Goal: Information Seeking & Learning: Find contact information

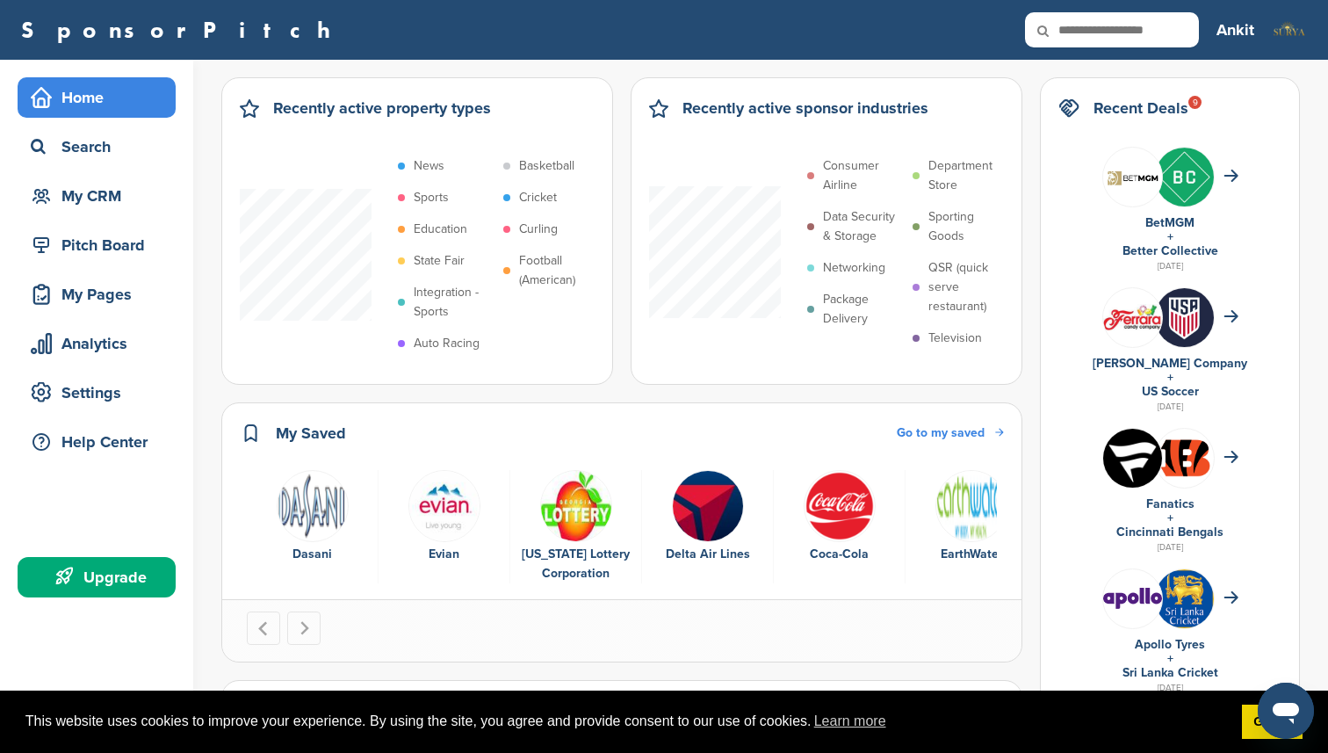
click at [1202, 105] on div "9" at bounding box center [1194, 102] width 13 height 13
click at [90, 153] on div "Search" at bounding box center [100, 147] width 149 height 32
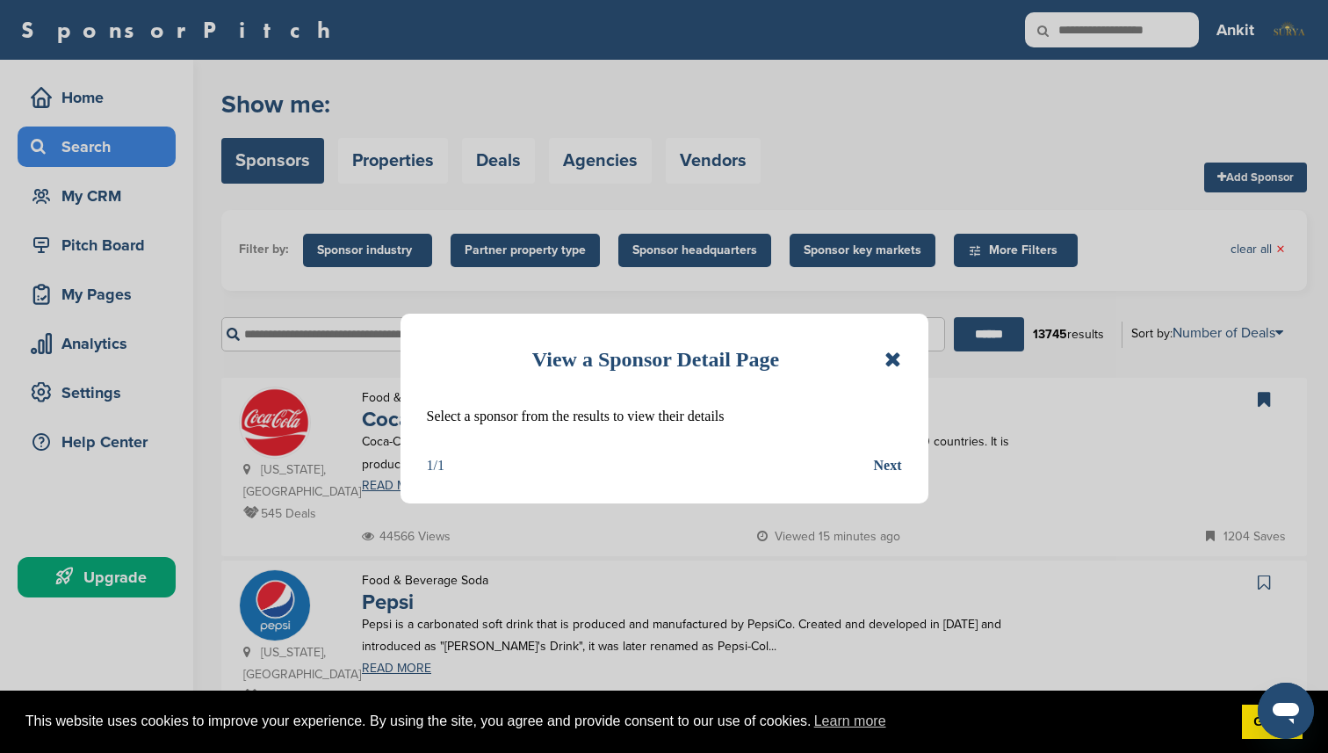
click at [891, 473] on div "Next" at bounding box center [888, 465] width 28 height 23
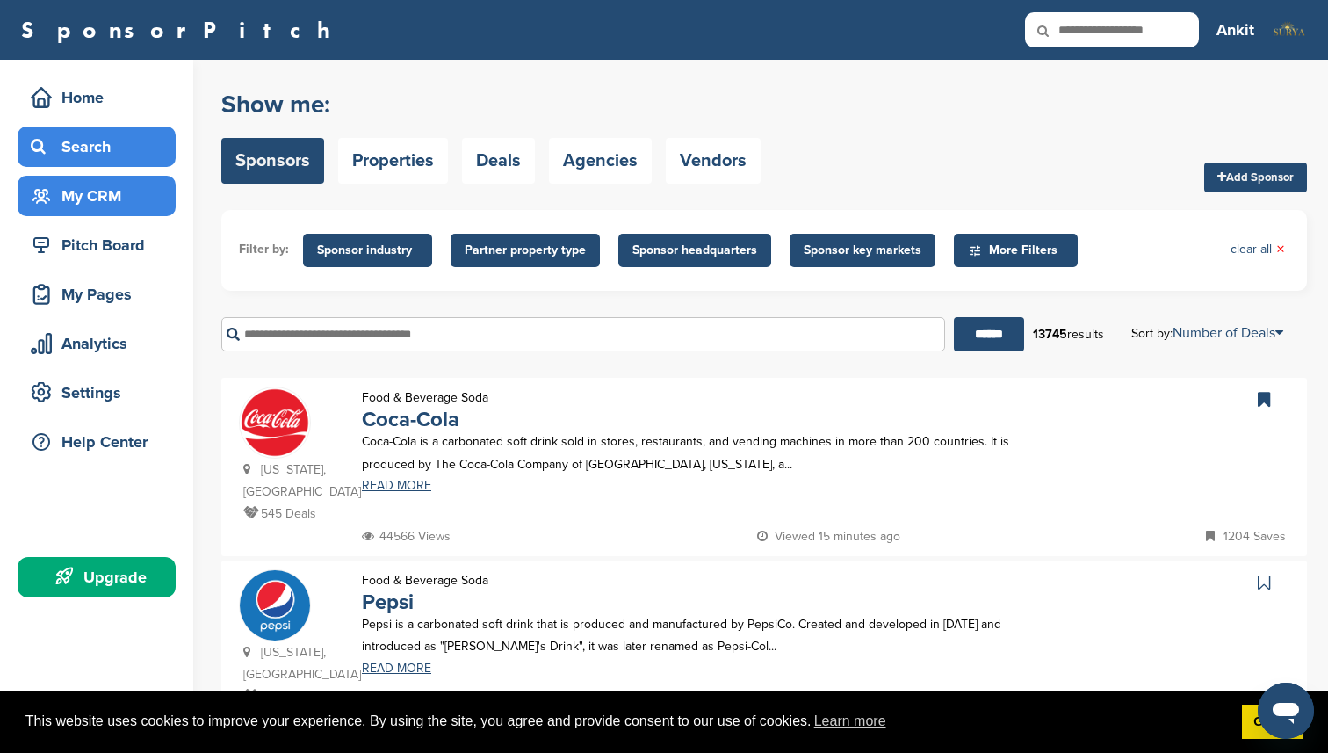
click at [117, 200] on div "My CRM" at bounding box center [100, 196] width 149 height 32
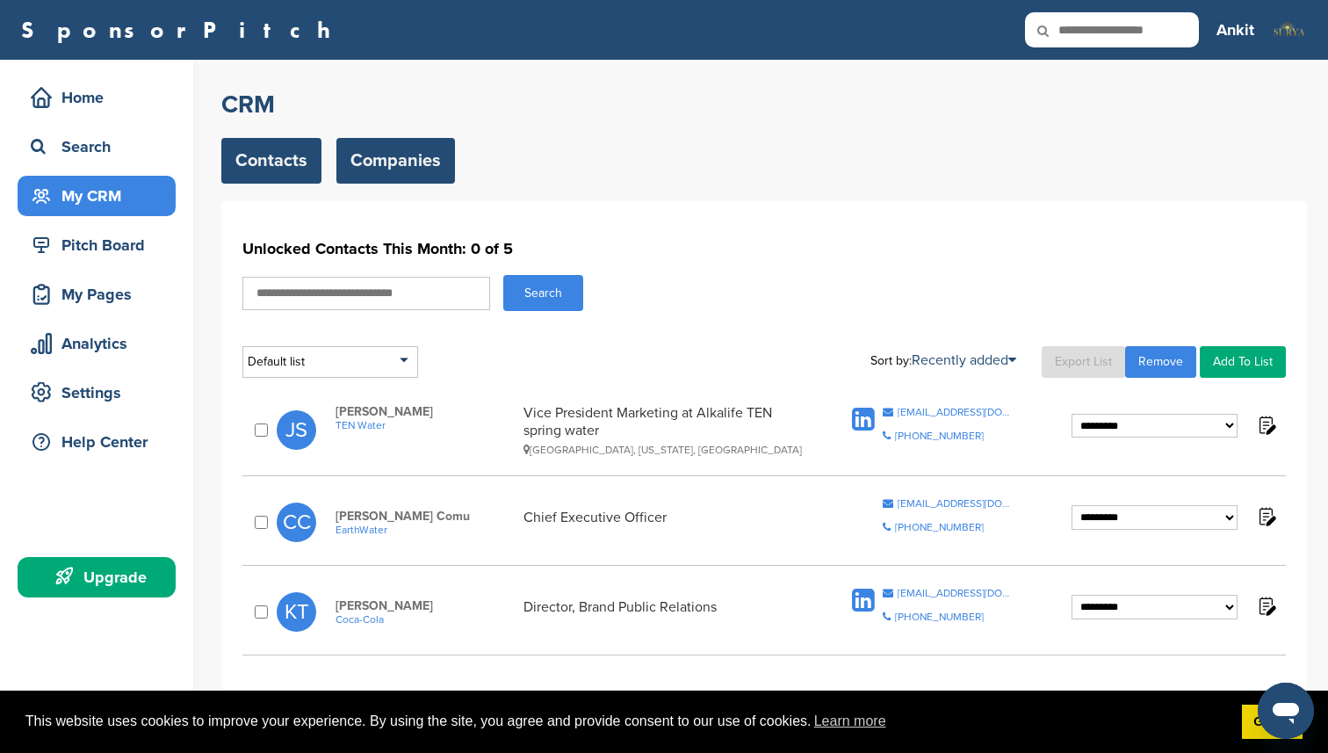
click at [397, 174] on link "Companies" at bounding box center [395, 161] width 119 height 46
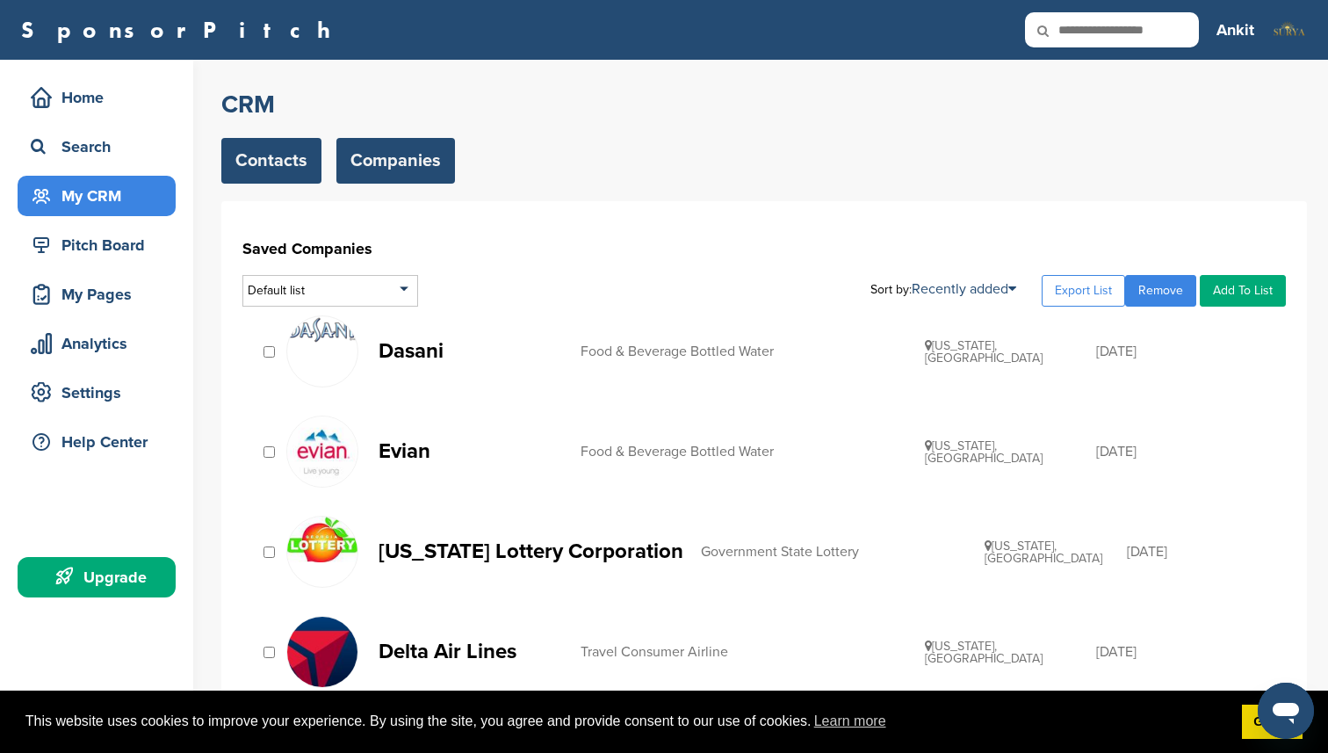
click at [300, 166] on link "Contacts" at bounding box center [271, 161] width 100 height 46
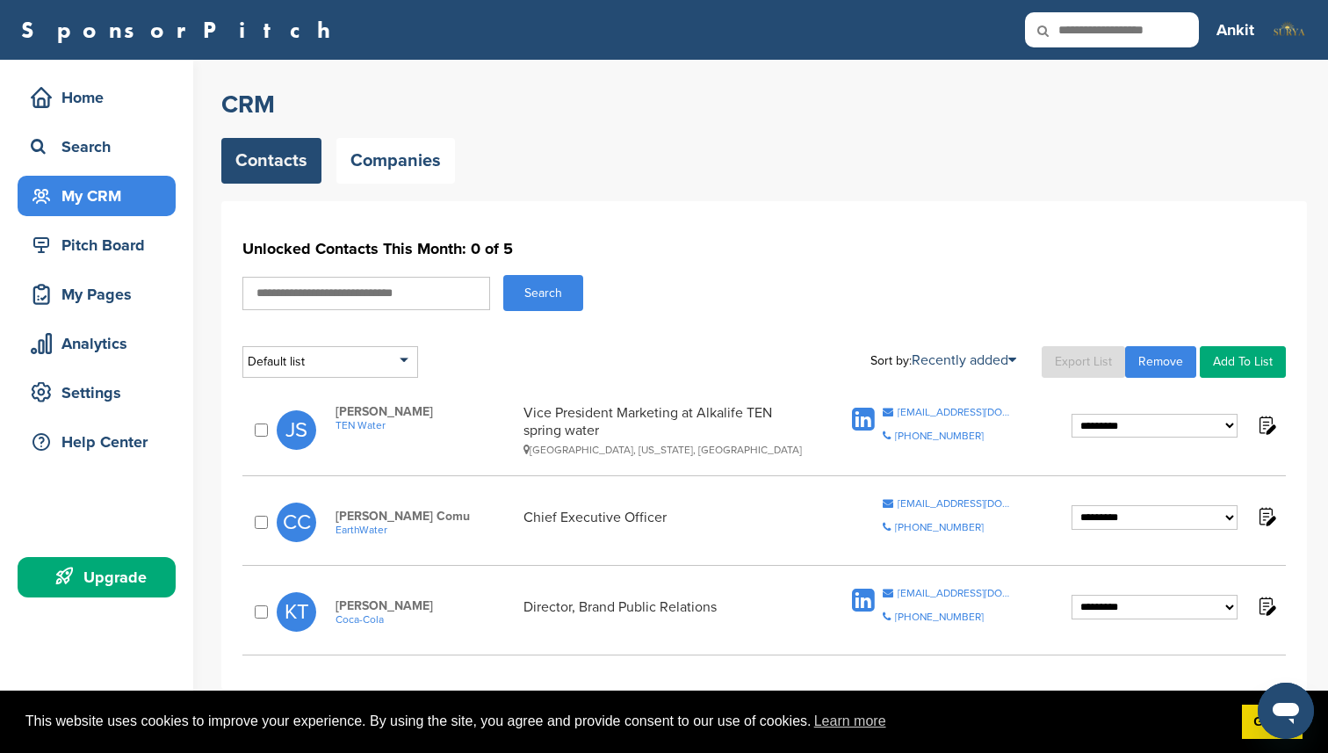
click at [1091, 426] on select "**********" at bounding box center [1155, 426] width 166 height 25
click at [132, 245] on div "Pitch Board" at bounding box center [100, 245] width 149 height 32
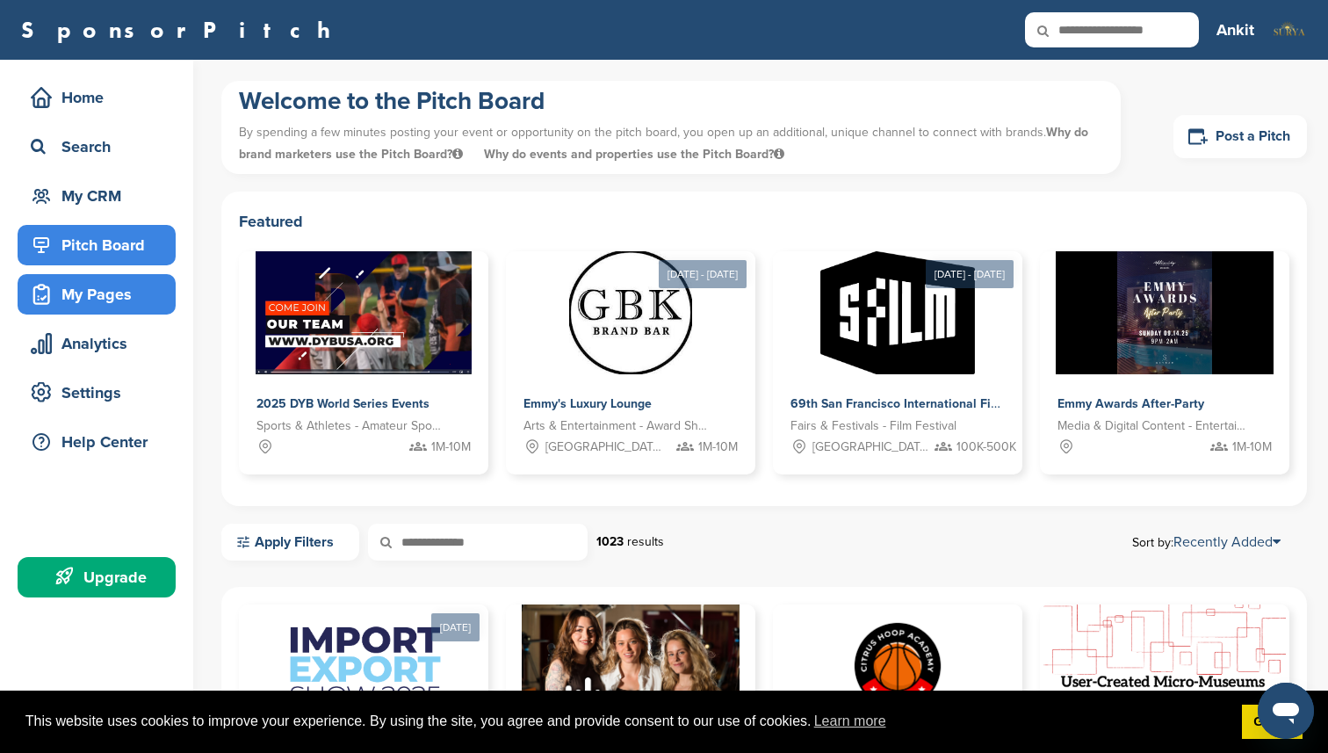
click at [118, 293] on div "My Pages" at bounding box center [100, 294] width 149 height 32
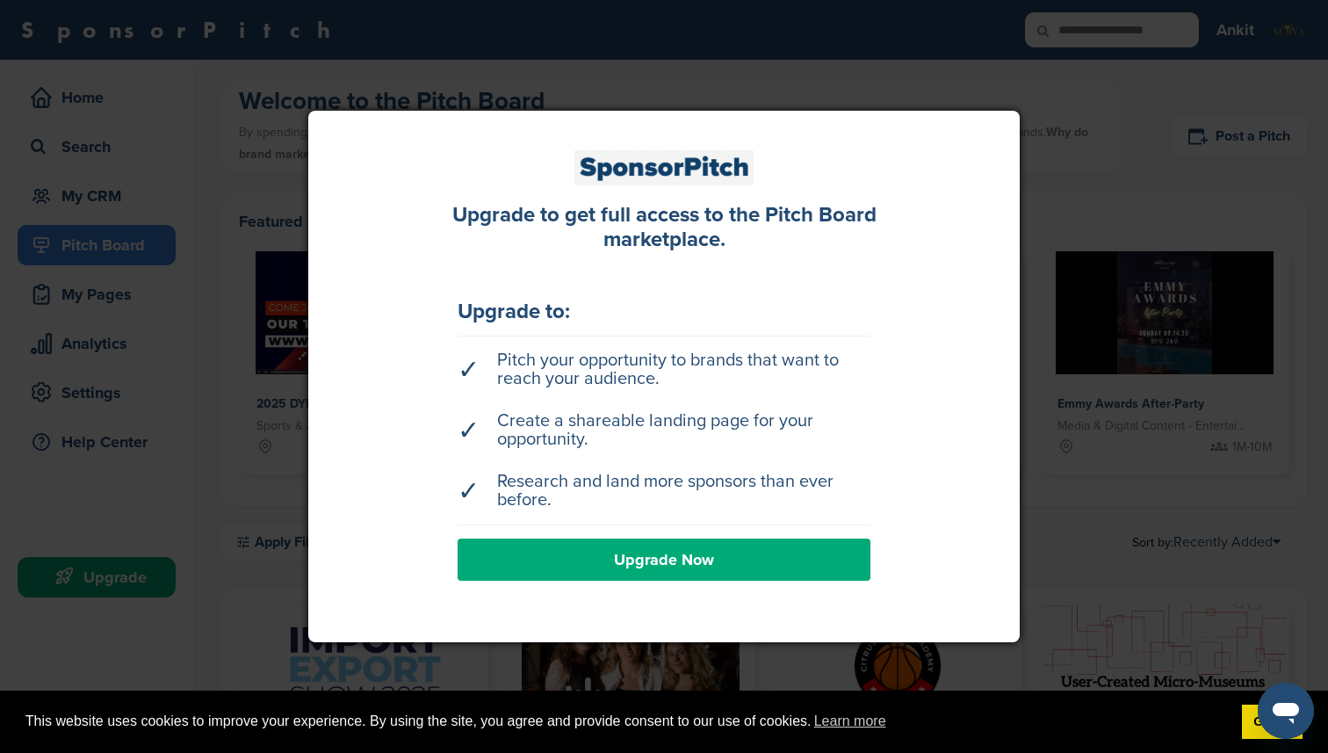
click at [674, 552] on link "Upgrade Now" at bounding box center [664, 559] width 413 height 42
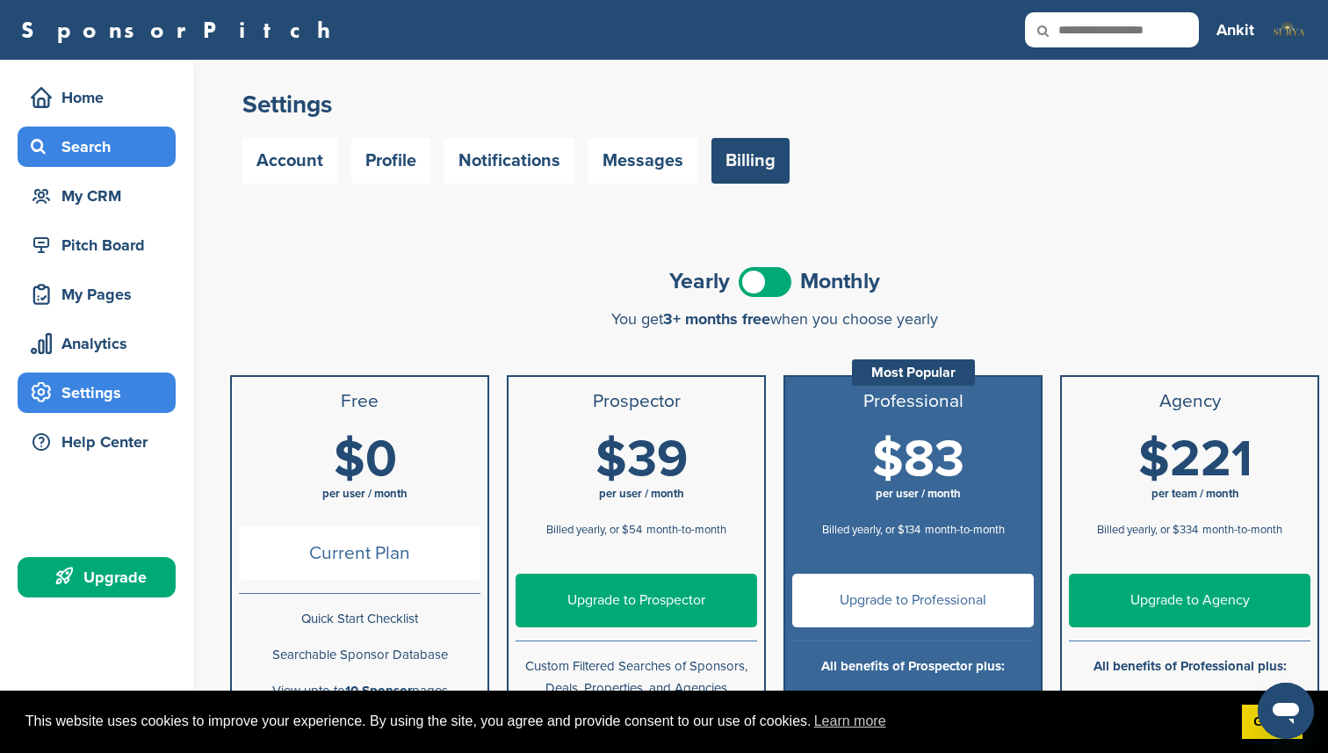
click at [74, 148] on div "Search" at bounding box center [100, 147] width 149 height 32
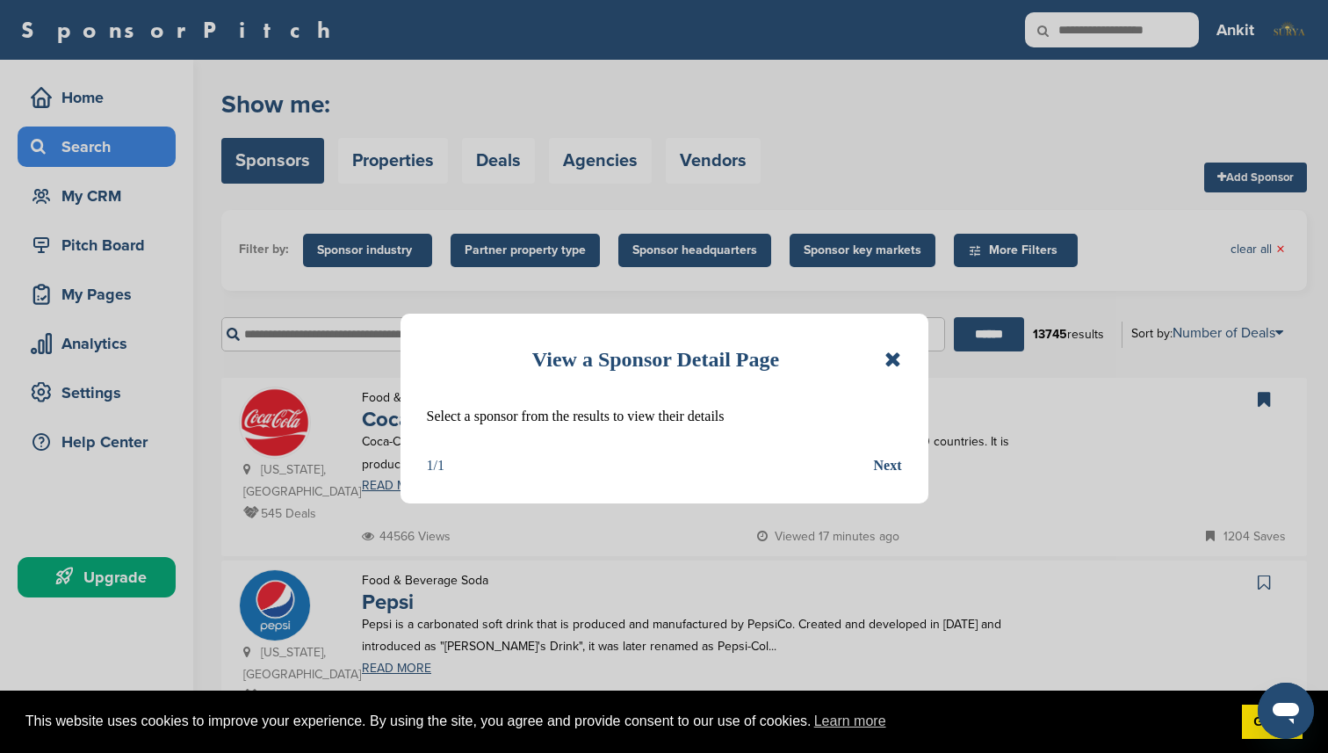
click at [889, 349] on icon at bounding box center [893, 359] width 17 height 21
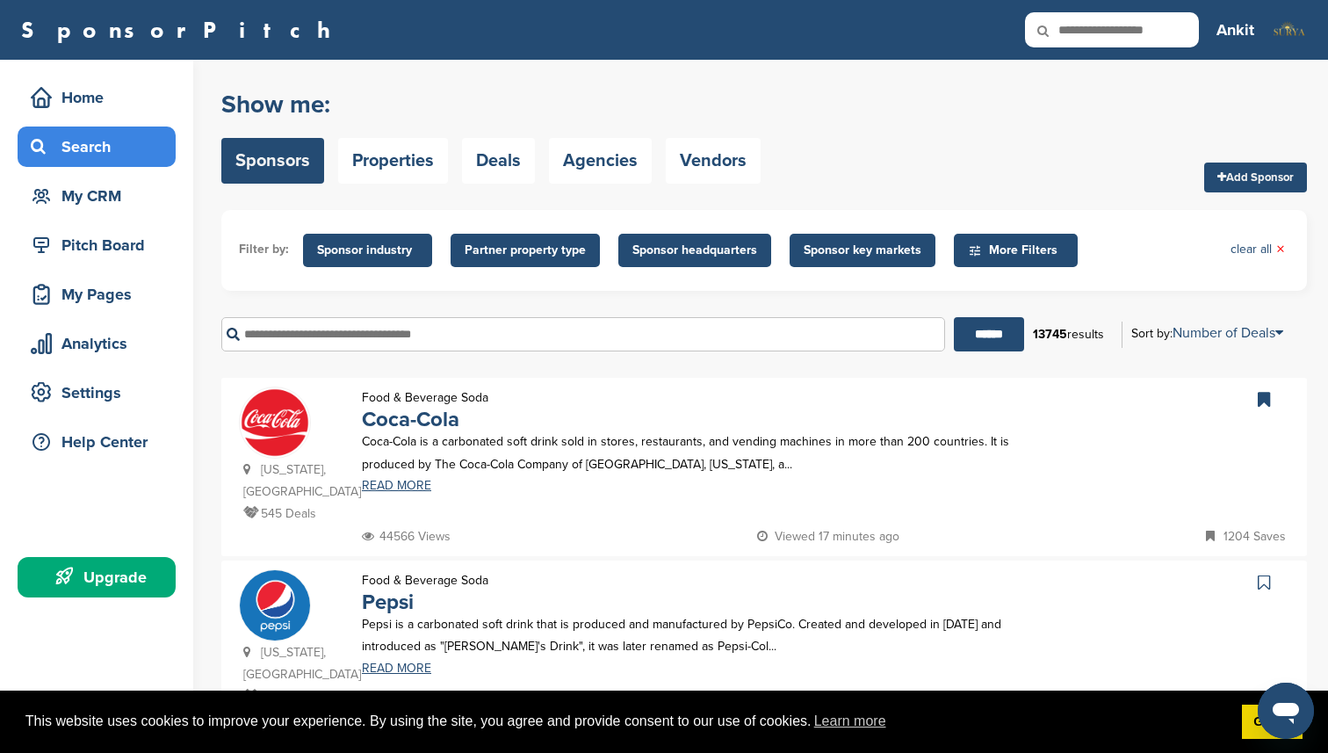
click at [477, 345] on input "text" at bounding box center [583, 334] width 724 height 34
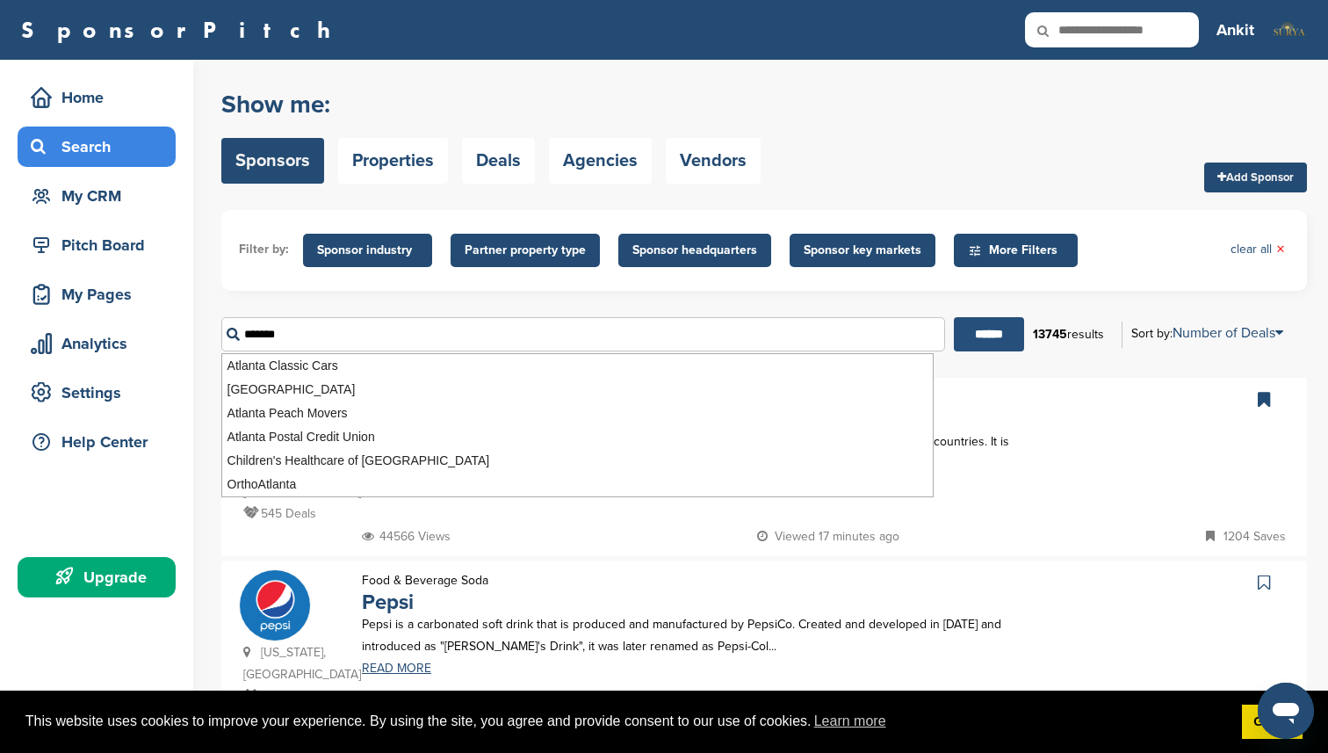
type input "*******"
click at [993, 340] on input "******" at bounding box center [989, 334] width 70 height 34
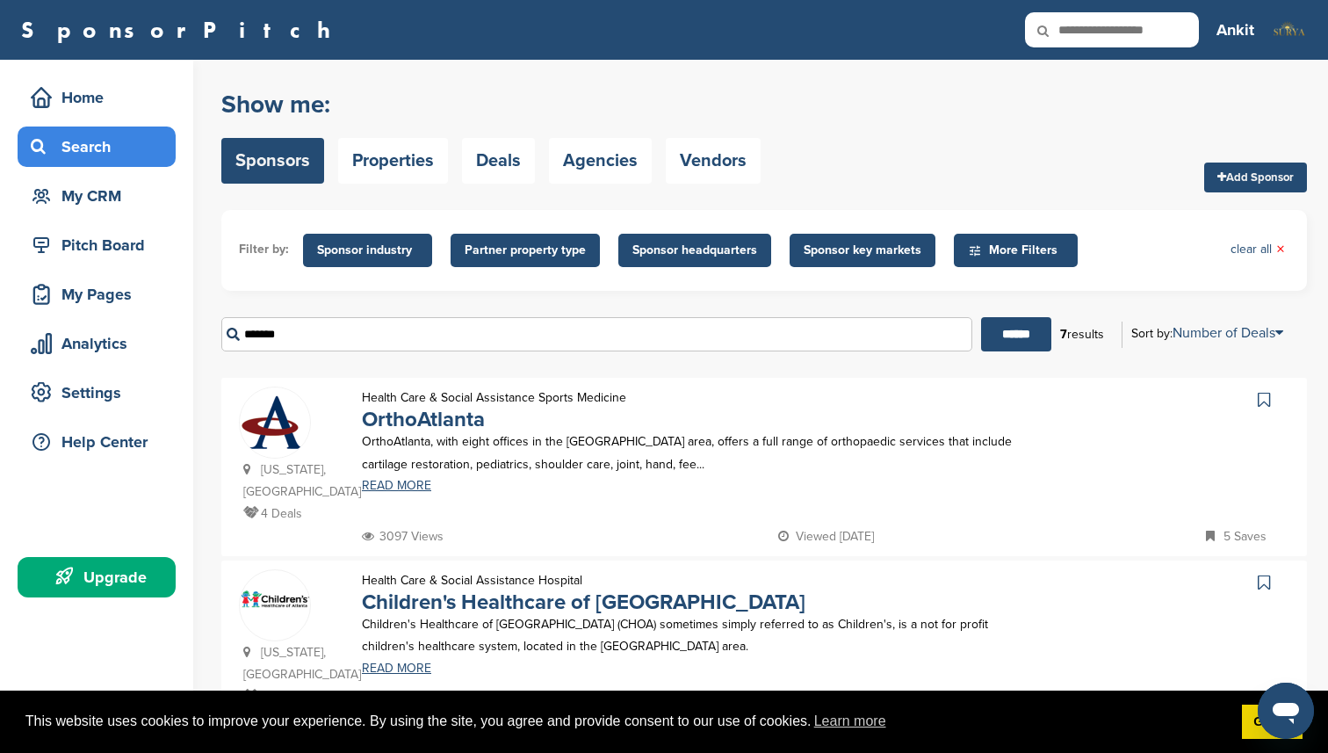
click at [979, 249] on span "More Filters" at bounding box center [1018, 250] width 101 height 19
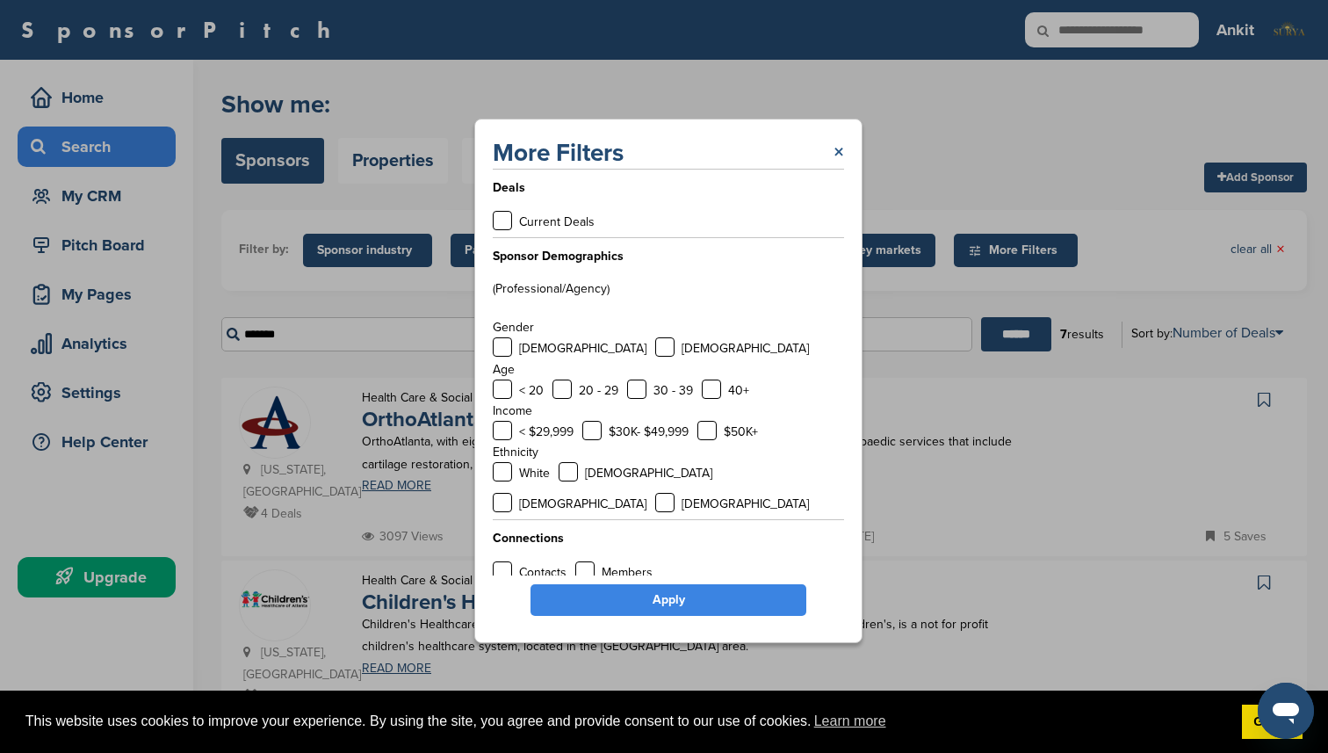
click at [842, 163] on link "×" at bounding box center [839, 153] width 11 height 32
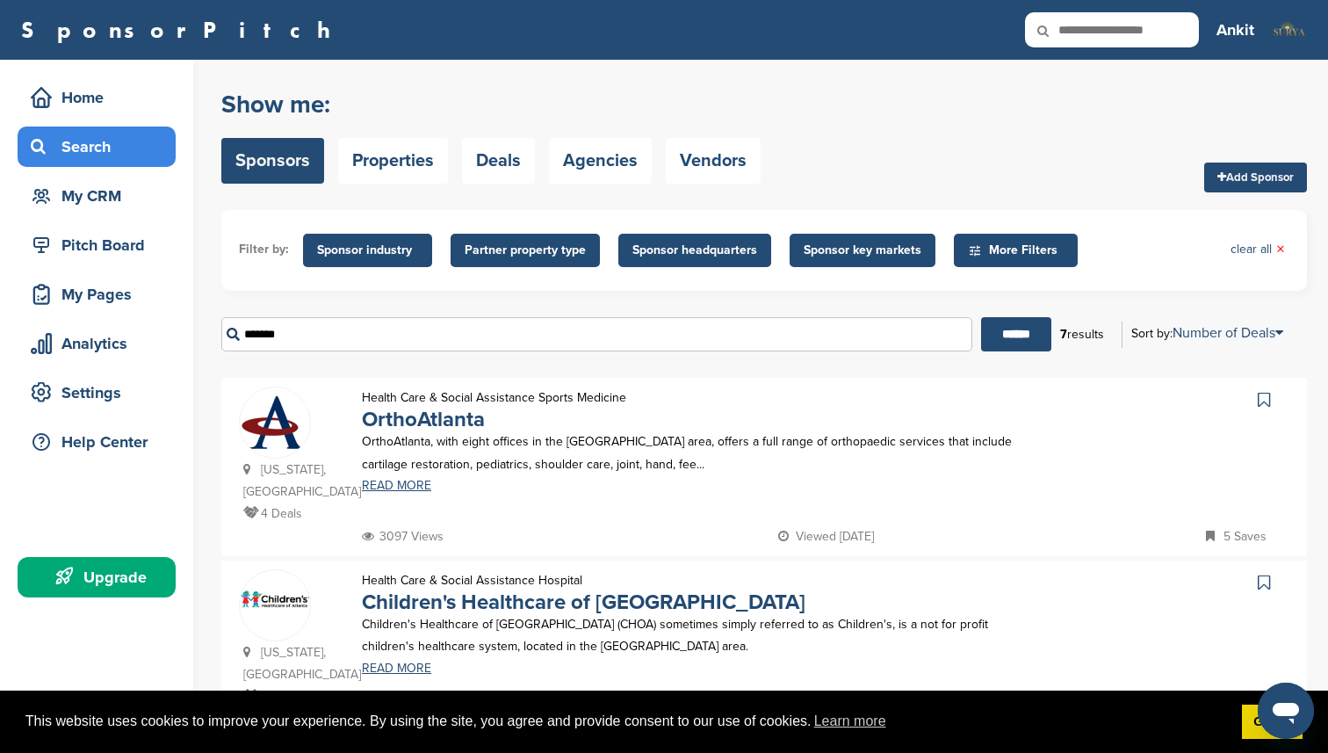
click at [112, 154] on div "Search" at bounding box center [100, 147] width 149 height 32
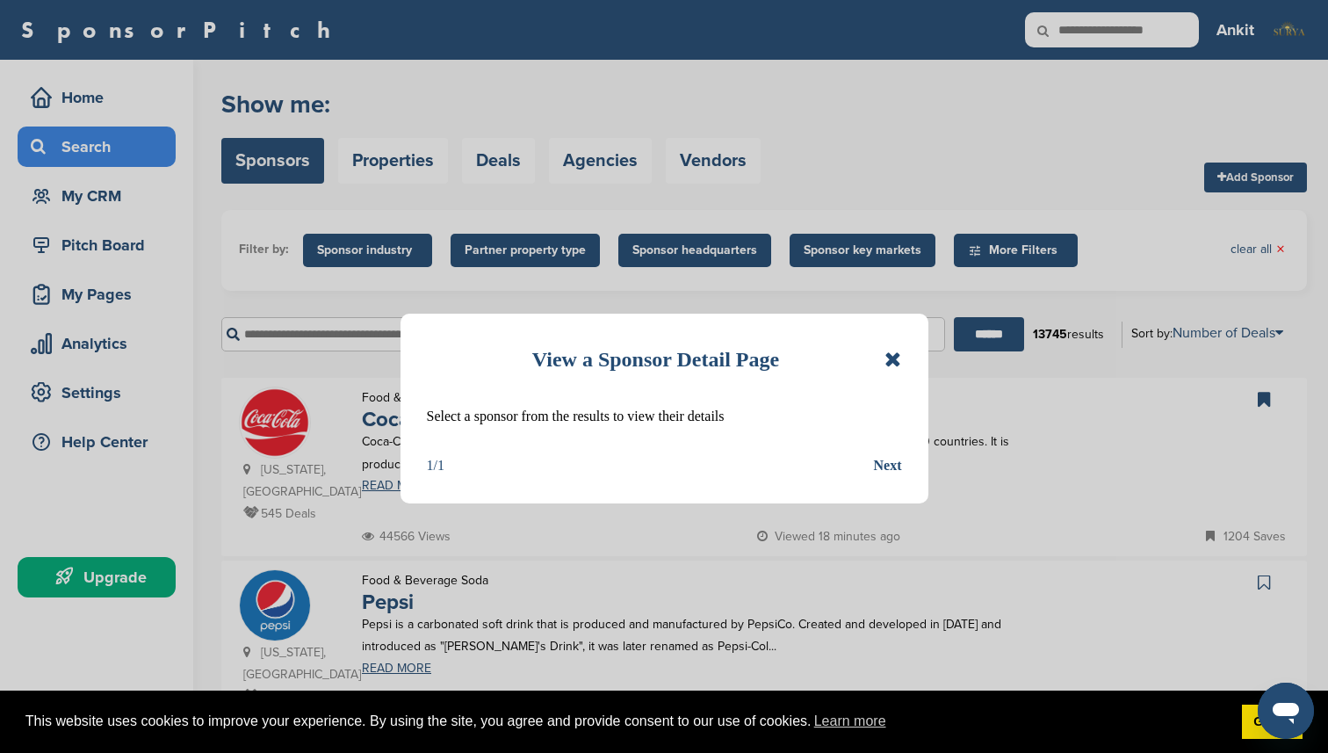
click at [894, 358] on icon at bounding box center [893, 359] width 17 height 21
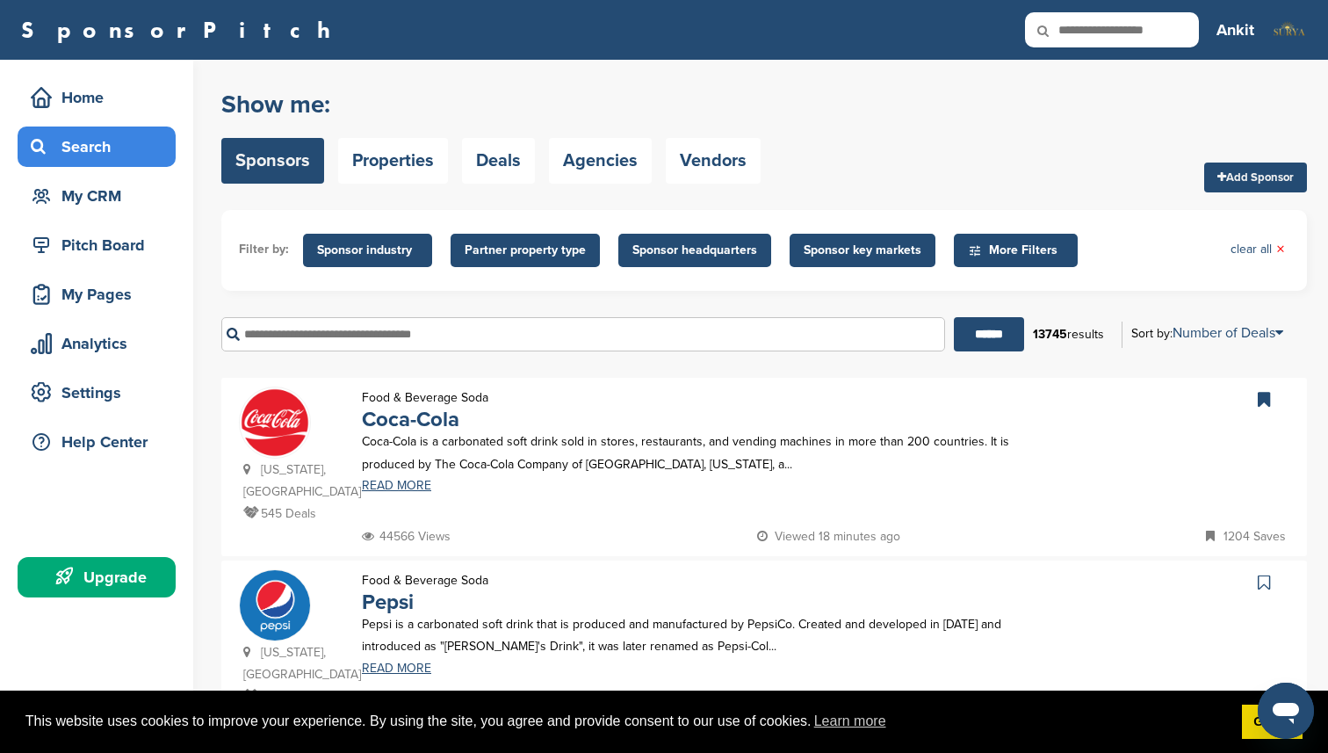
click at [610, 334] on input "text" at bounding box center [583, 334] width 724 height 34
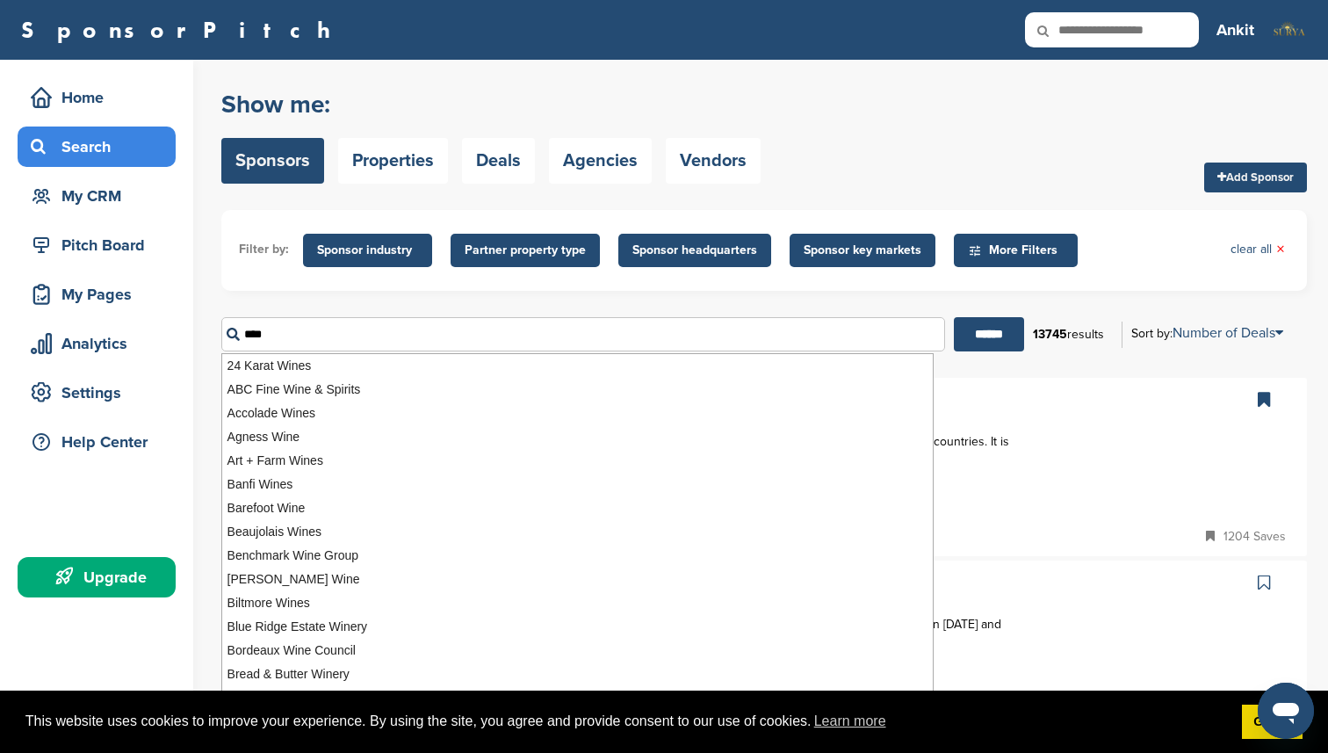
type input "****"
click at [954, 317] on input "******" at bounding box center [989, 334] width 70 height 34
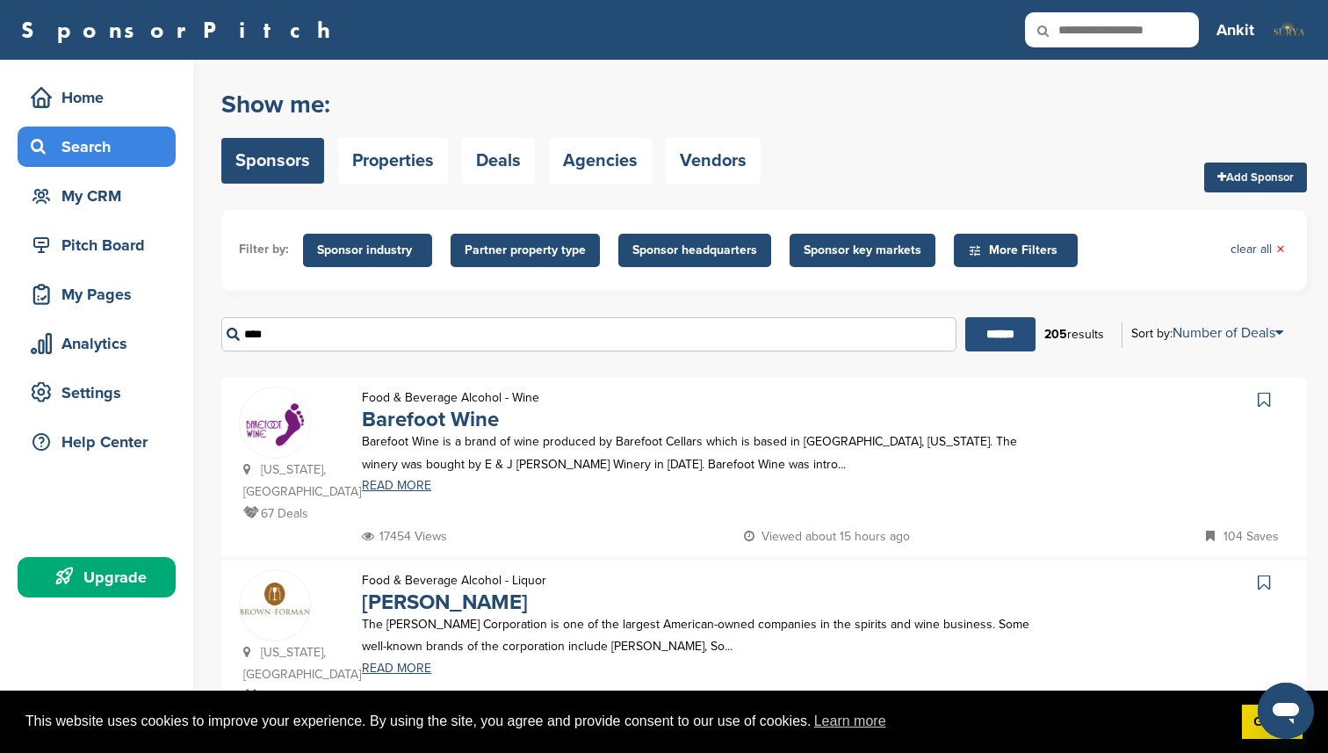
click at [973, 337] on input "******" at bounding box center [1000, 334] width 70 height 34
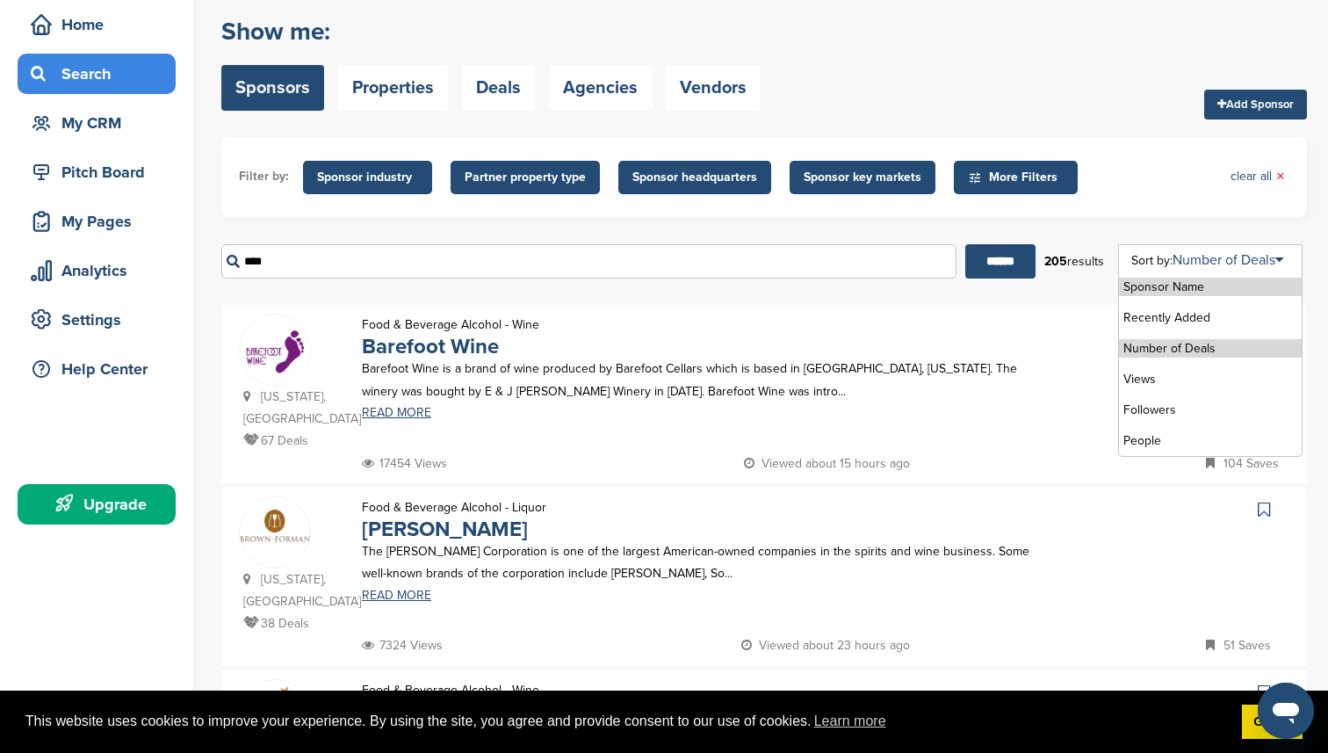
scroll to position [85, 0]
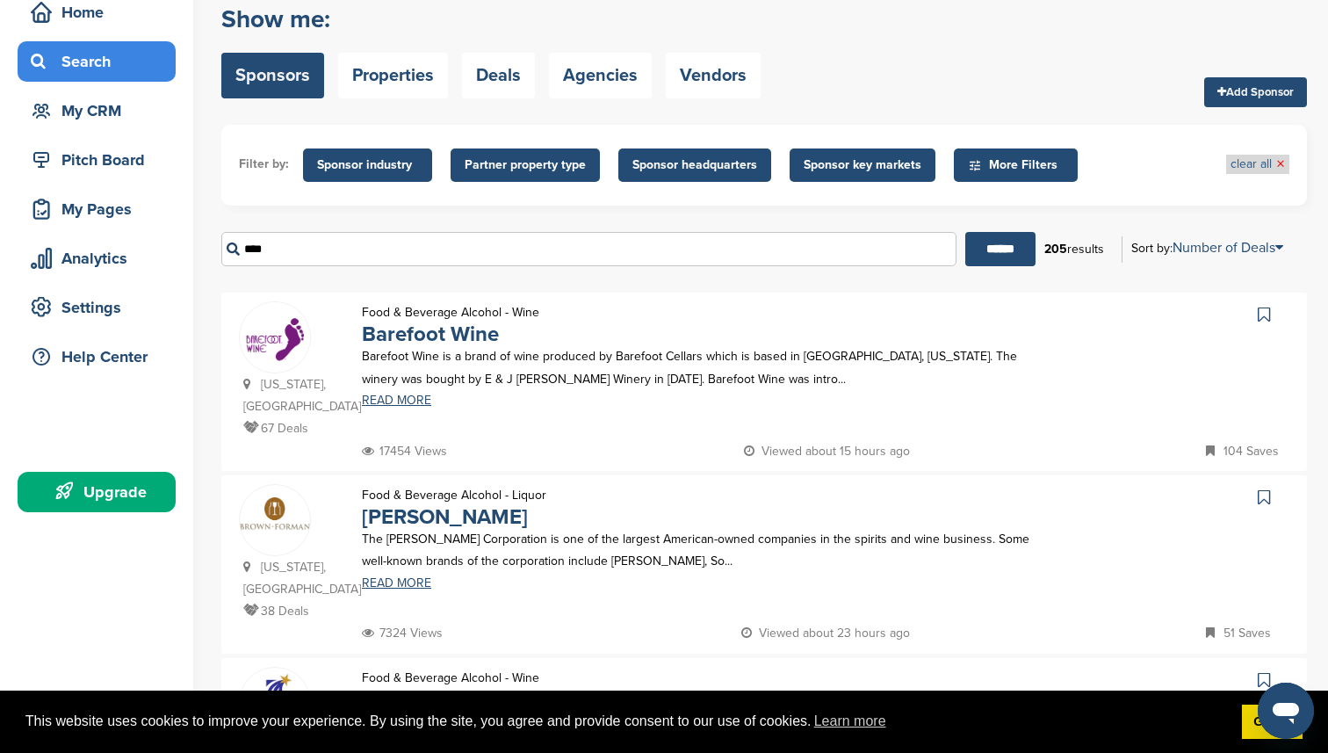
click at [1258, 166] on link "clear all ×" at bounding box center [1258, 164] width 54 height 19
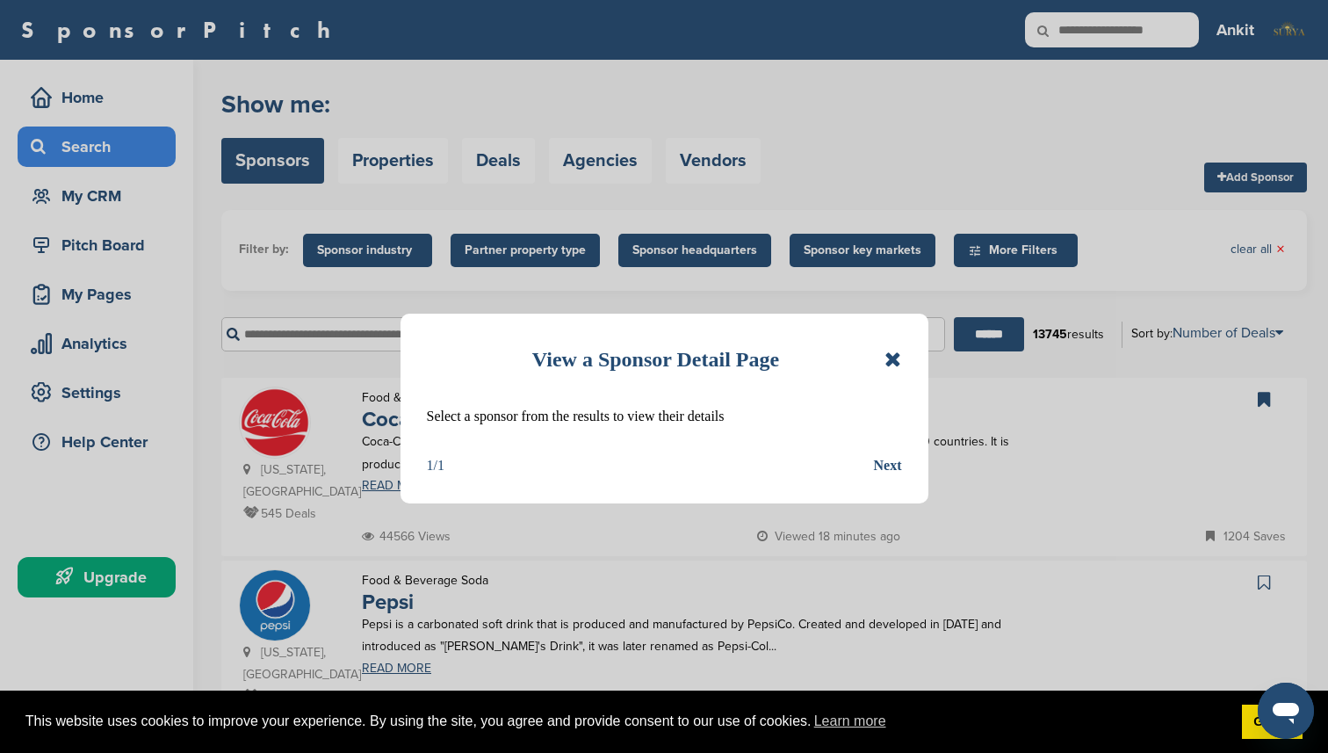
click at [891, 358] on icon at bounding box center [893, 359] width 17 height 21
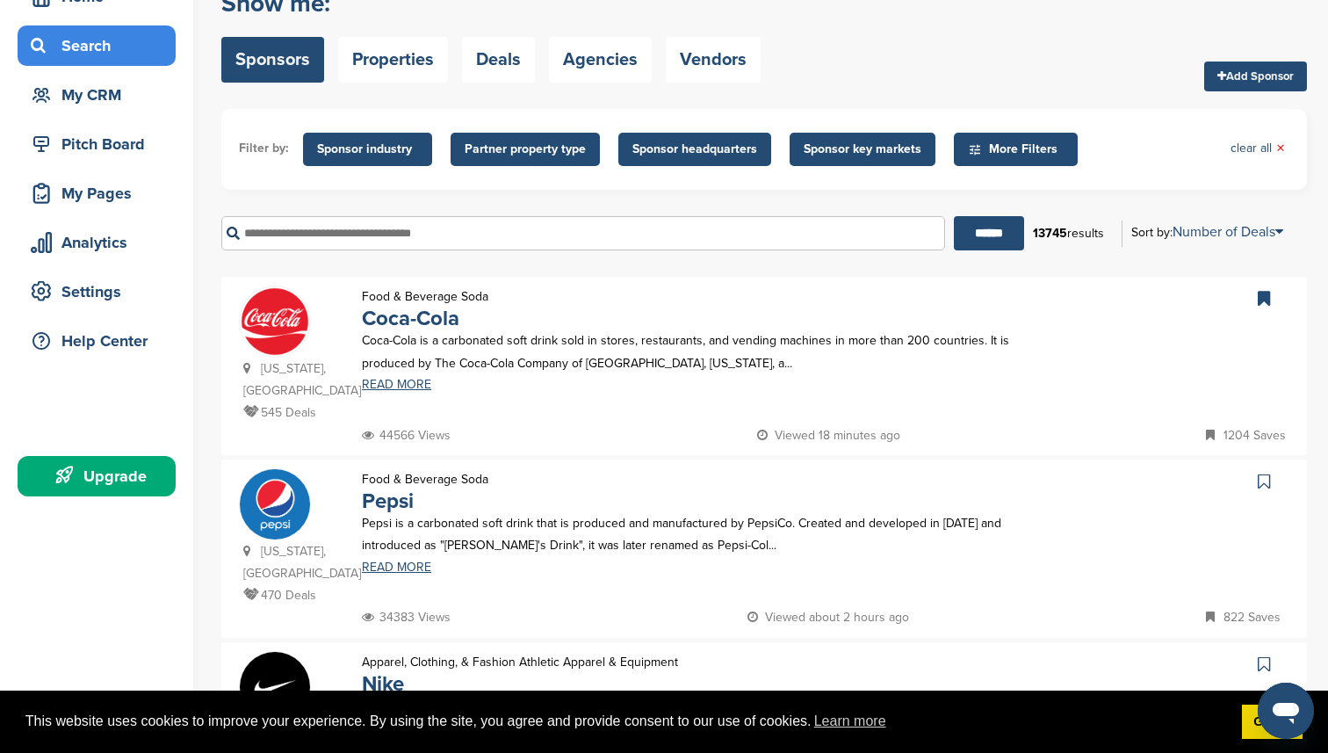
scroll to position [93, 0]
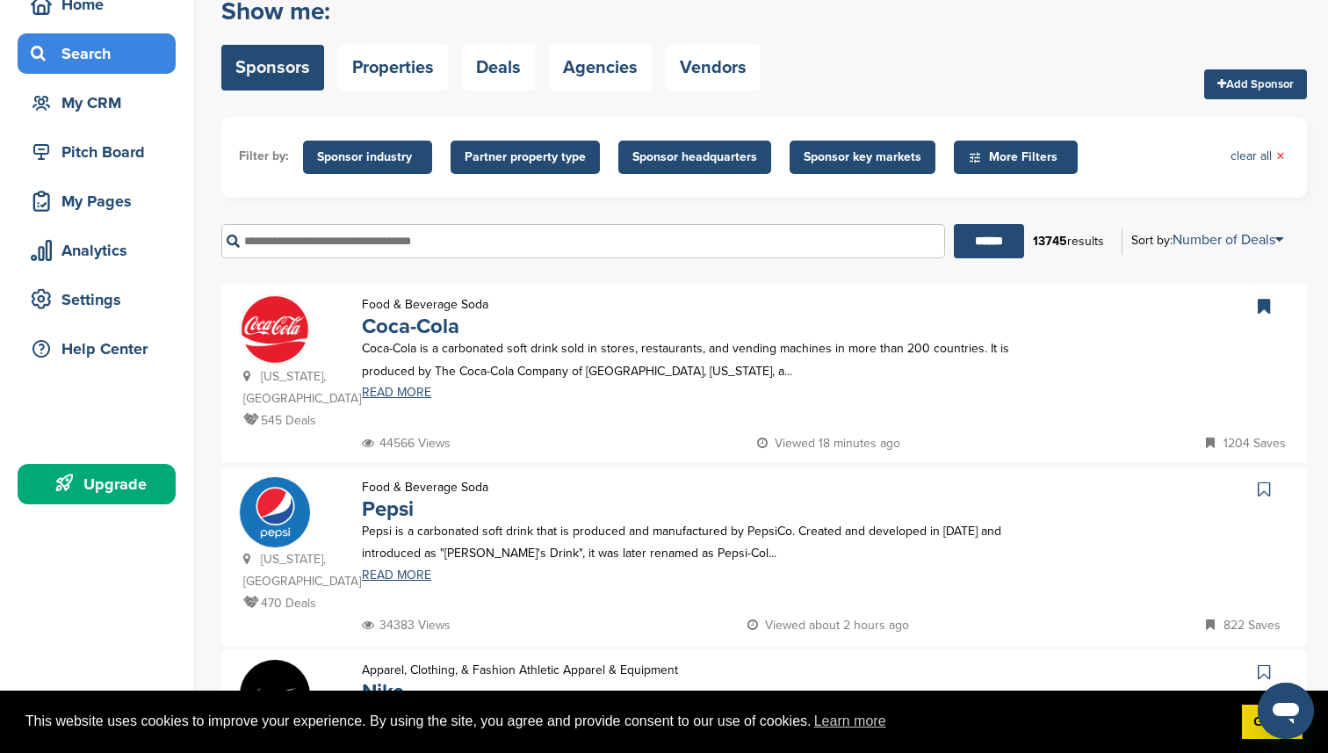
click at [1270, 311] on link at bounding box center [1265, 306] width 25 height 26
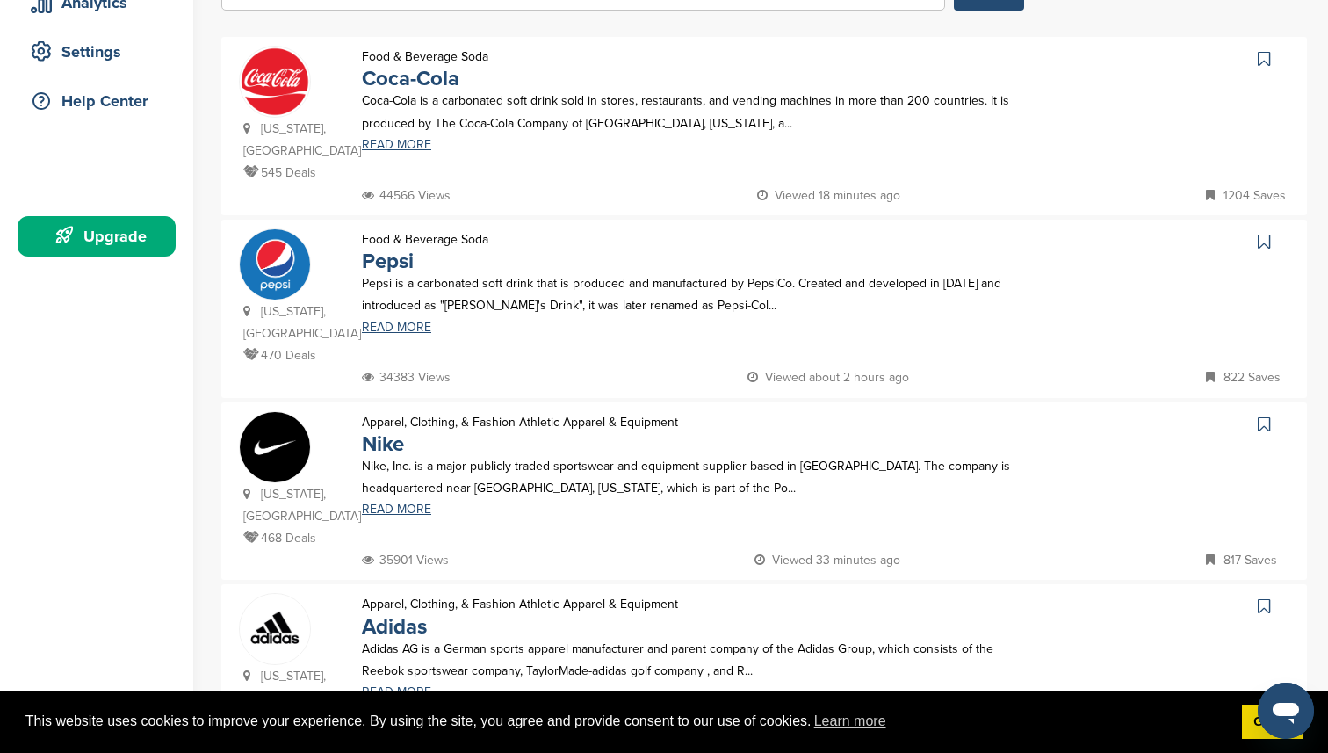
scroll to position [0, 0]
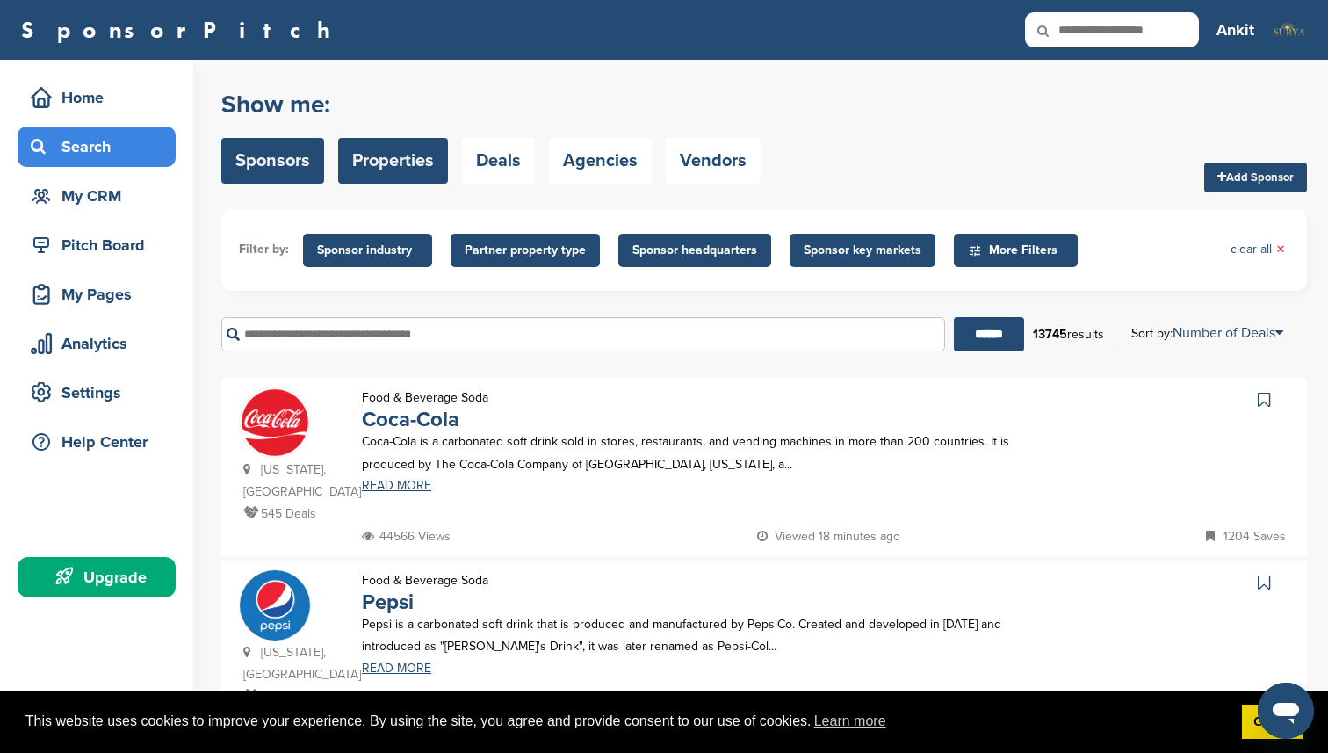
click at [370, 156] on link "Properties" at bounding box center [393, 161] width 110 height 46
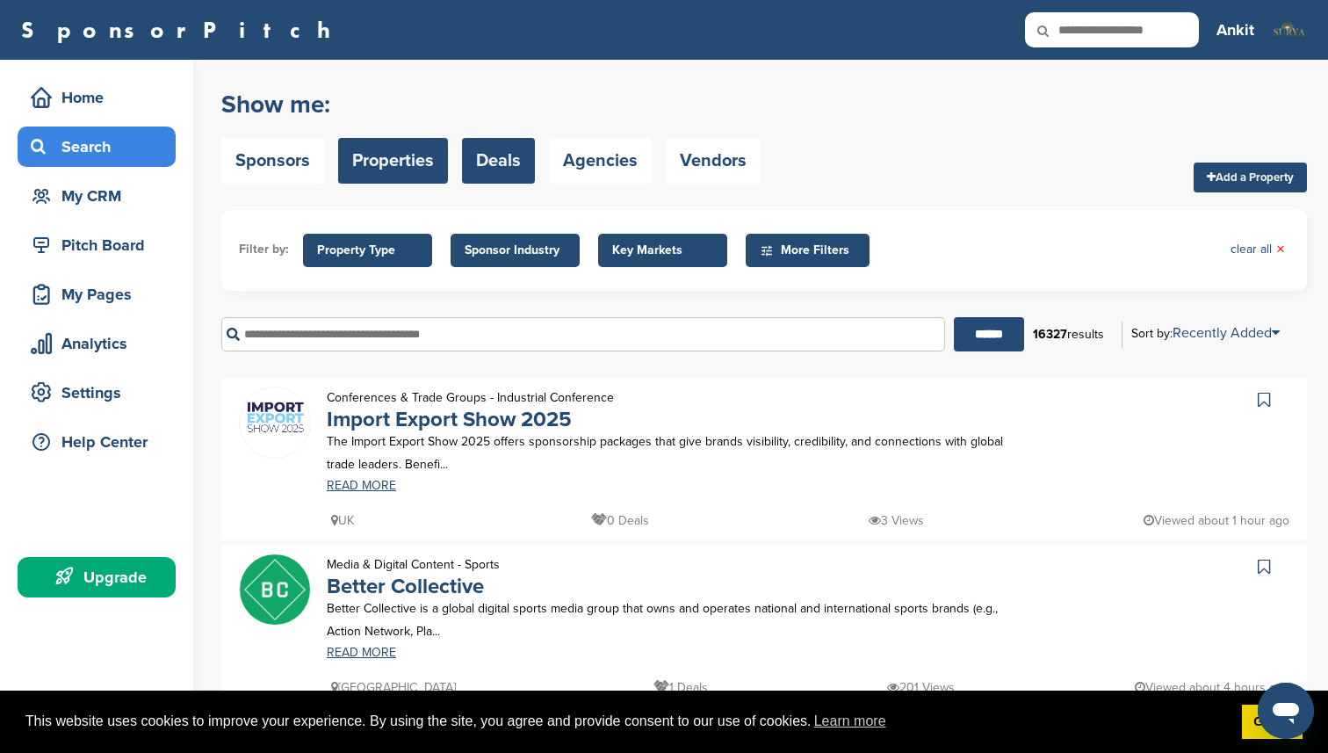
click at [517, 167] on link "Deals" at bounding box center [498, 161] width 73 height 46
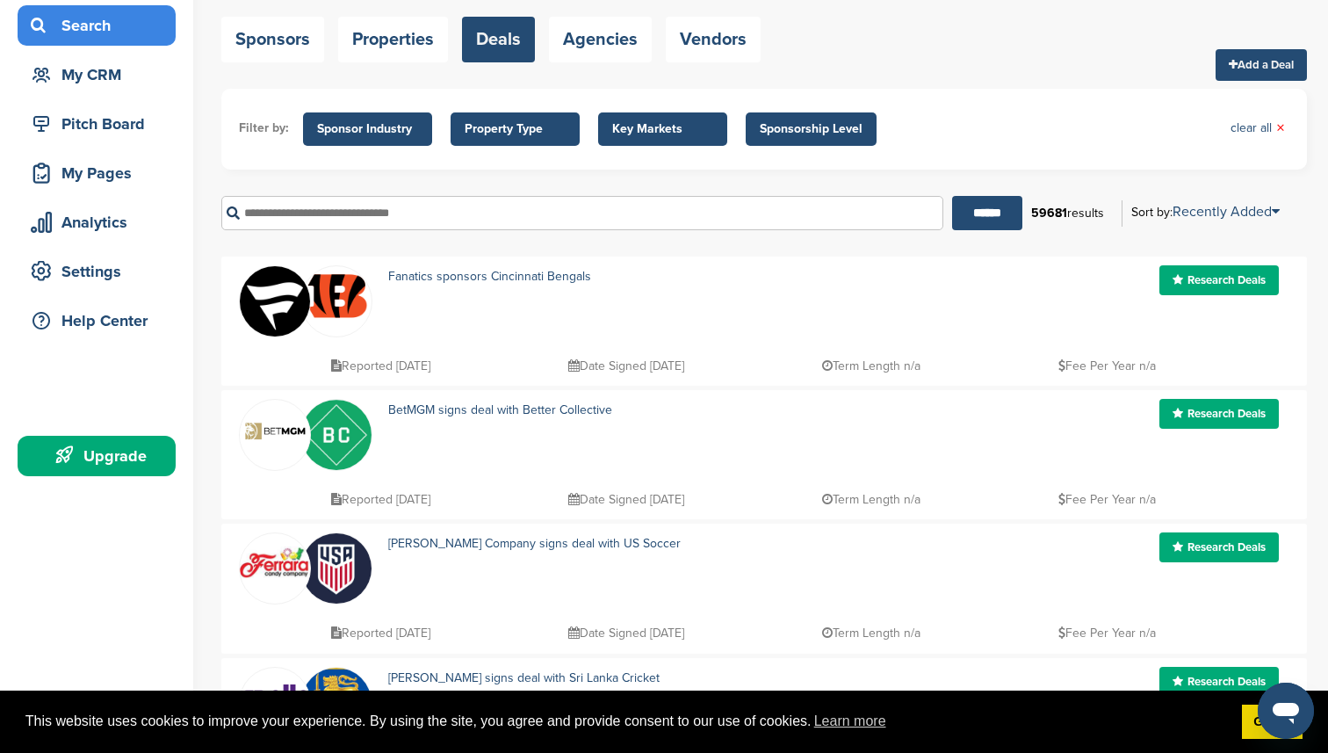
scroll to position [132, 0]
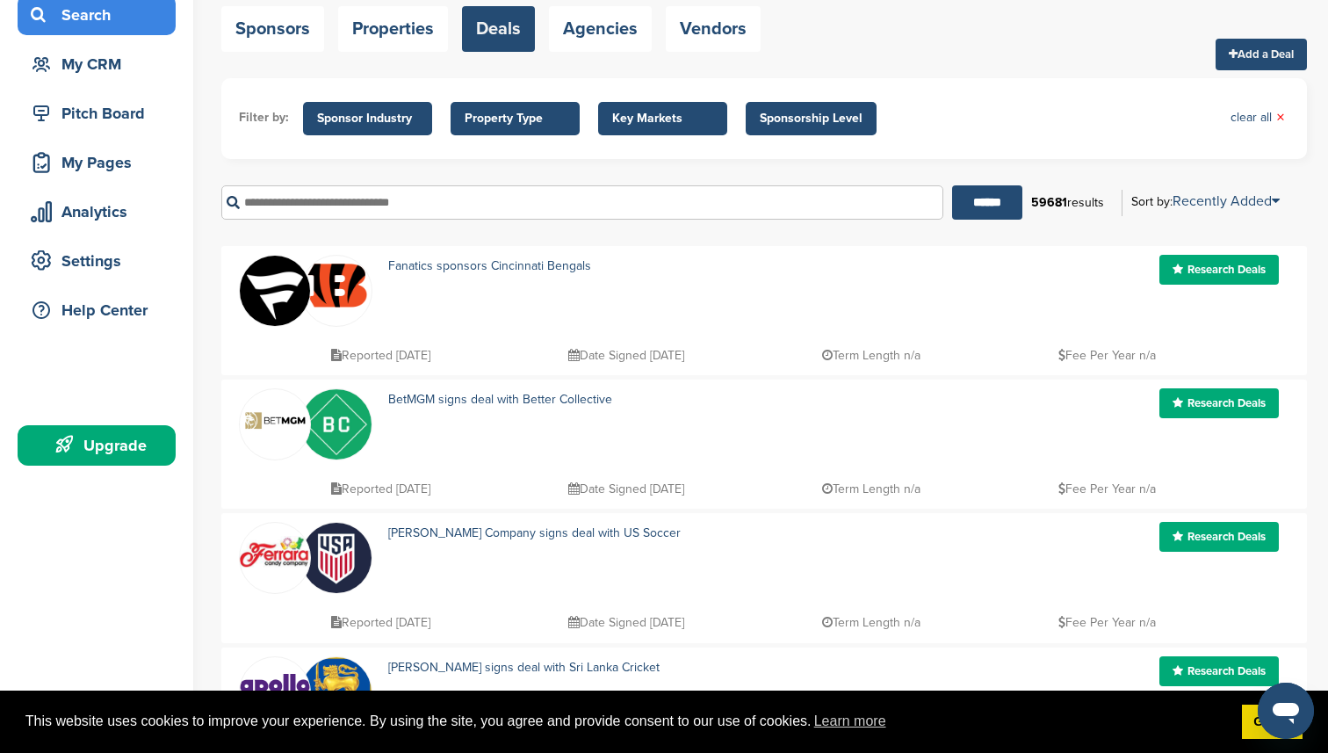
click at [1255, 740] on div "This website uses cookies to improve your experience. By using the site, you ag…" at bounding box center [664, 721] width 1328 height 63
click at [1252, 733] on link "Got it!" at bounding box center [1272, 721] width 61 height 35
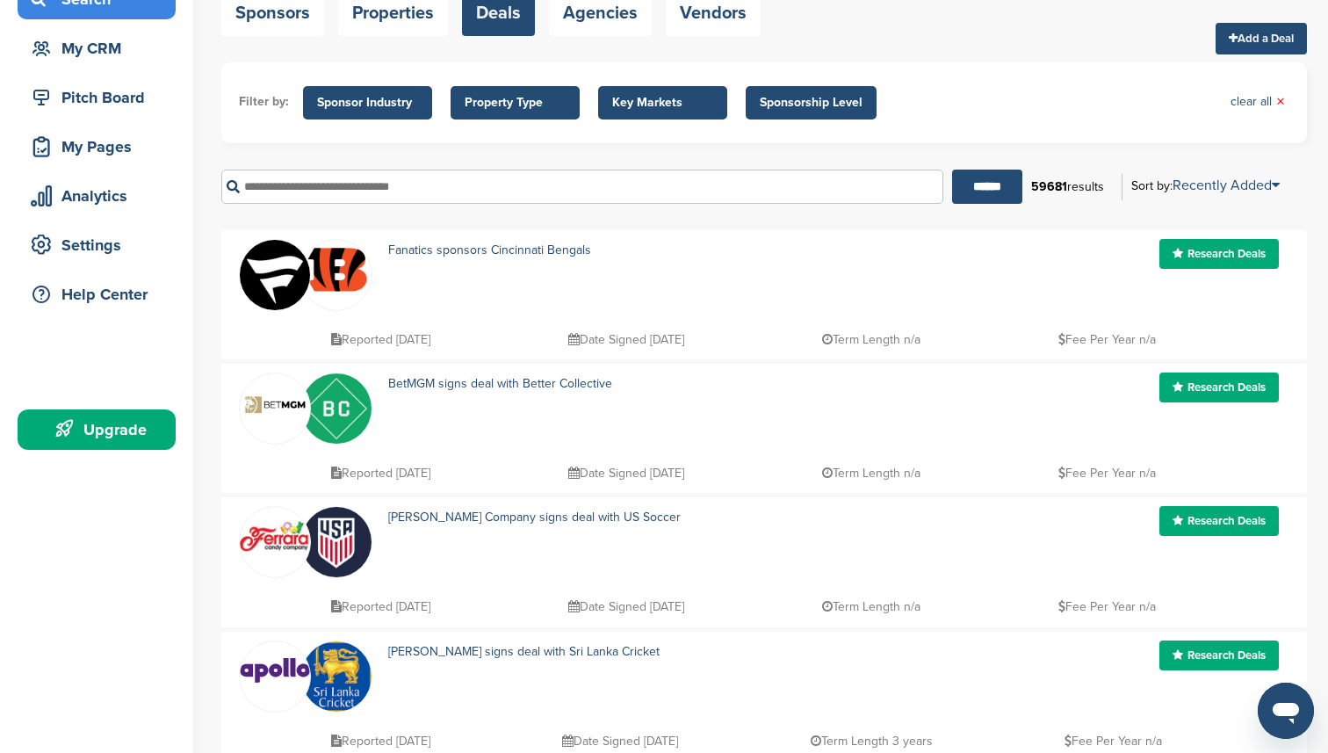
scroll to position [0, 0]
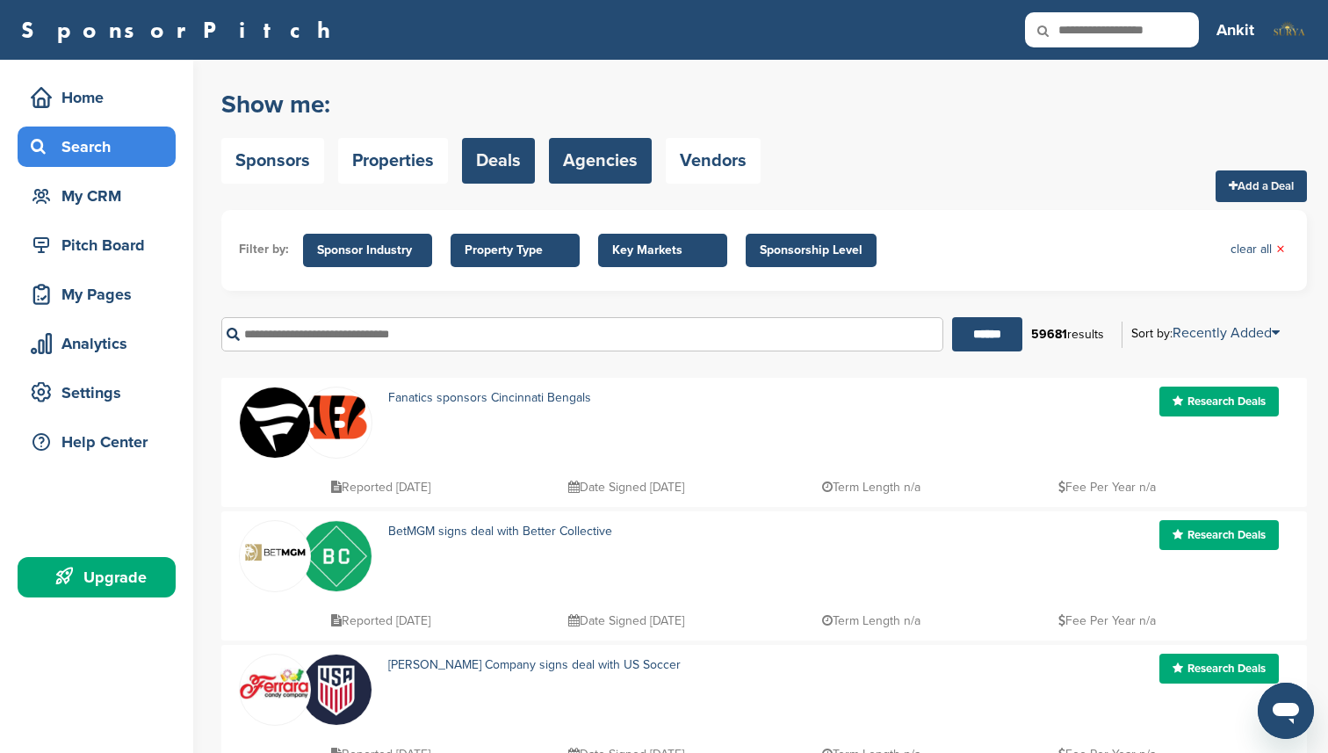
click at [599, 164] on link "Agencies" at bounding box center [600, 161] width 103 height 46
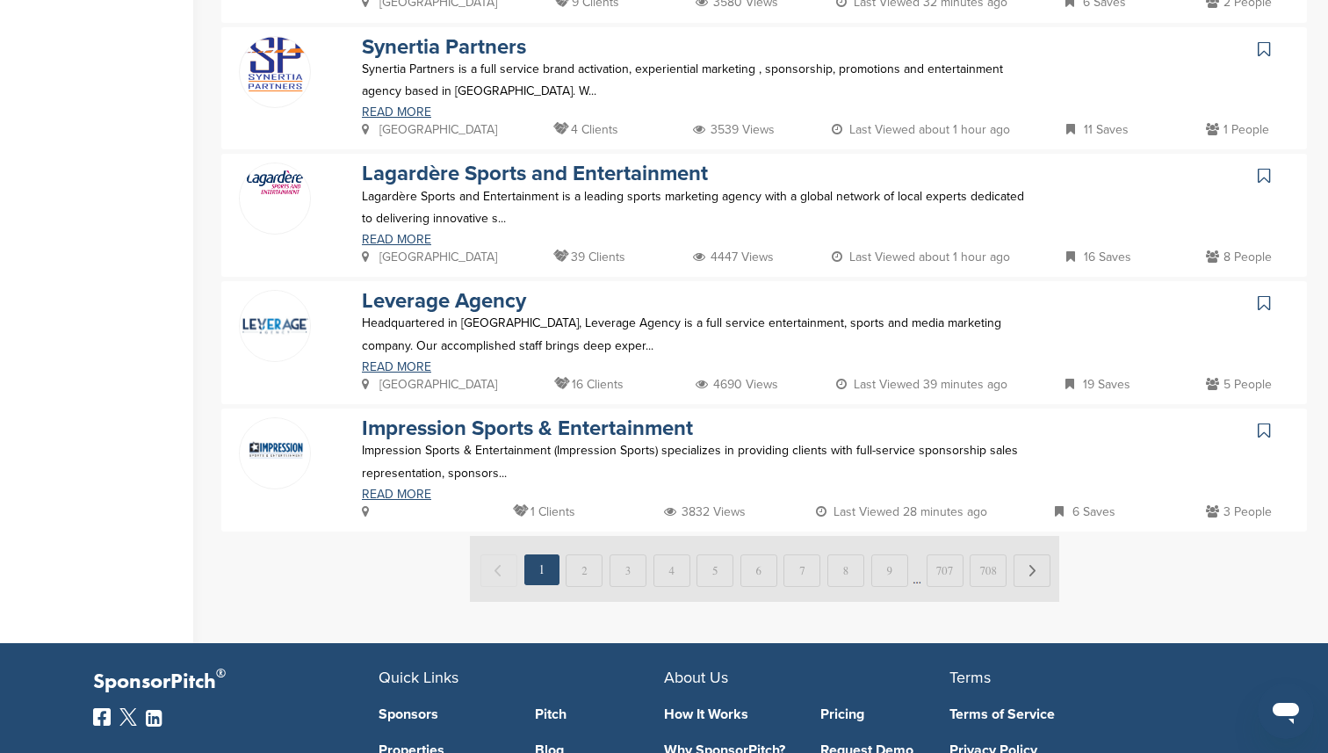
scroll to position [1090, 0]
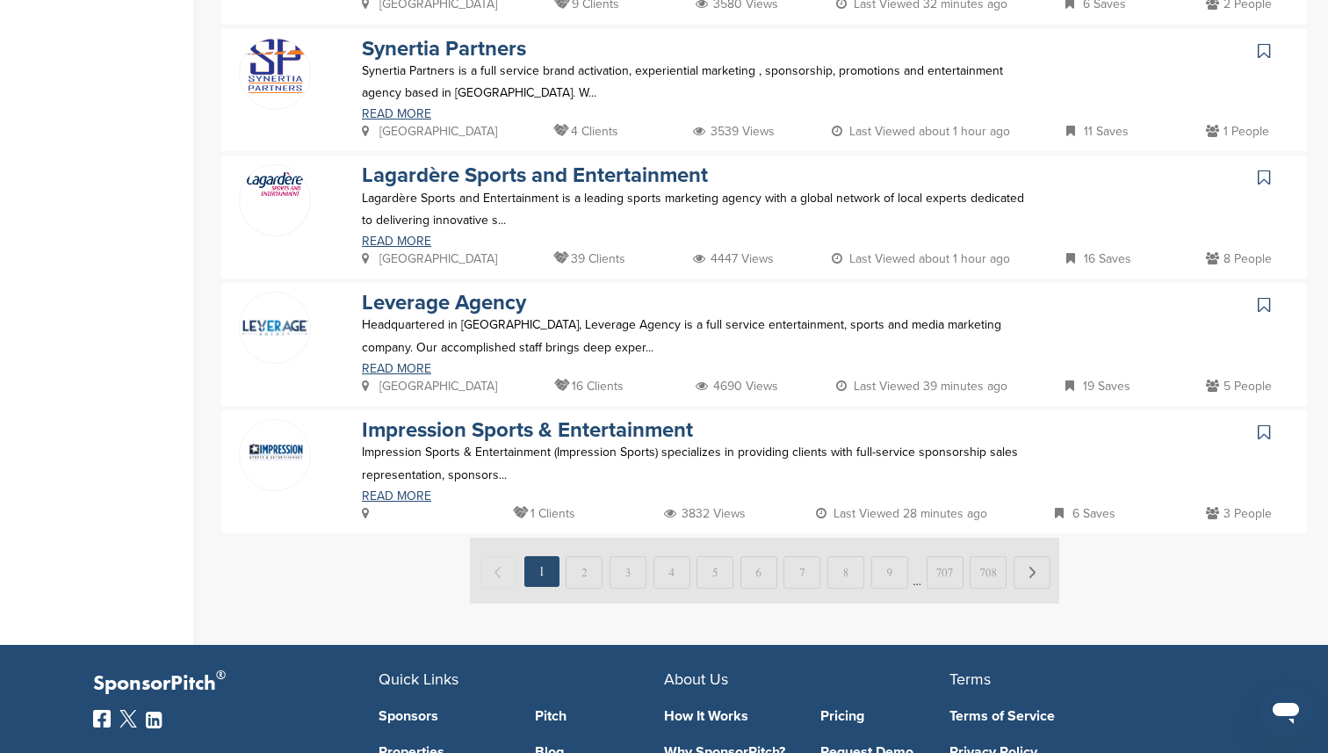
click at [581, 568] on img at bounding box center [764, 571] width 589 height 66
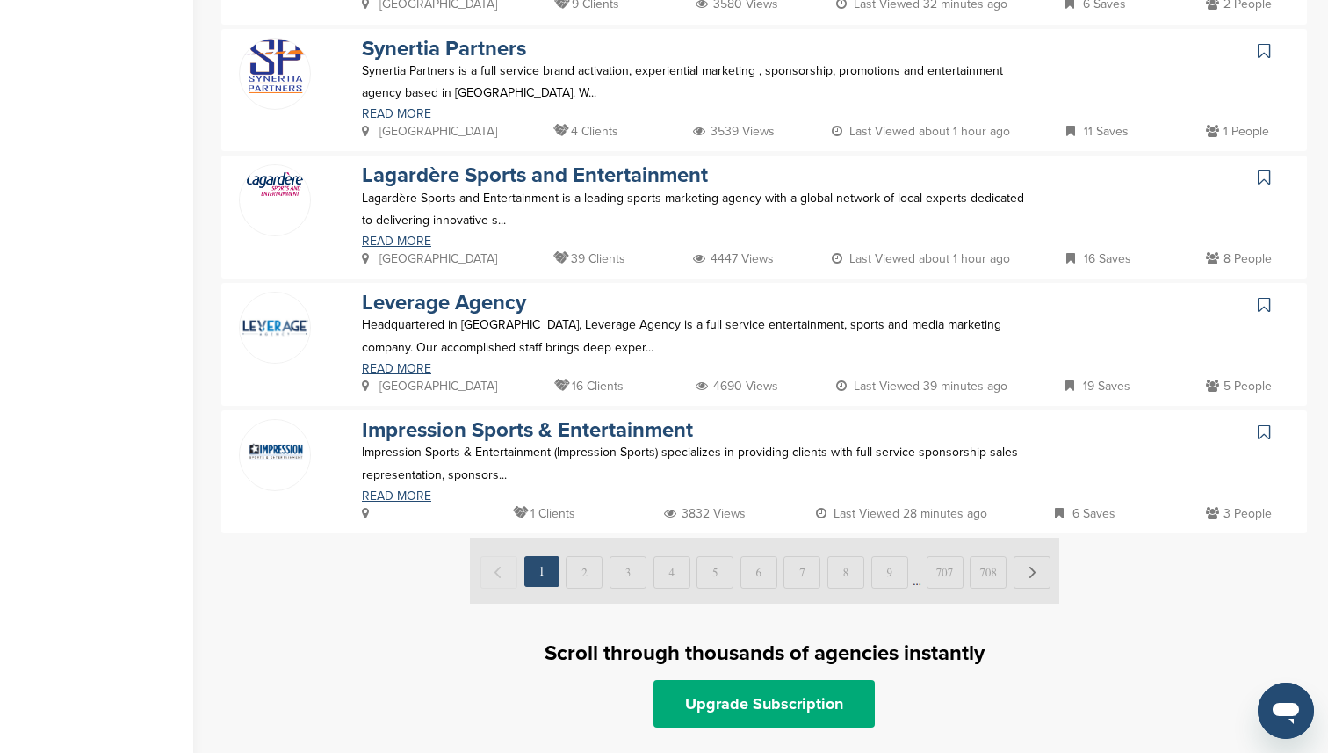
click at [583, 579] on img at bounding box center [764, 571] width 589 height 66
click at [1034, 572] on img at bounding box center [764, 571] width 589 height 66
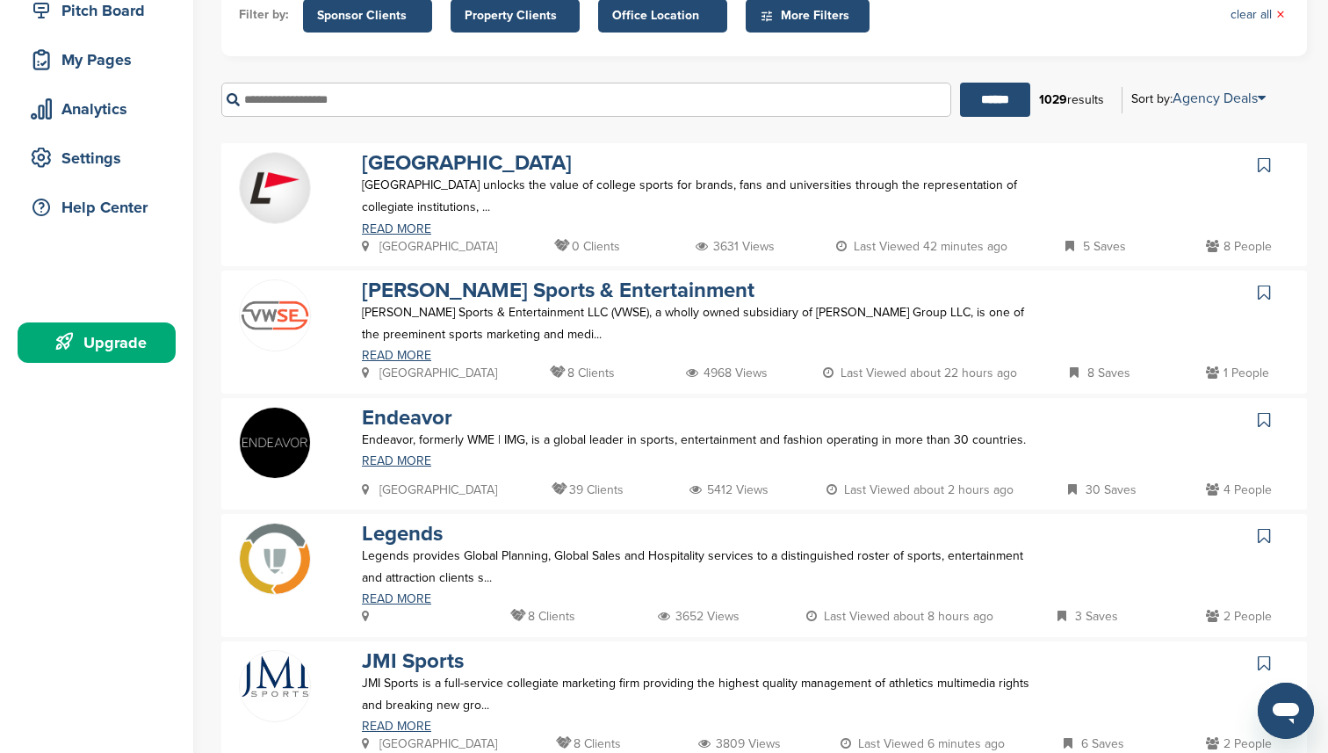
scroll to position [0, 0]
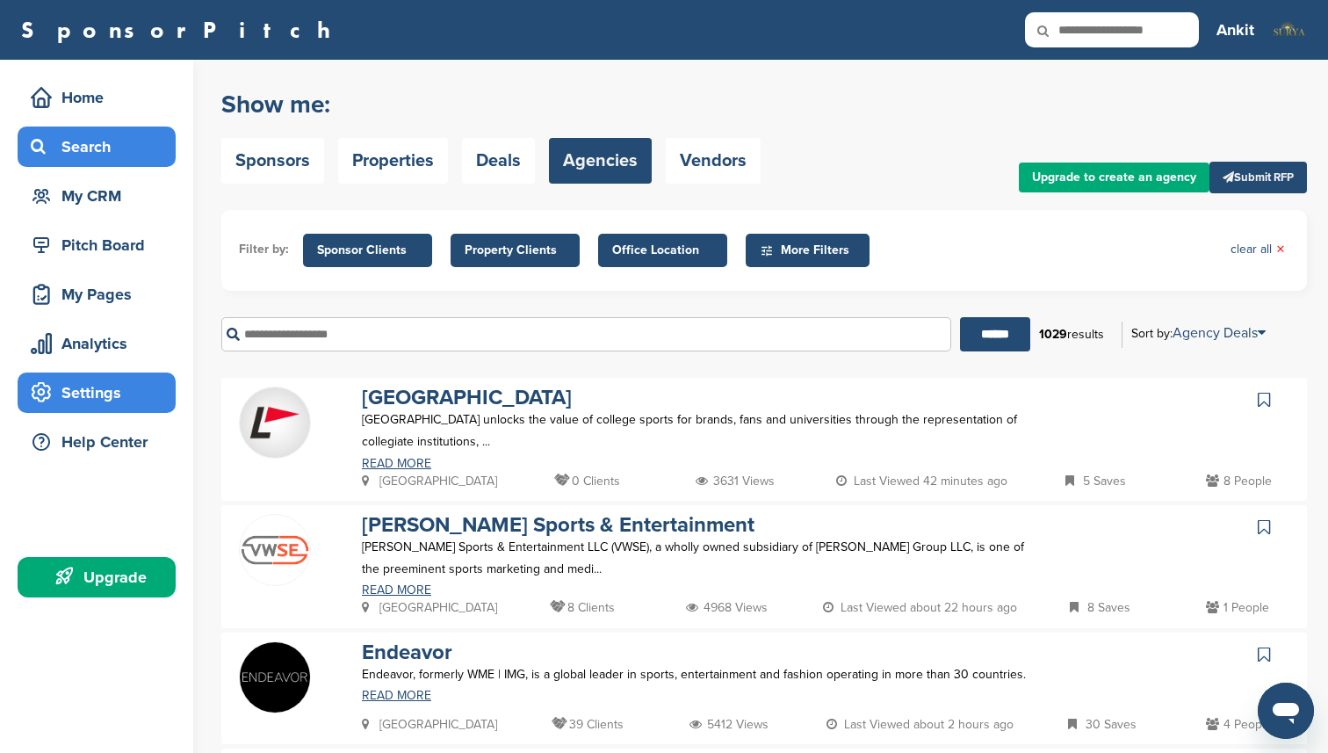
click at [107, 393] on div "Settings" at bounding box center [100, 393] width 149 height 32
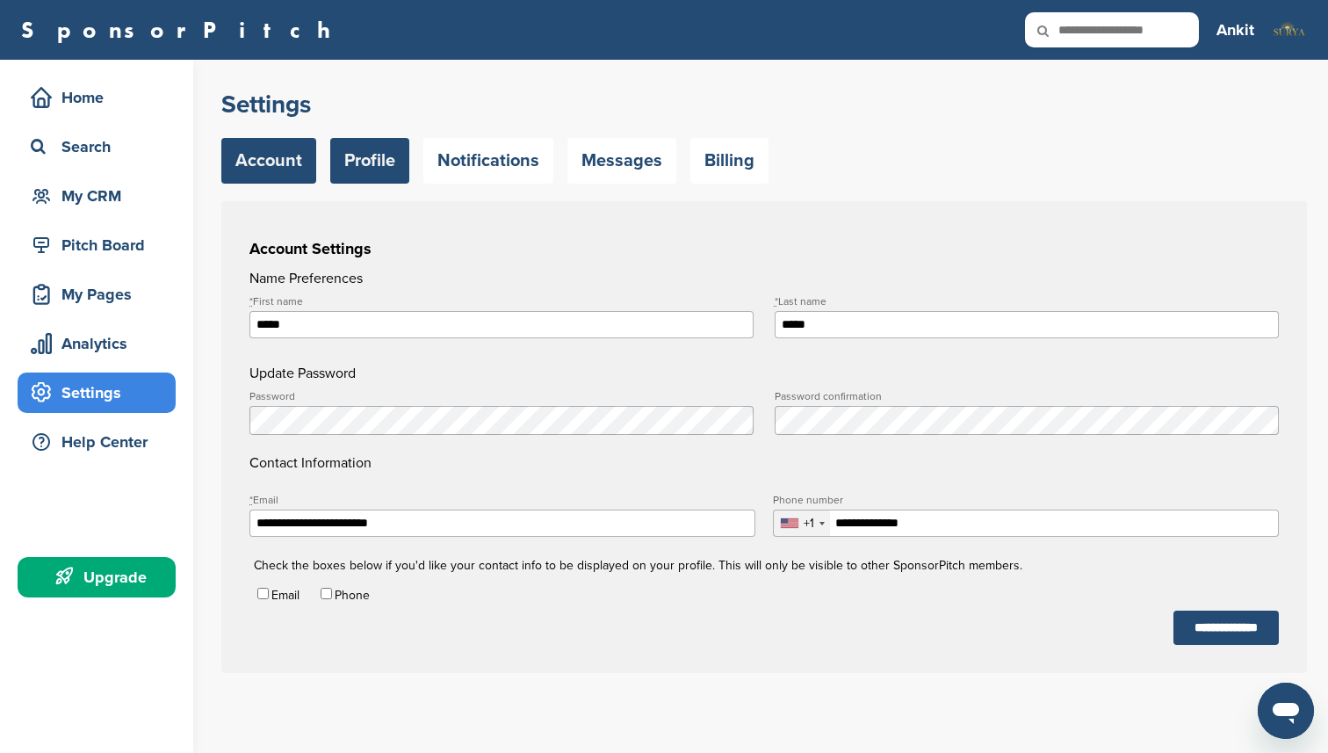
click at [359, 152] on link "Profile" at bounding box center [369, 161] width 79 height 46
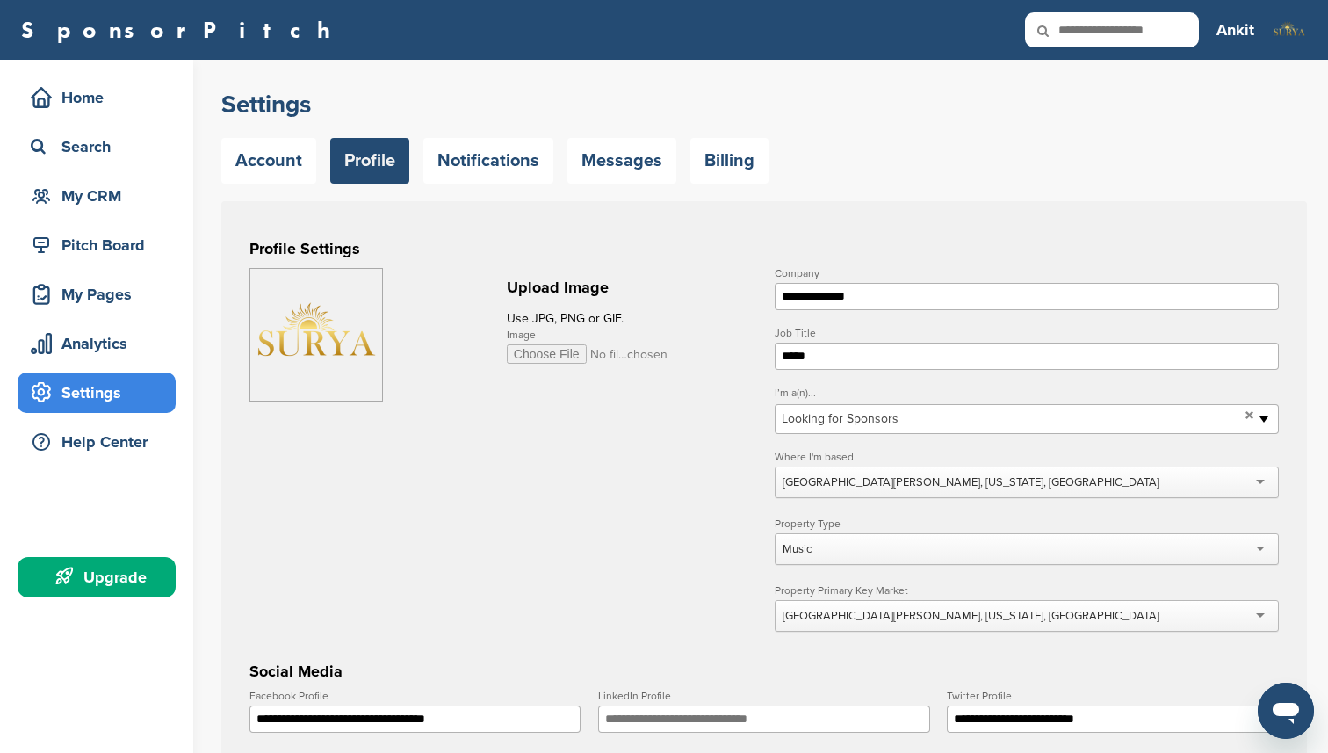
click at [802, 486] on div "San Juan, Puerto Rico, USA" at bounding box center [971, 482] width 377 height 16
drag, startPoint x: 936, startPoint y: 489, endPoint x: 707, endPoint y: 482, distance: 229.4
click at [707, 482] on form "**********" at bounding box center [763, 709] width 1029 height 883
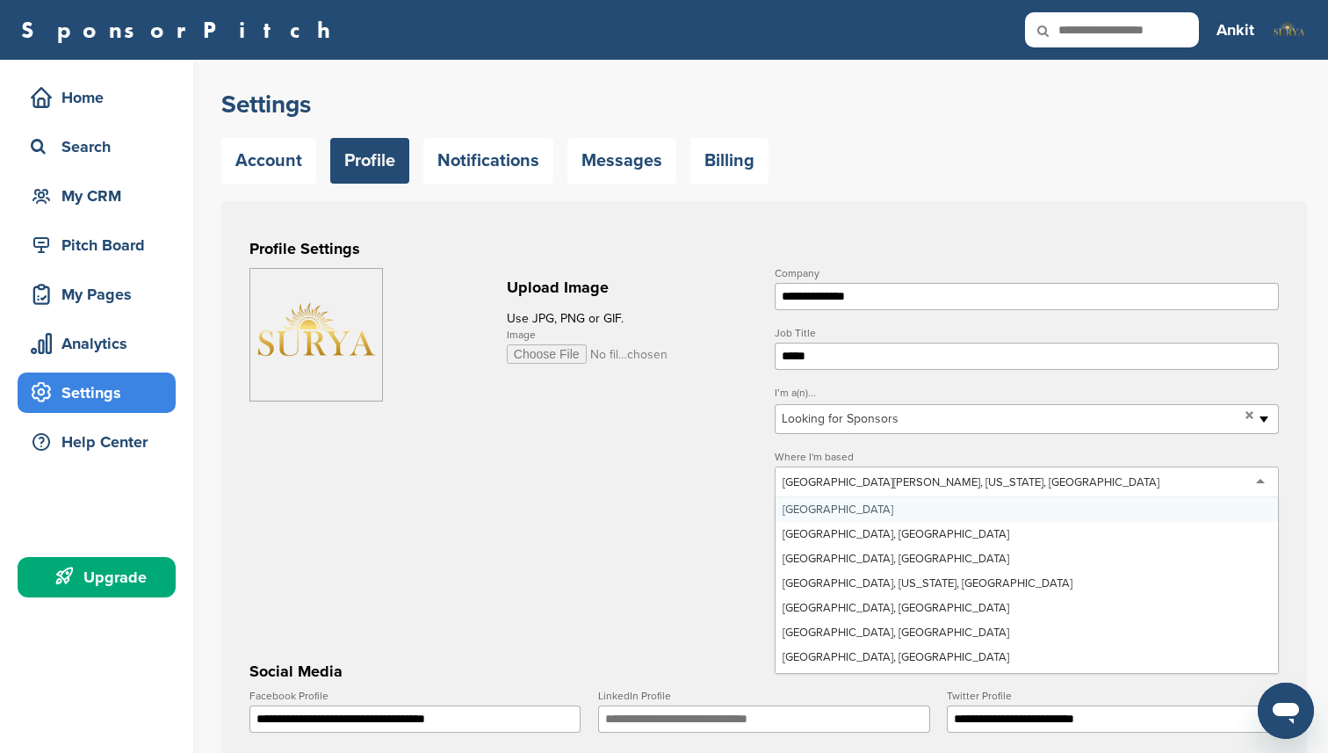
click at [809, 480] on div "San Juan, Puerto Rico, USA" at bounding box center [971, 482] width 377 height 16
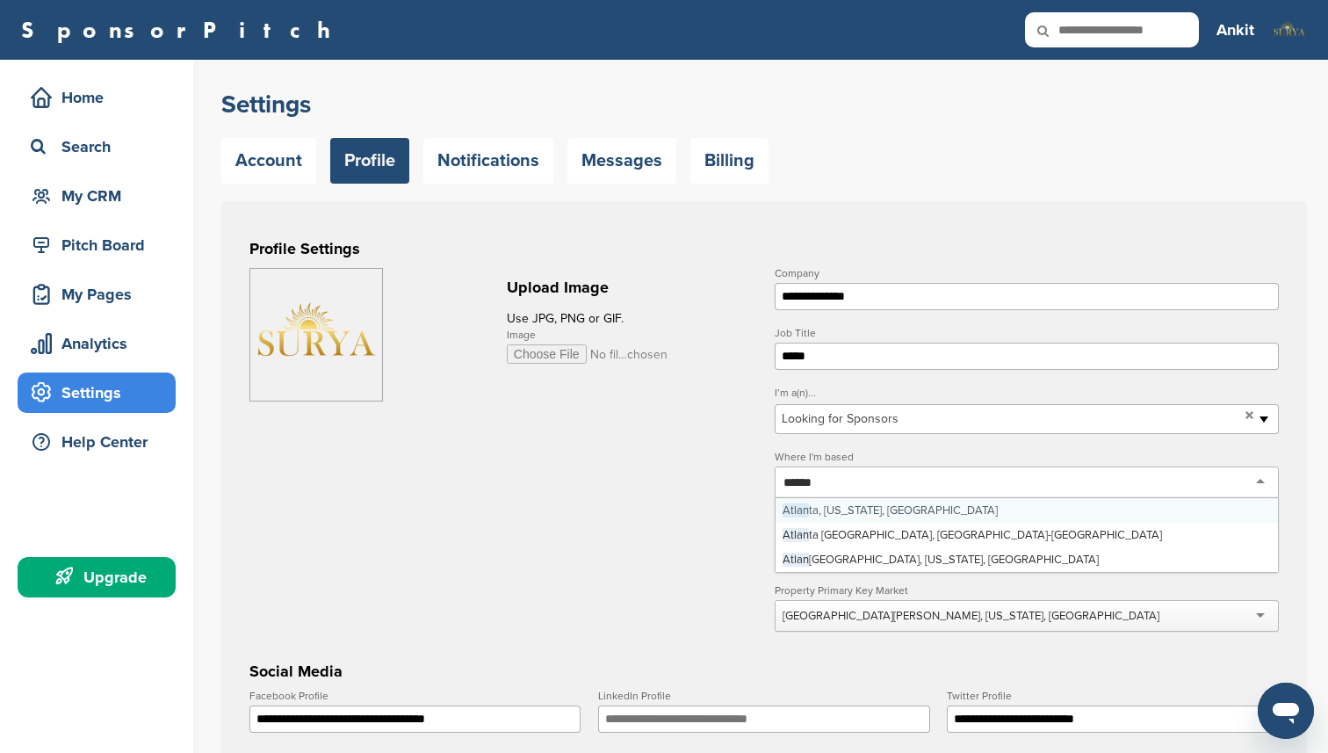
type input "*******"
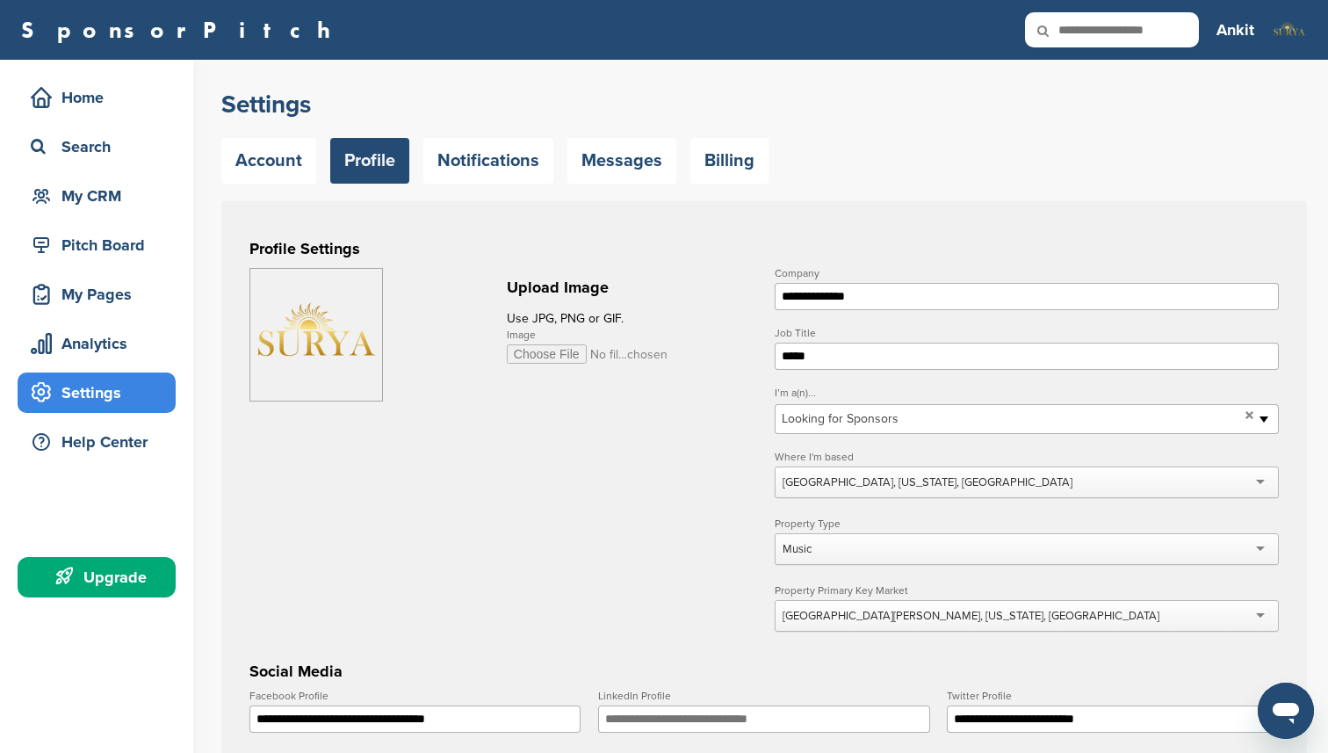
click at [720, 534] on form "**********" at bounding box center [763, 709] width 1029 height 883
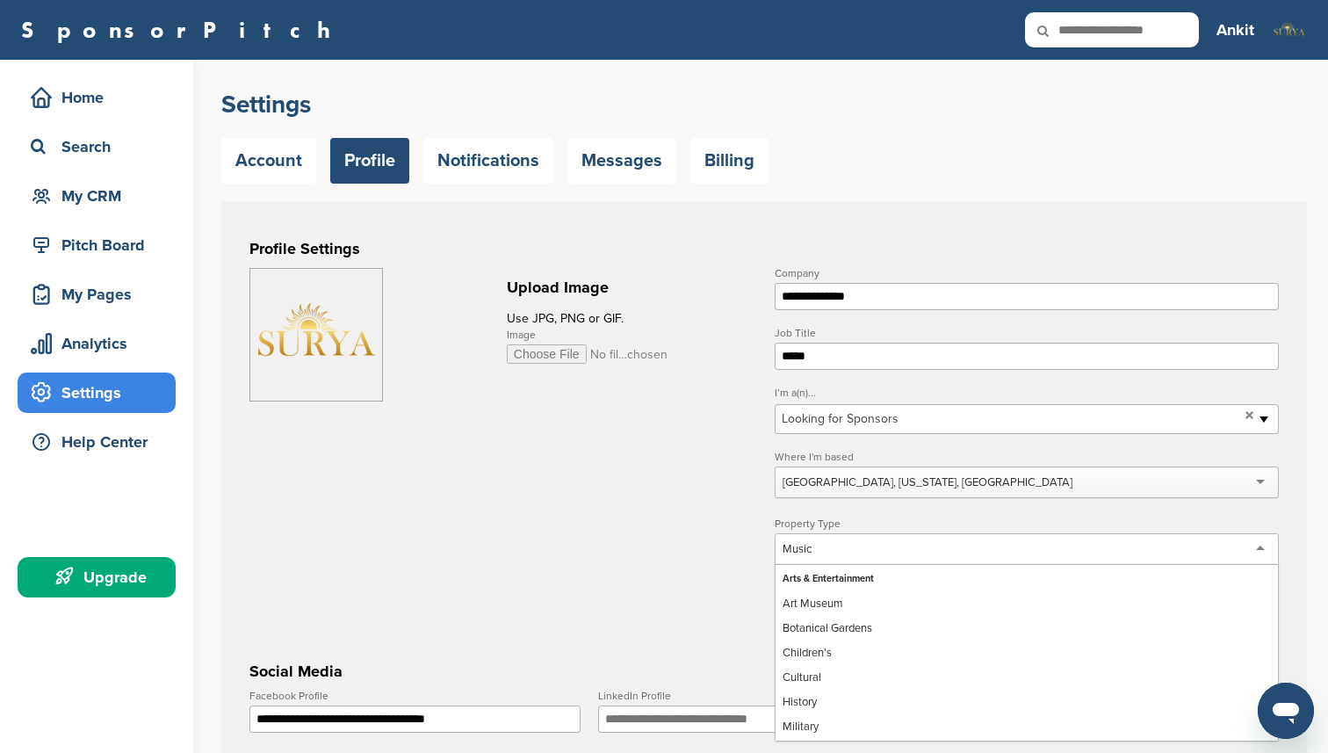
scroll to position [1400, 0]
click at [792, 541] on div "Music" at bounding box center [1027, 549] width 504 height 32
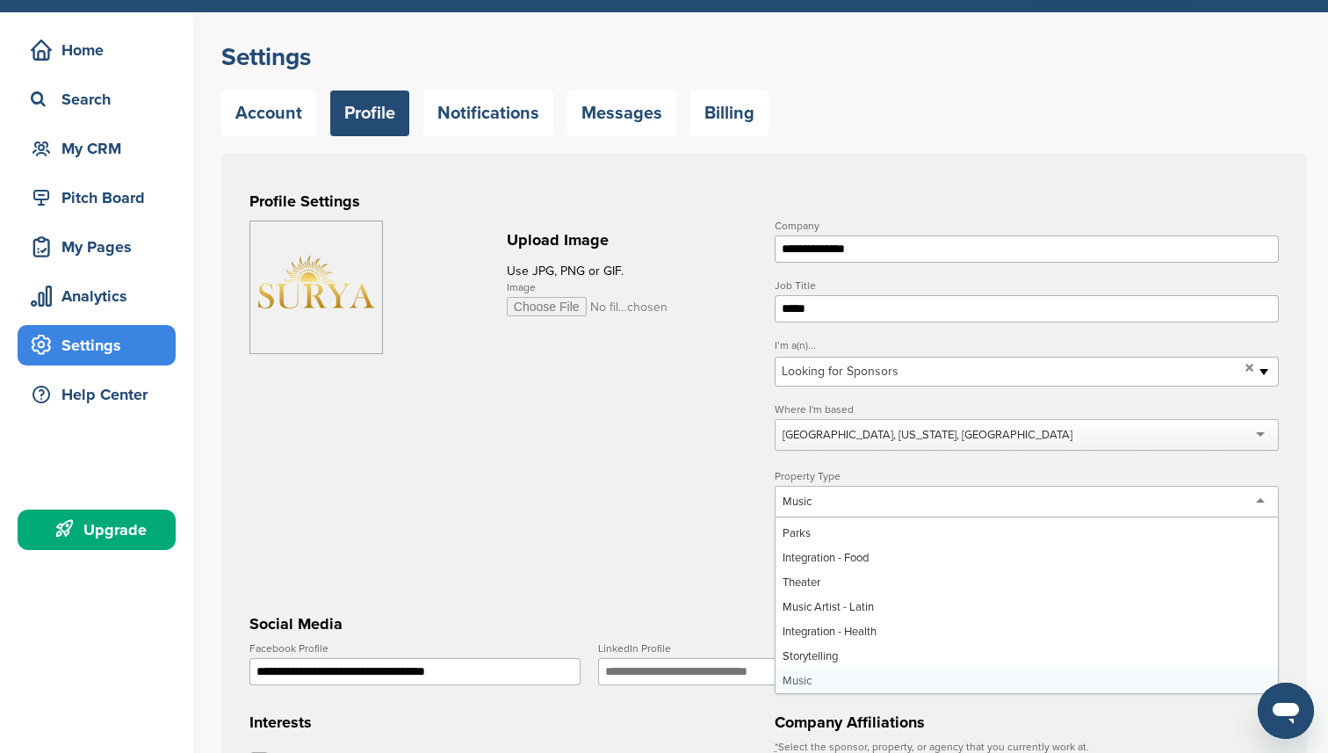
scroll to position [48, 0]
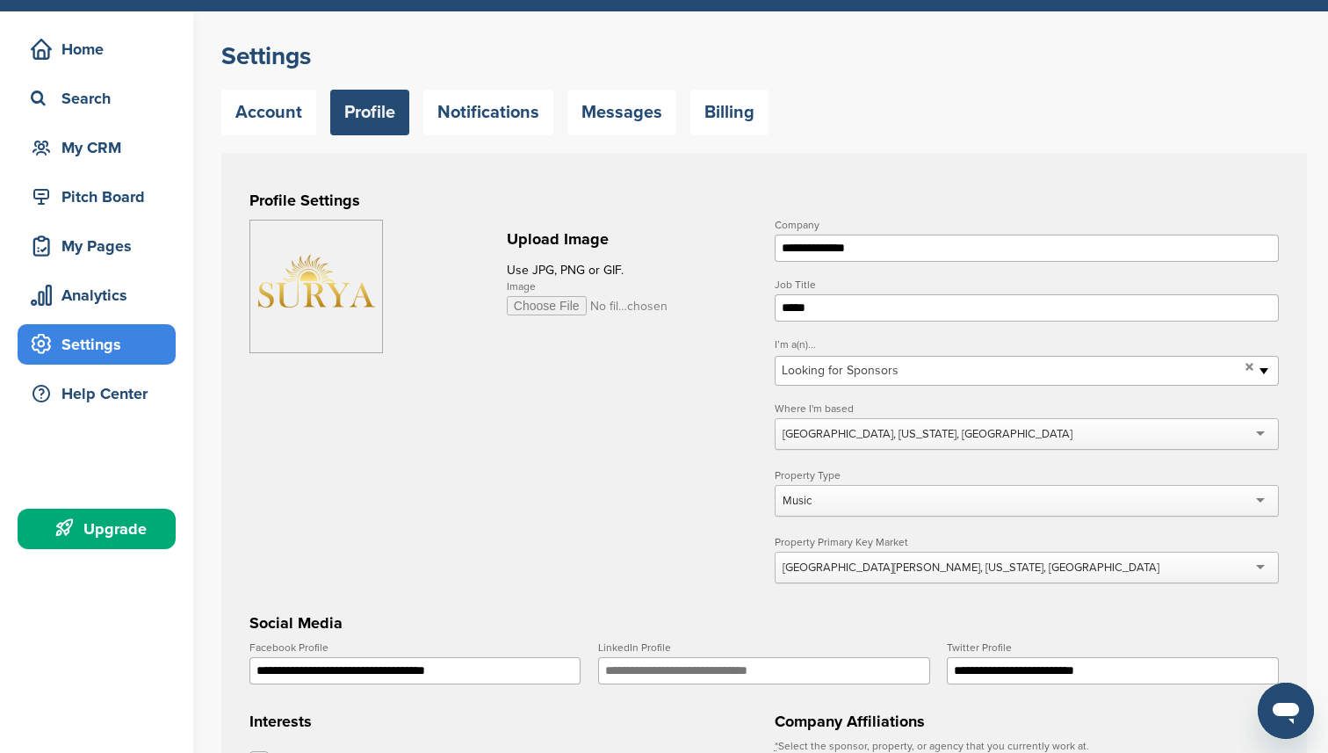
click at [758, 551] on form "**********" at bounding box center [763, 661] width 1029 height 883
click at [820, 512] on div "Music" at bounding box center [1027, 501] width 504 height 32
drag, startPoint x: 820, startPoint y: 512, endPoint x: 739, endPoint y: 498, distance: 82.9
click at [739, 498] on form "**********" at bounding box center [763, 661] width 1029 height 883
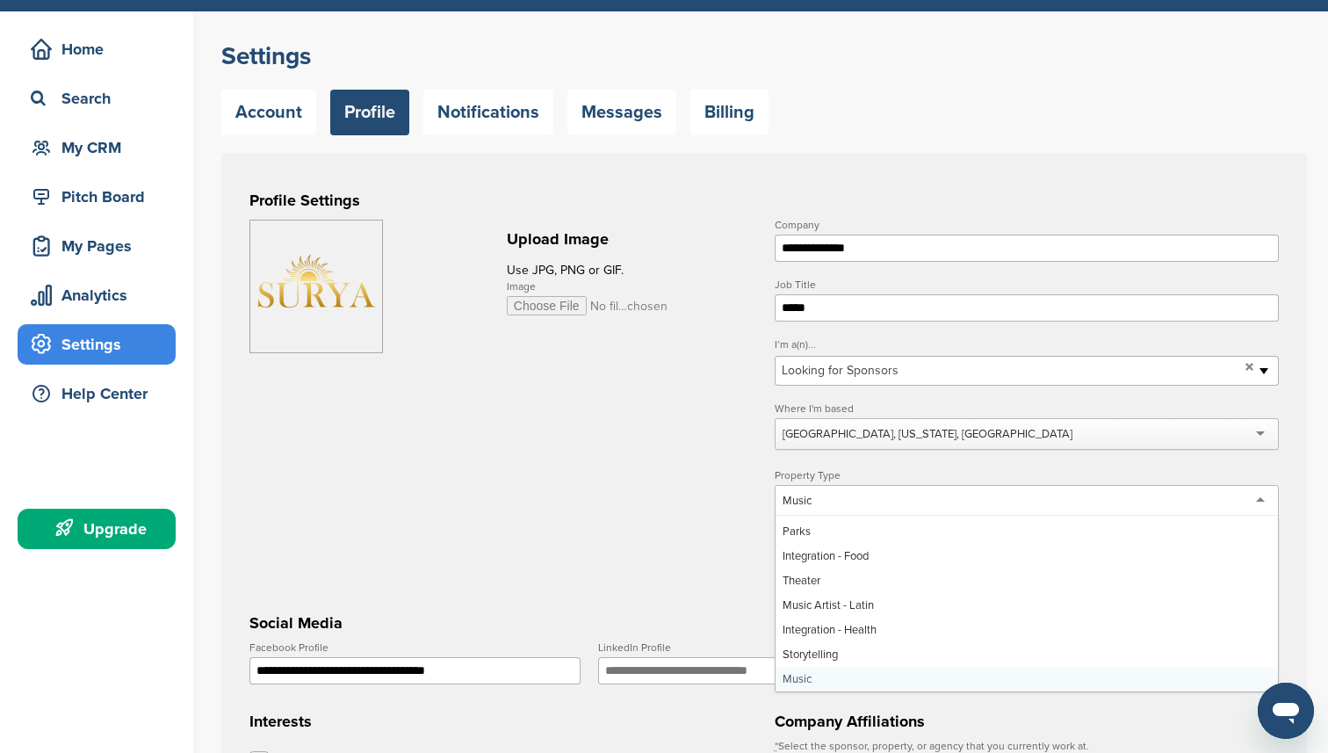
click at [817, 502] on div "Music" at bounding box center [1027, 501] width 504 height 32
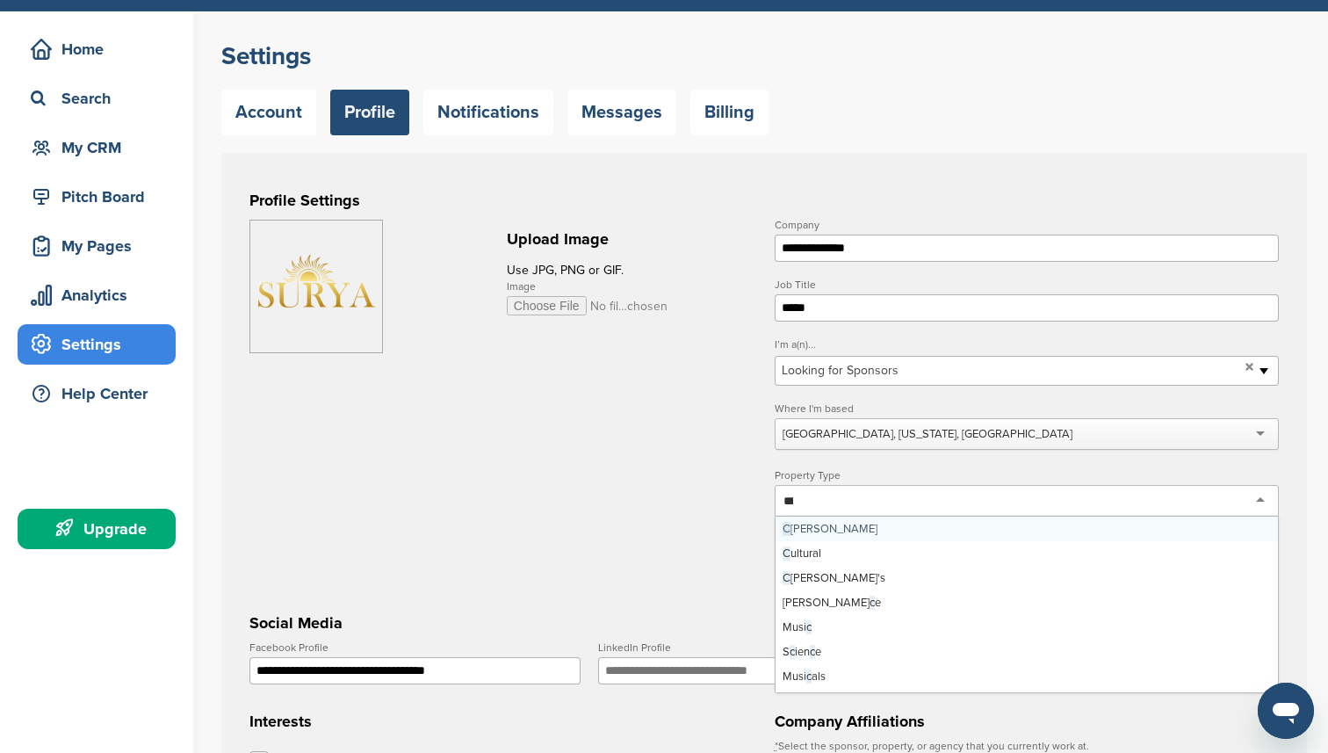
scroll to position [0, 0]
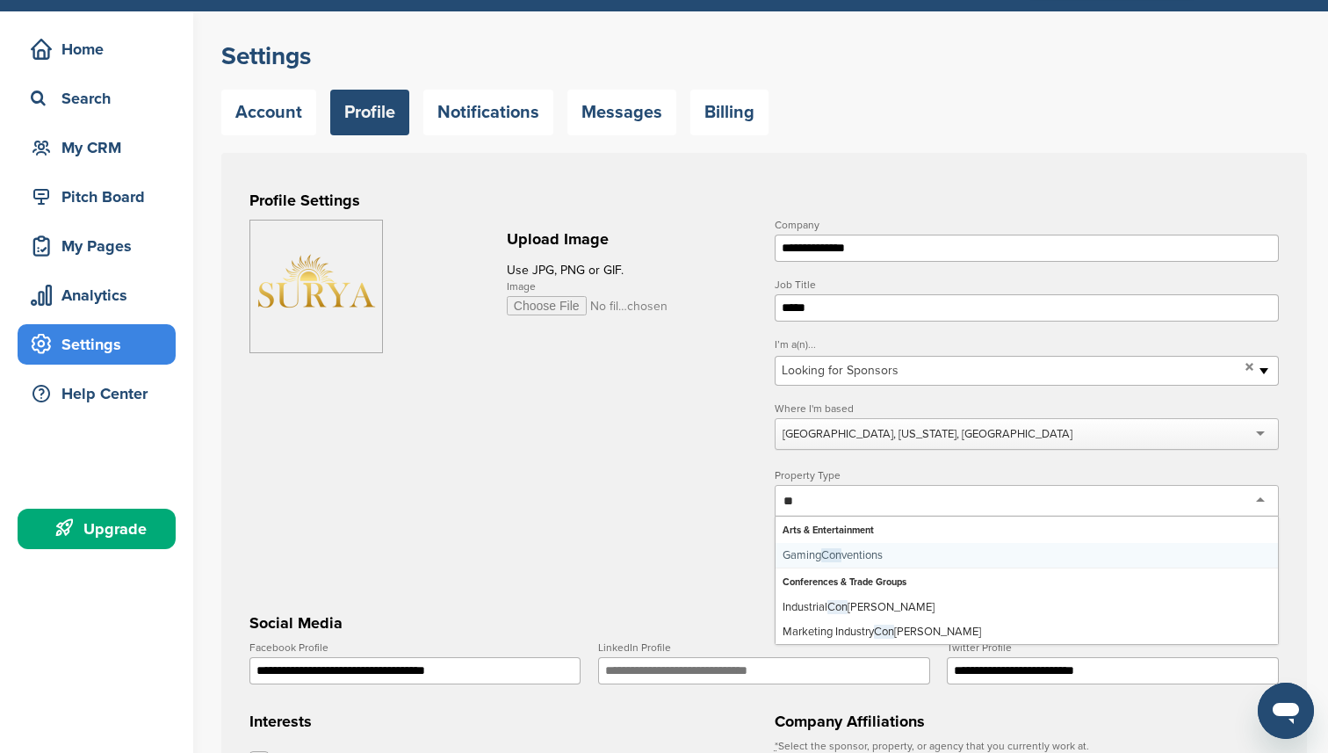
type input "*"
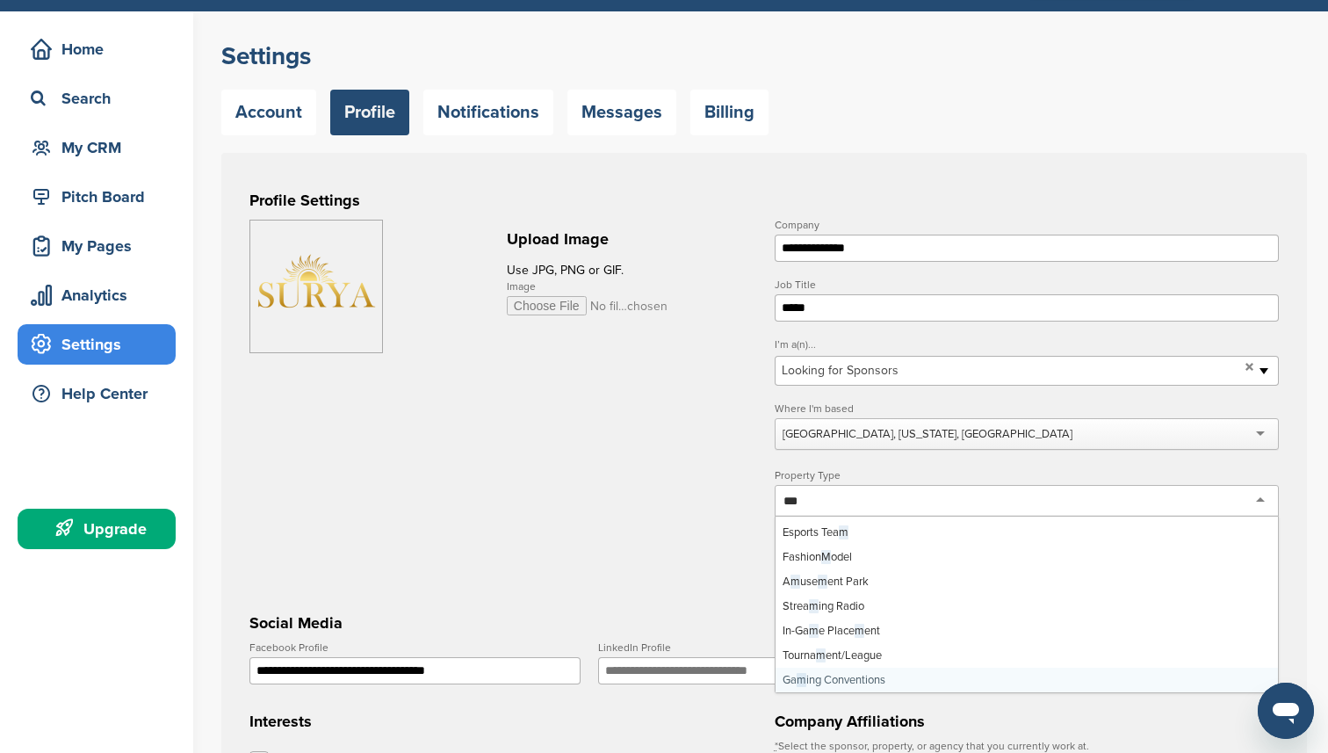
scroll to position [26, 0]
type input "*****"
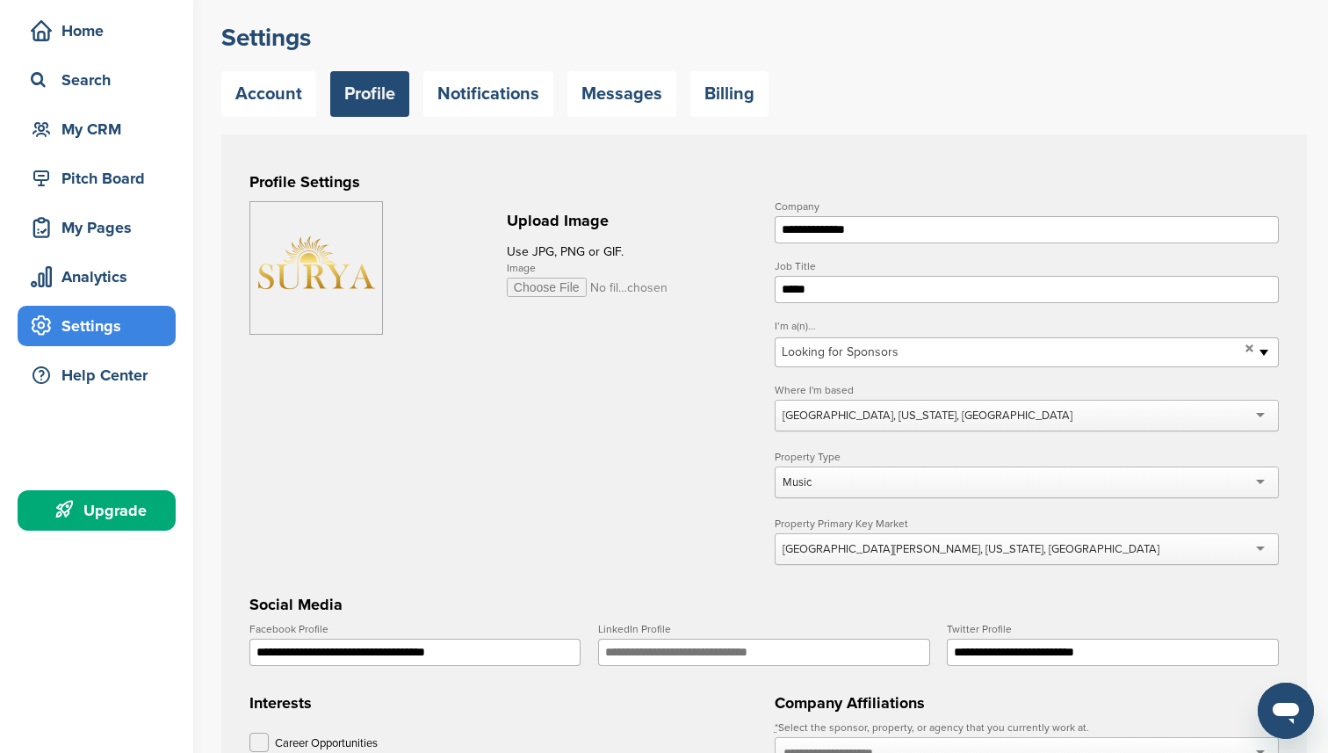
scroll to position [0, 0]
click at [749, 528] on form "**********" at bounding box center [763, 642] width 1029 height 883
click at [825, 550] on div "San Juan, Puerto Rico, USA" at bounding box center [971, 549] width 377 height 16
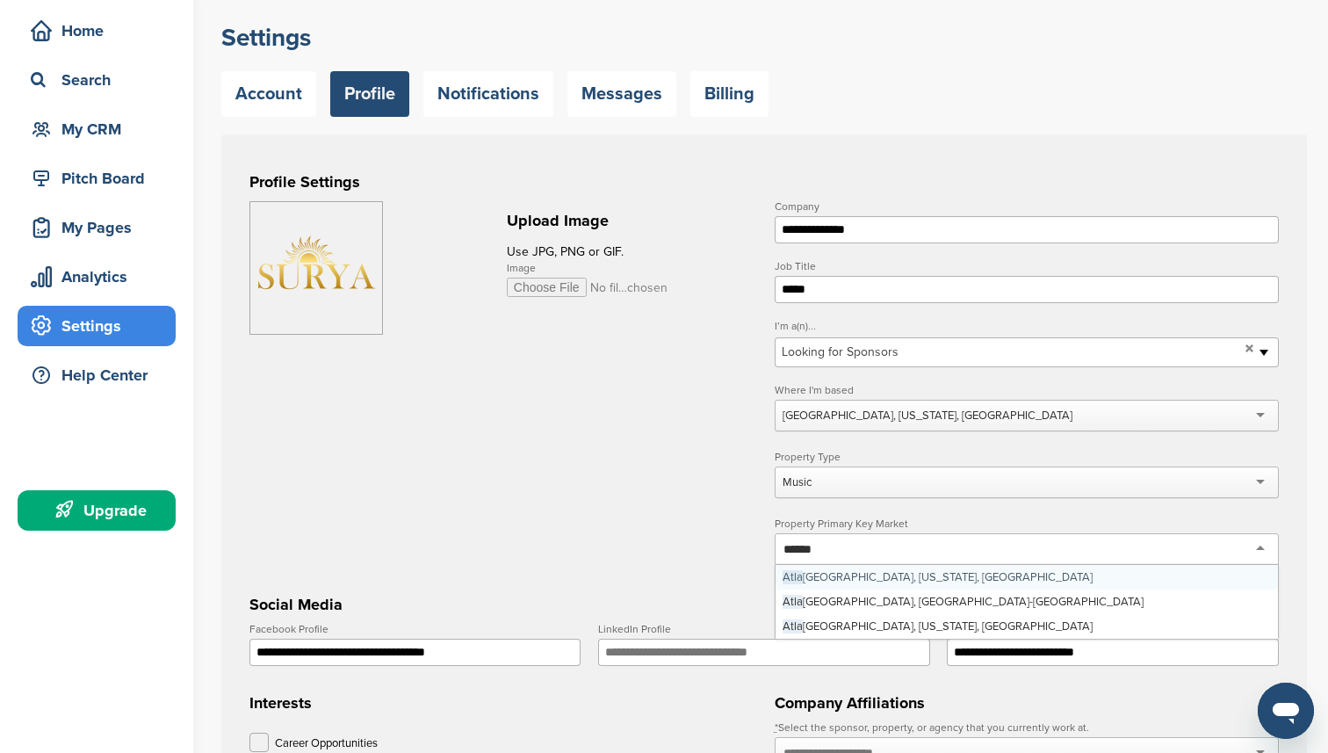
type input "*******"
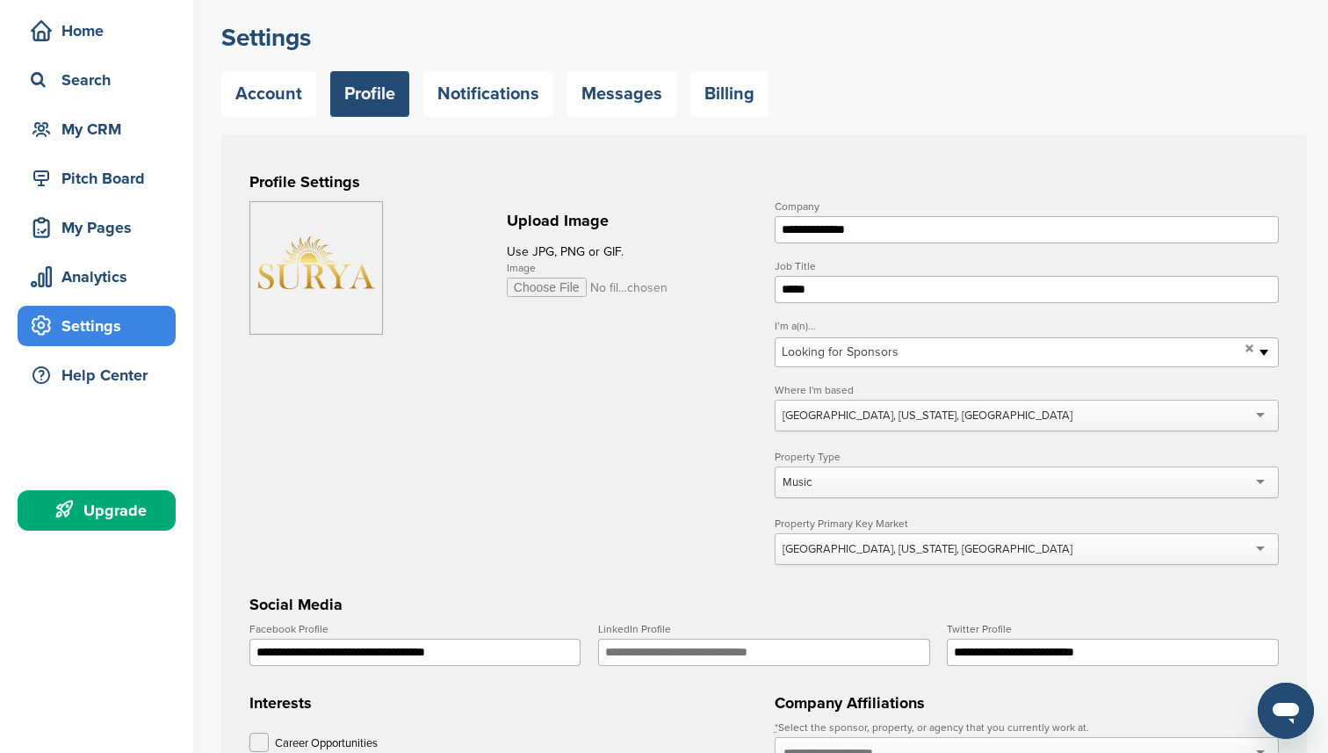
click at [711, 526] on form "**********" at bounding box center [763, 642] width 1029 height 883
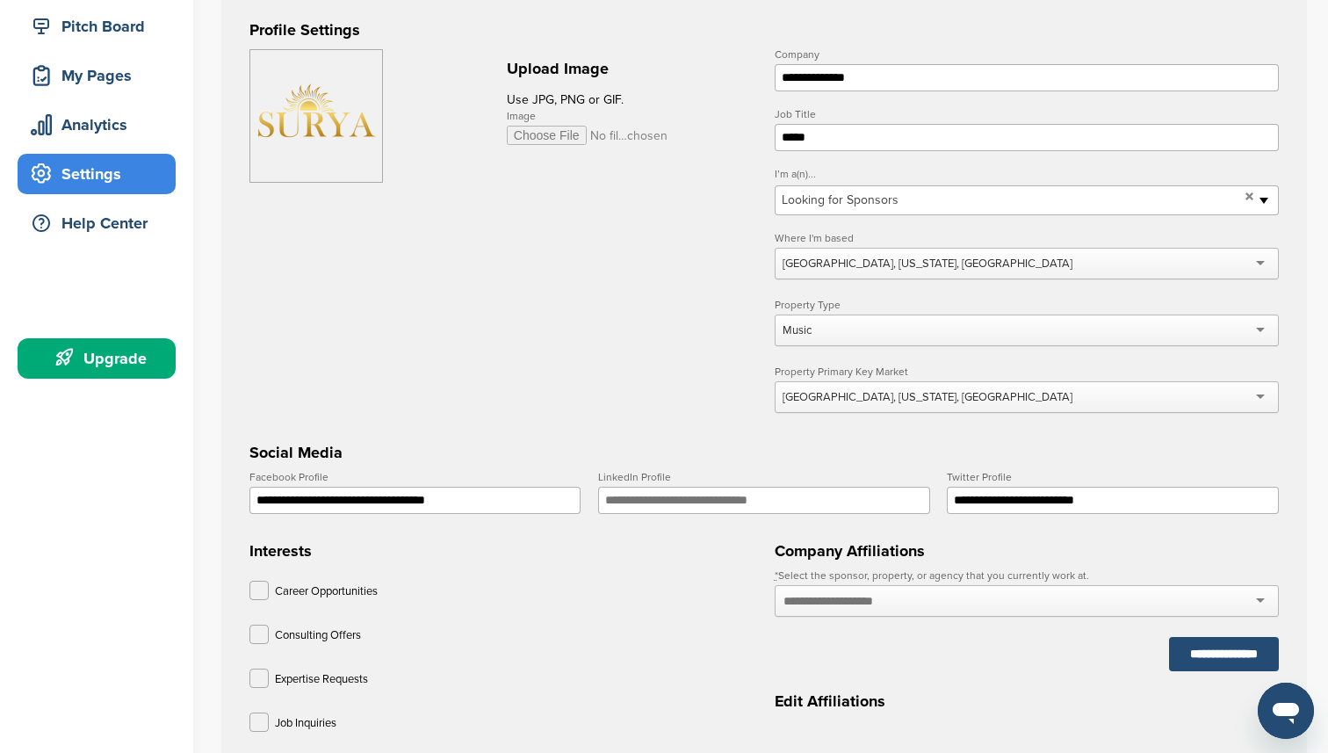
scroll to position [238, 0]
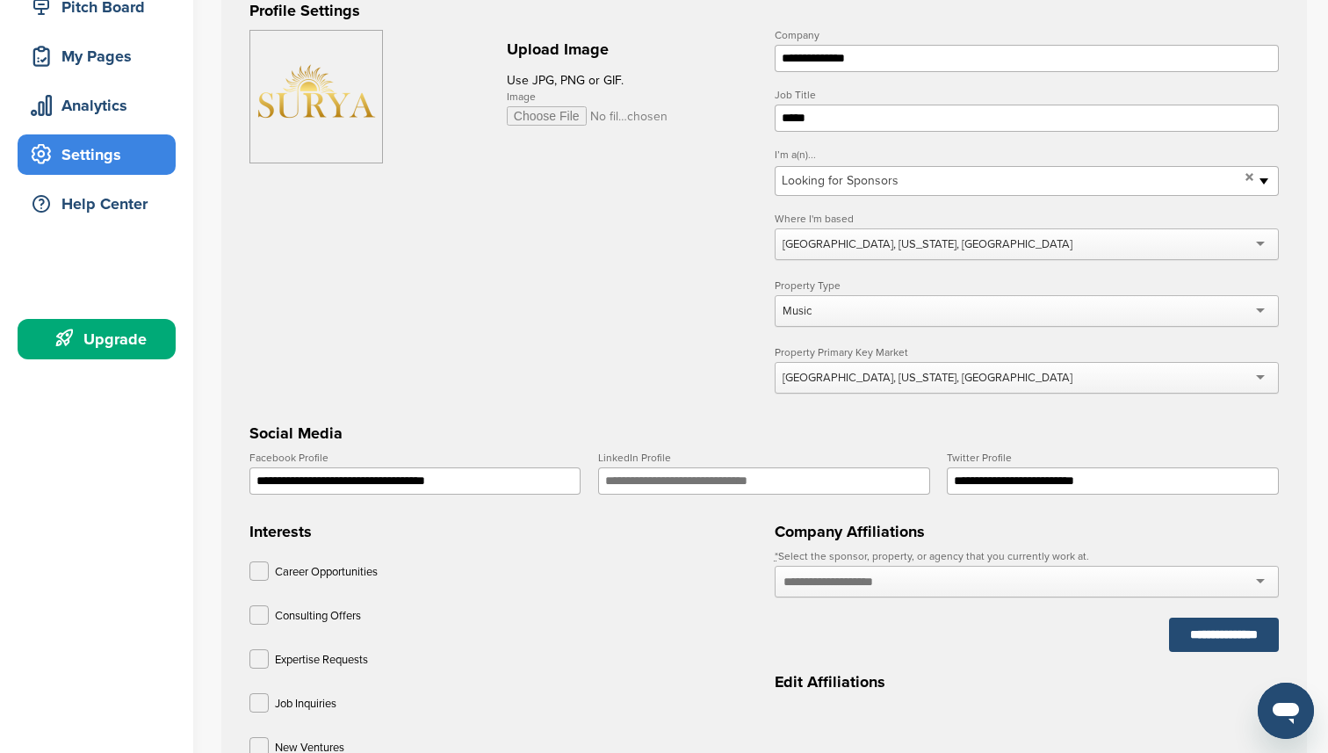
drag, startPoint x: 519, startPoint y: 487, endPoint x: 237, endPoint y: 459, distance: 283.3
click at [237, 459] on div "**********" at bounding box center [764, 535] width 1086 height 1145
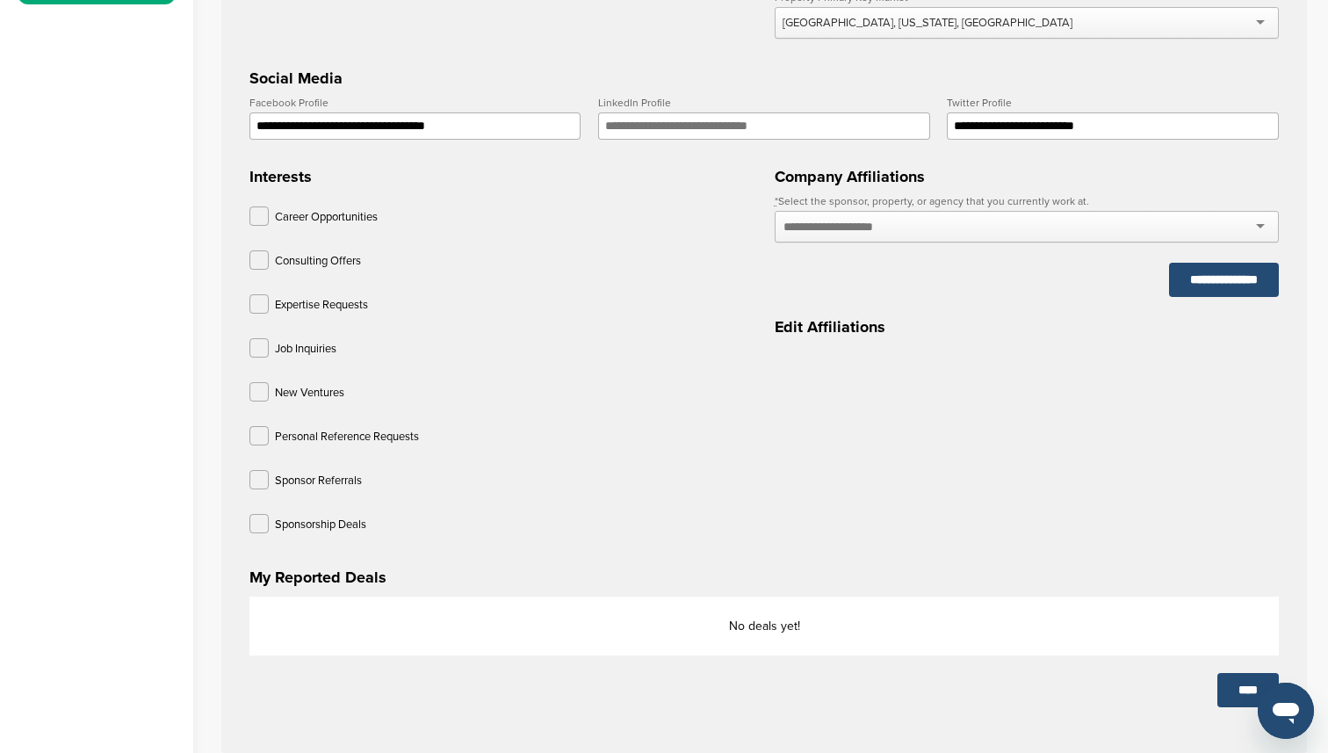
scroll to position [616, 0]
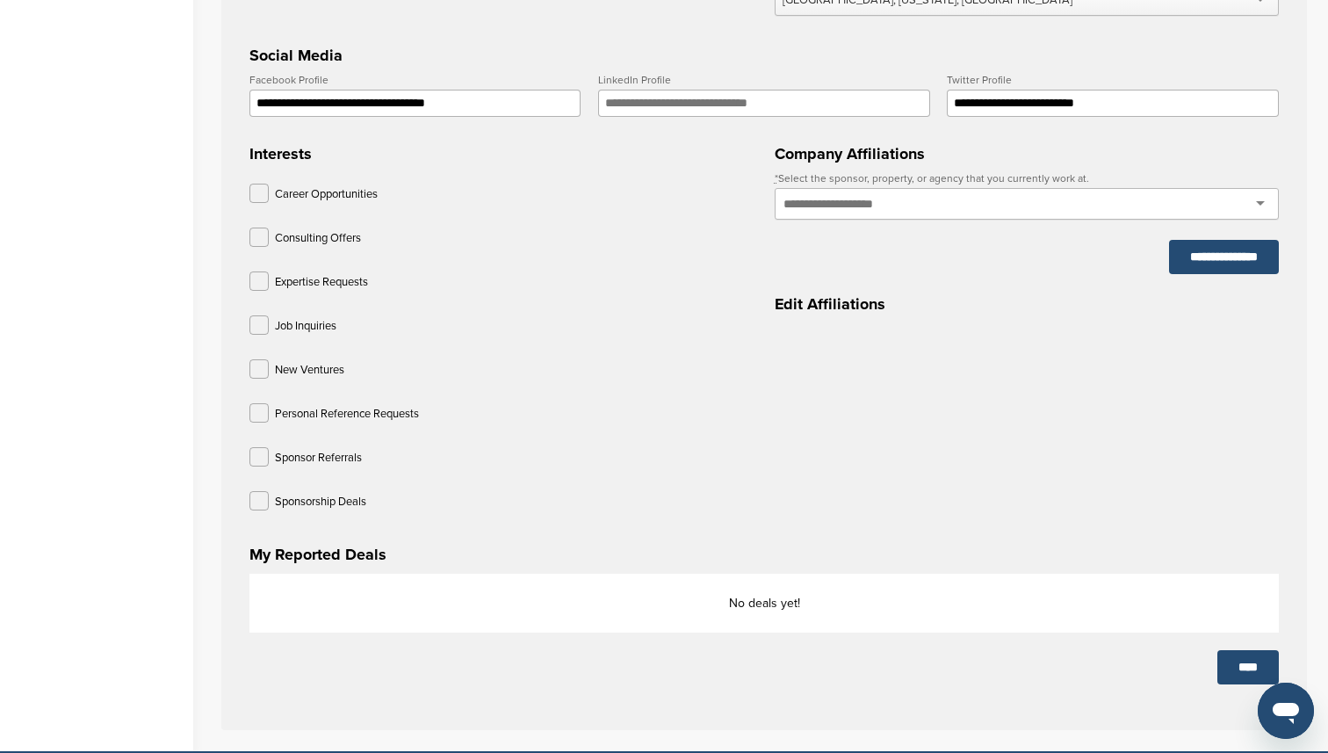
click at [840, 212] on input "text" at bounding box center [848, 204] width 128 height 16
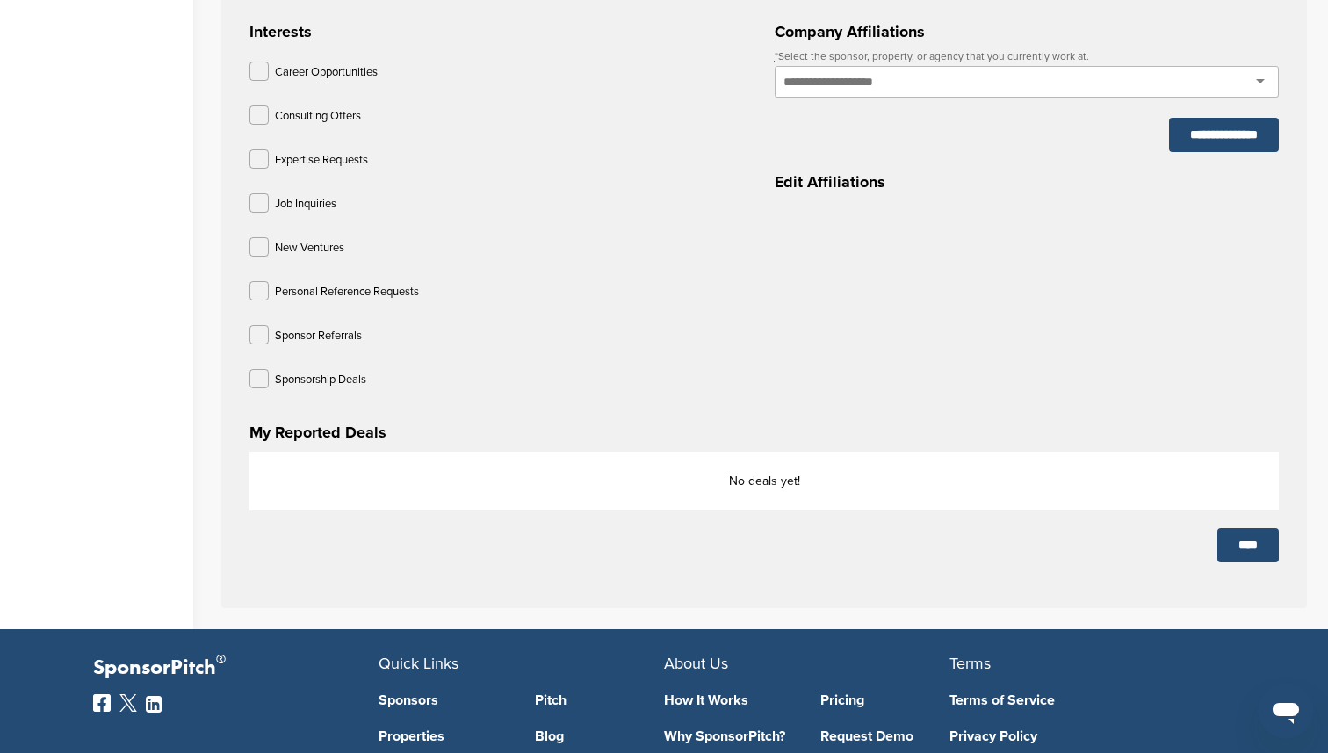
scroll to position [766, 0]
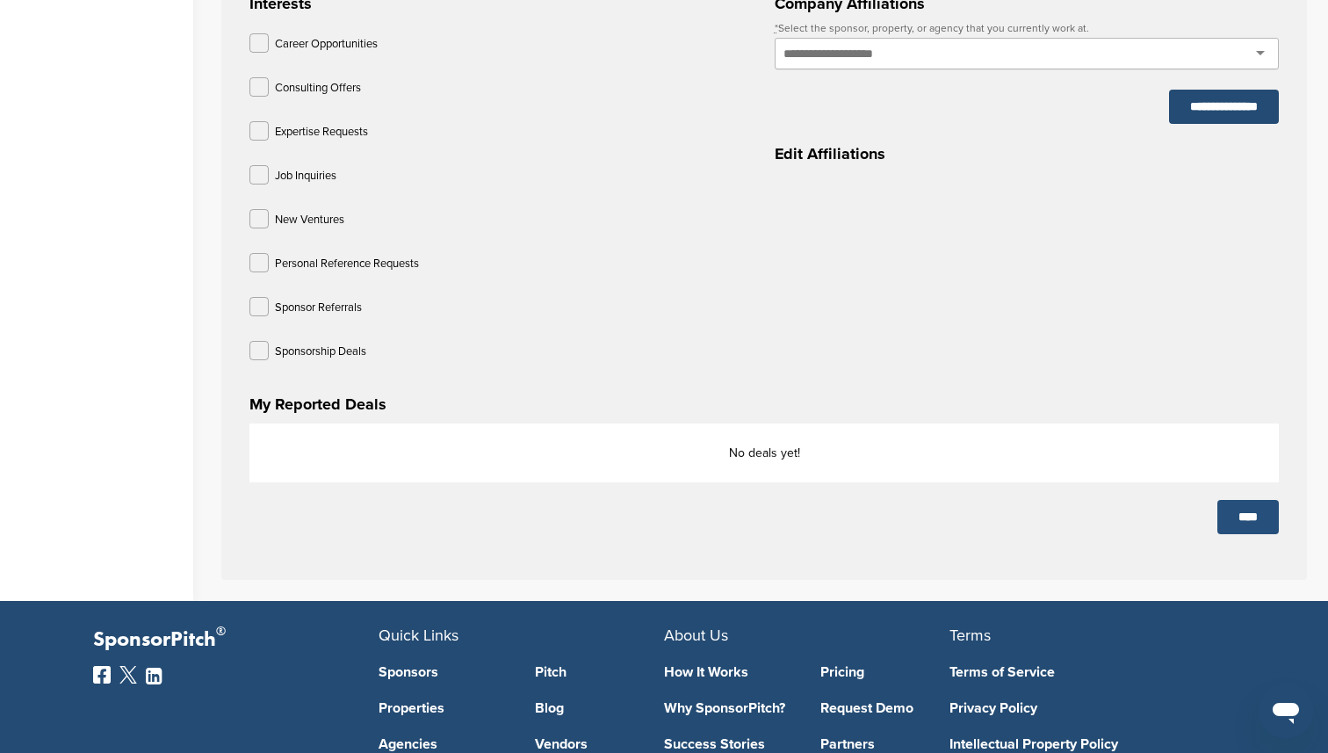
click at [1250, 515] on input "****" at bounding box center [1247, 517] width 61 height 34
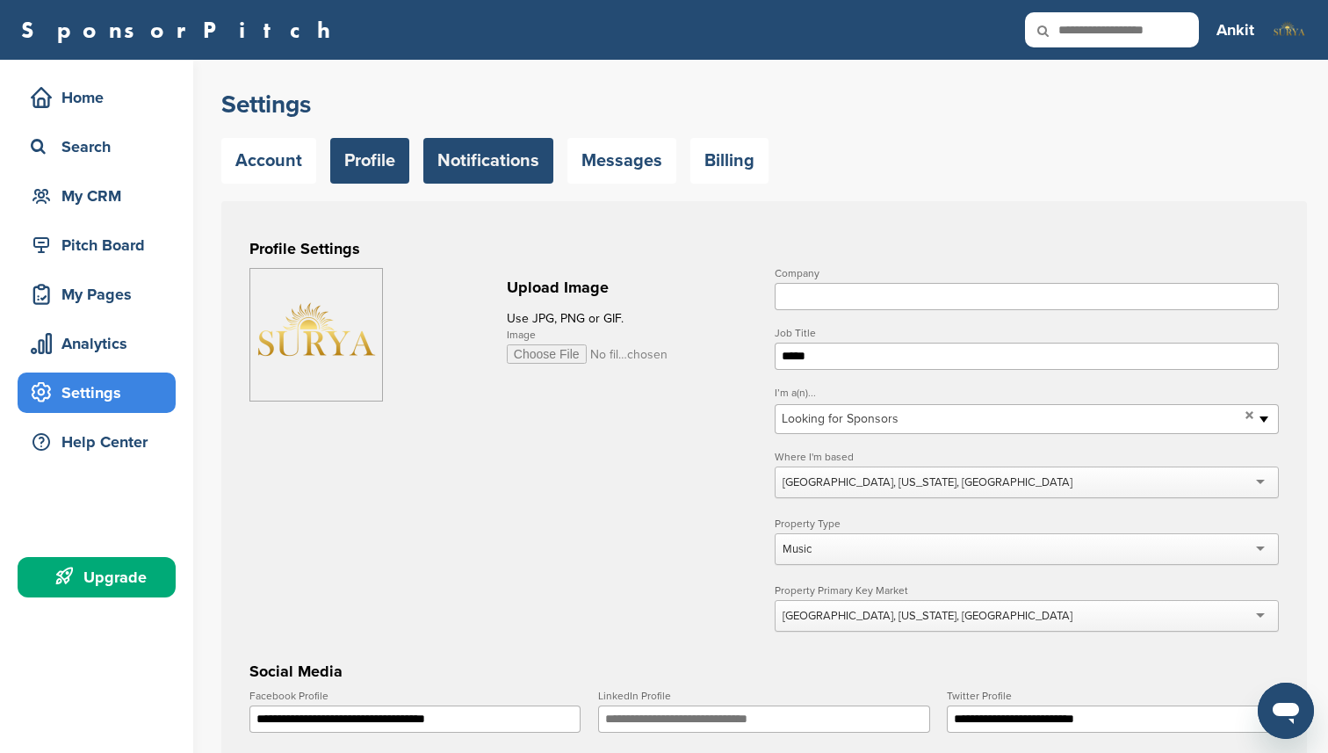
click at [469, 158] on link "Notifications" at bounding box center [488, 161] width 130 height 46
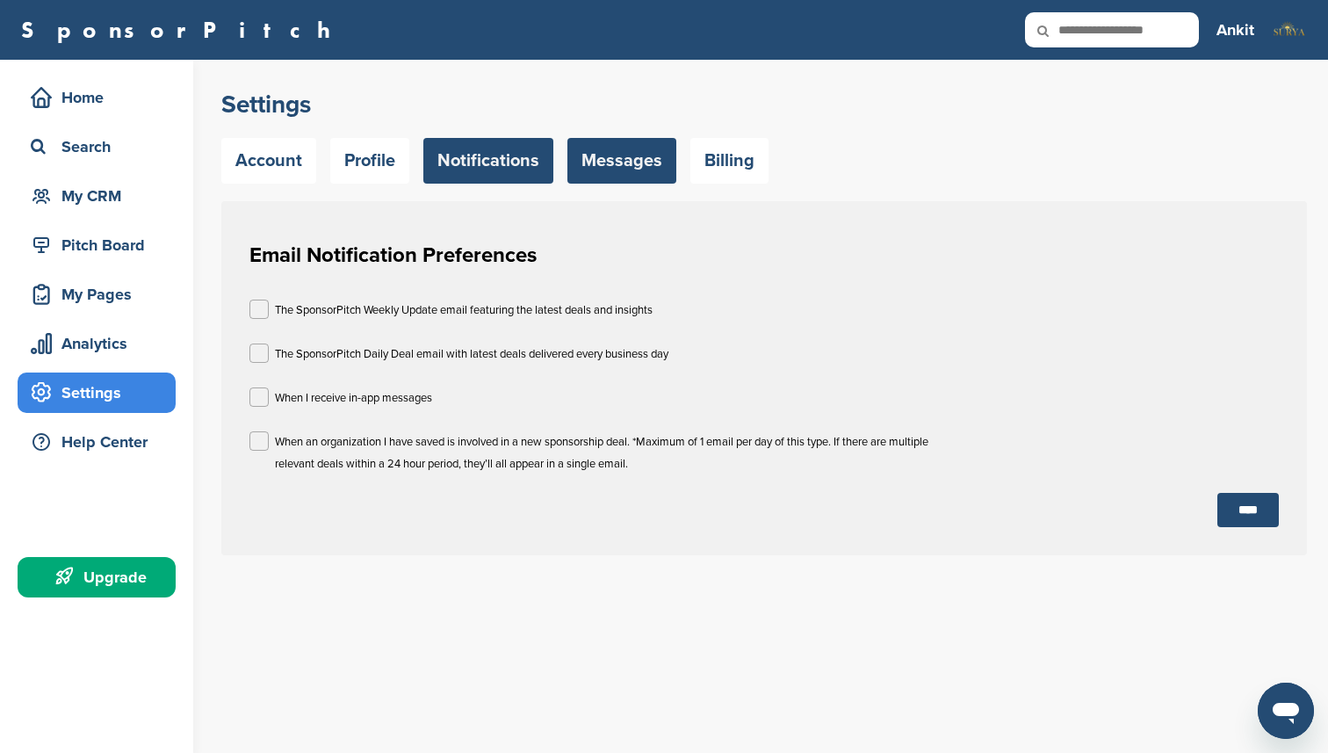
click at [597, 165] on link "Messages" at bounding box center [621, 161] width 109 height 46
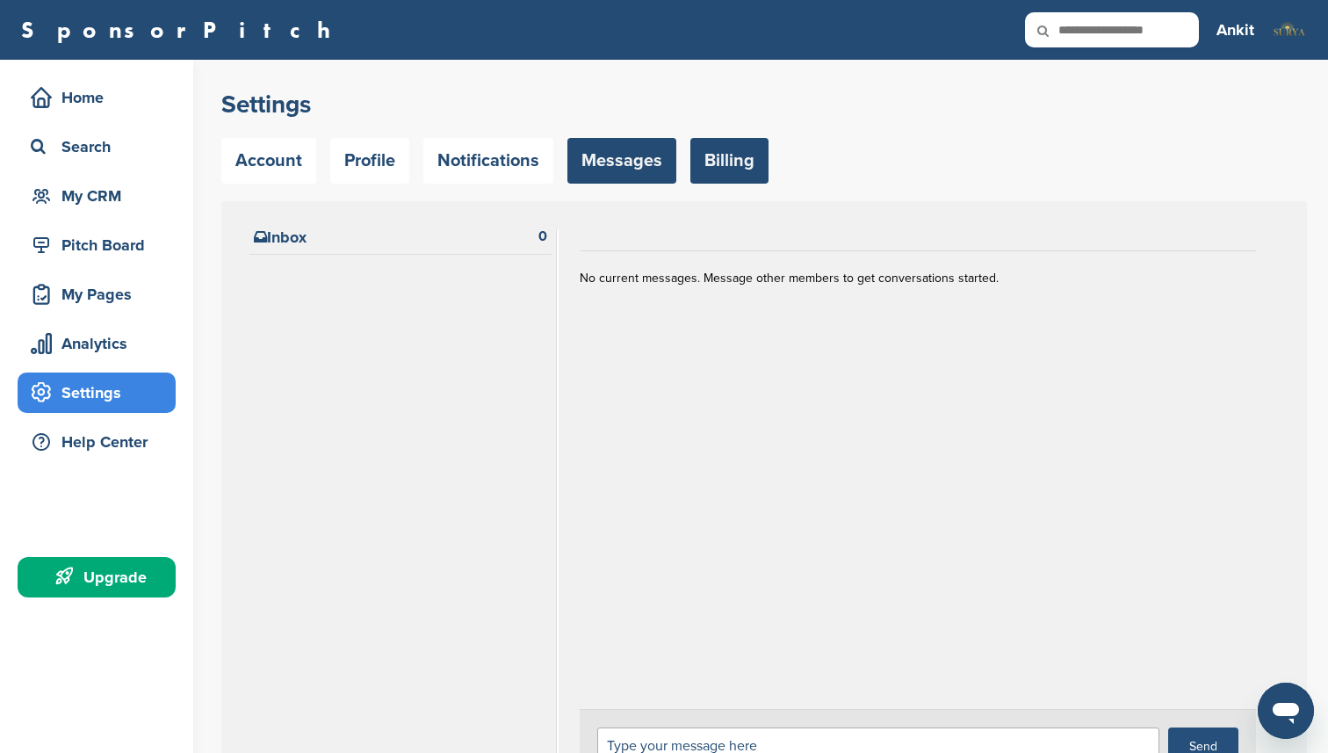
click at [719, 172] on link "Billing" at bounding box center [729, 161] width 78 height 46
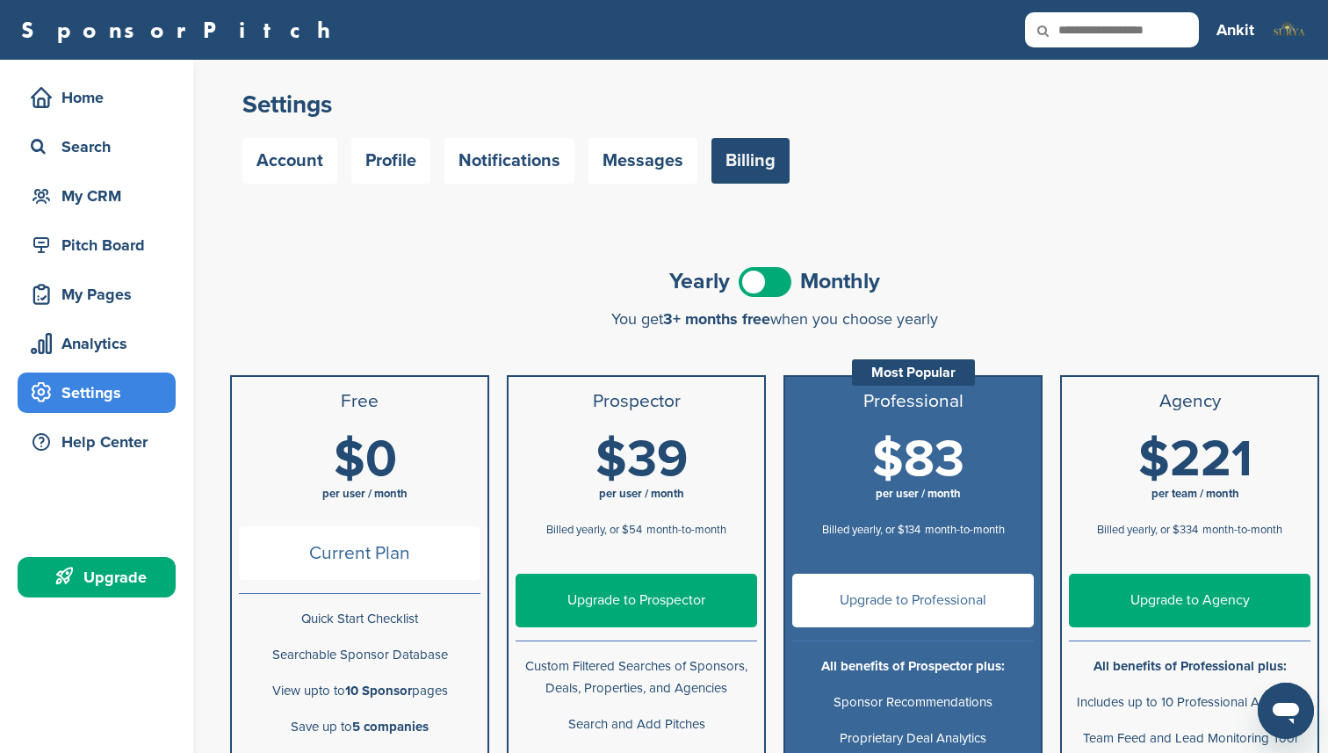
scroll to position [20, 0]
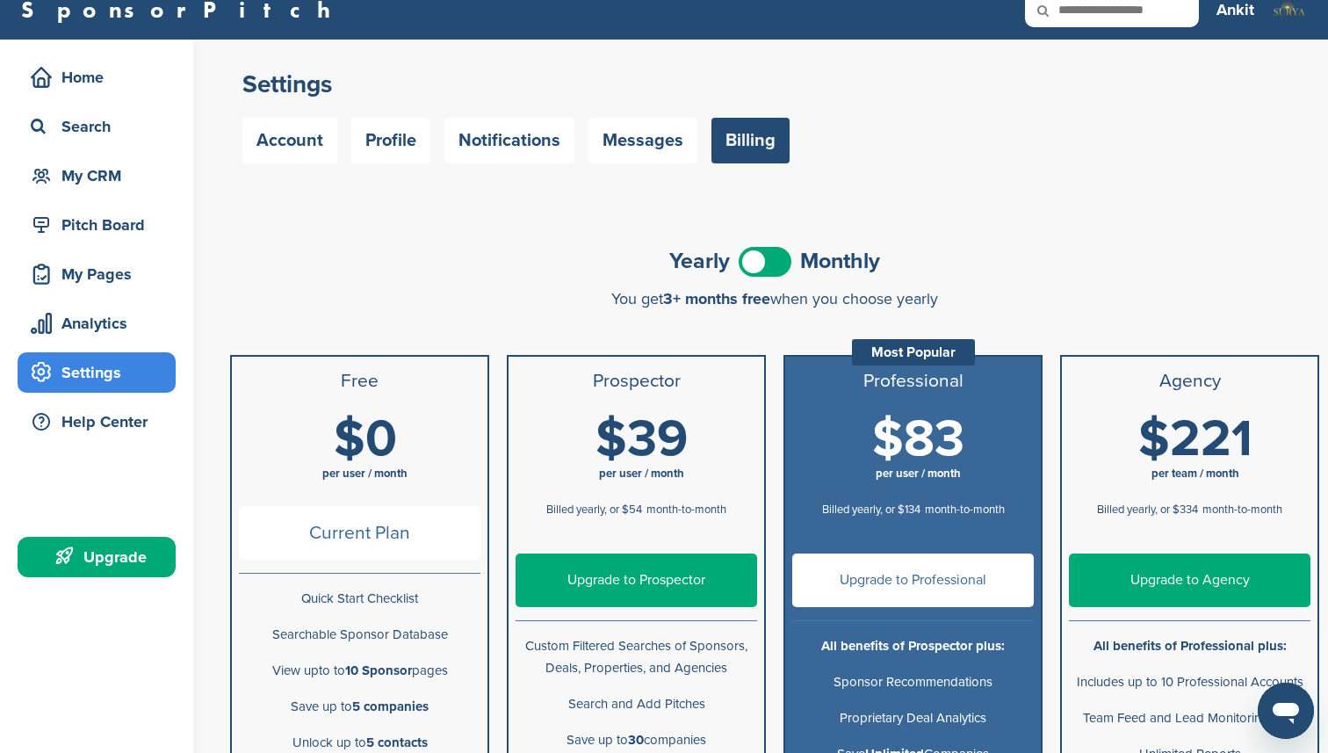
click at [759, 266] on span at bounding box center [765, 262] width 53 height 30
click at [635, 275] on div "Yearly Monthly" at bounding box center [774, 262] width 1089 height 40
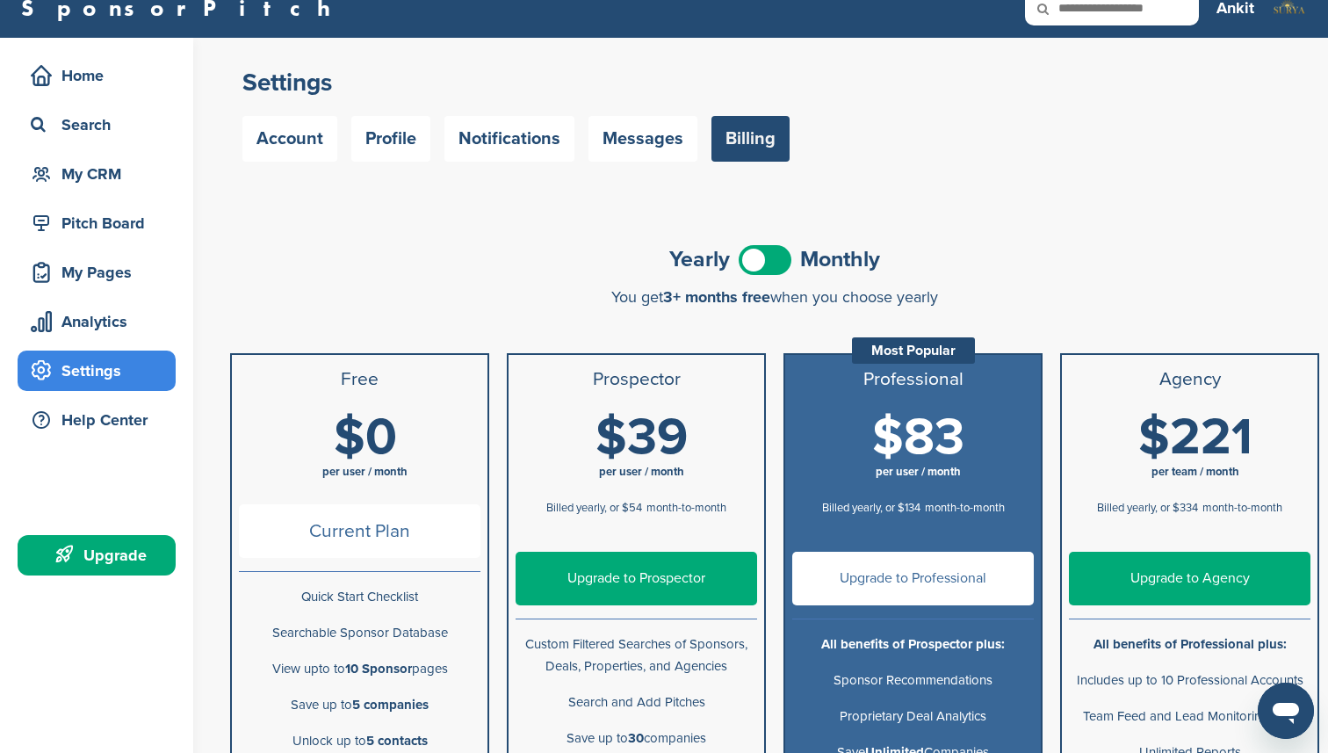
scroll to position [0, 0]
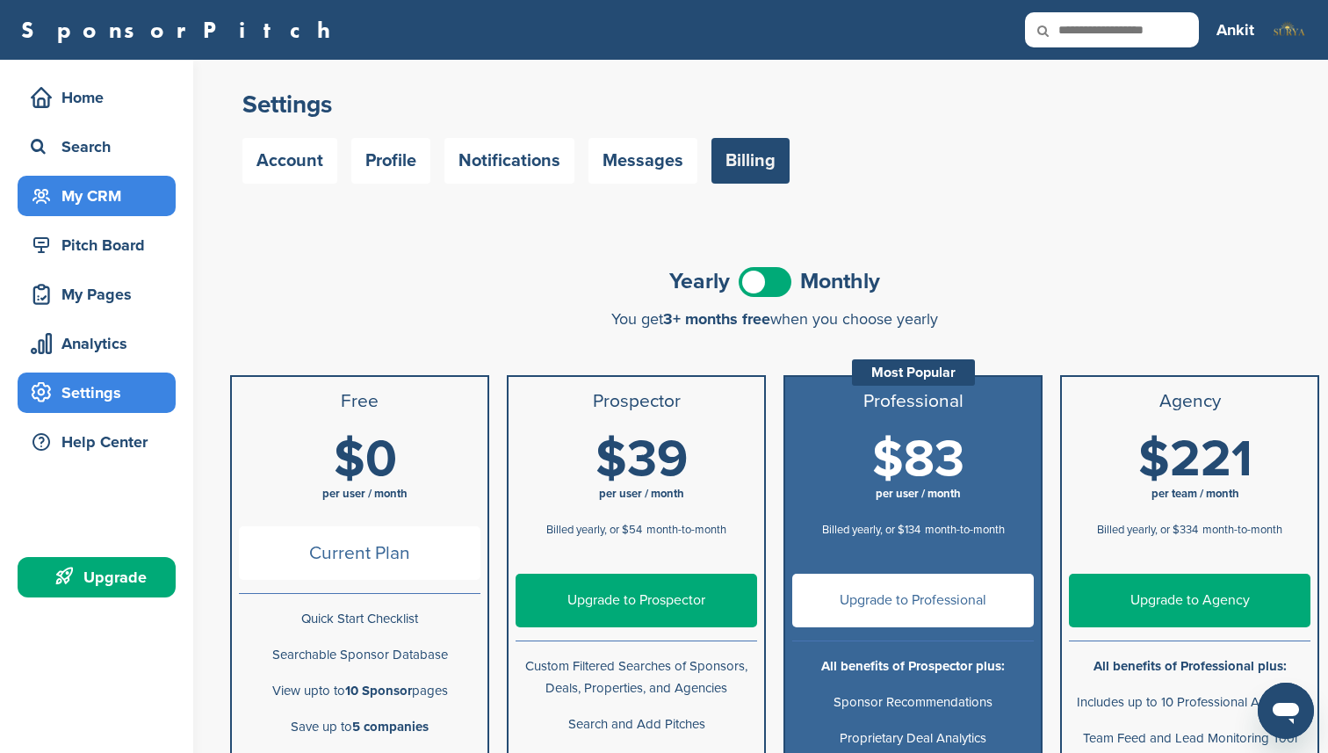
click at [121, 210] on div "My CRM" at bounding box center [100, 196] width 149 height 32
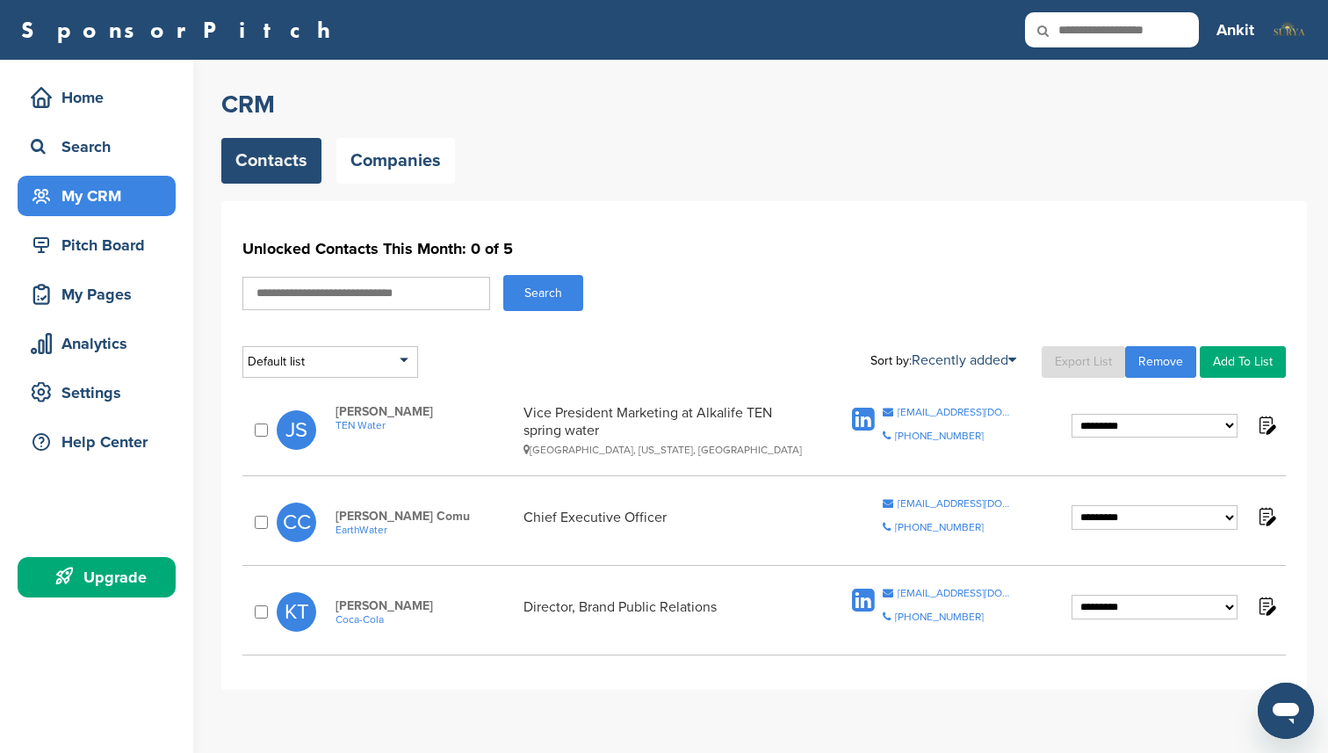
click at [1087, 430] on select "**********" at bounding box center [1155, 426] width 166 height 25
select select "****"
click at [1072, 414] on select "**********" at bounding box center [1155, 426] width 166 height 25
click at [1095, 520] on select "**********" at bounding box center [1155, 517] width 166 height 25
select select "****"
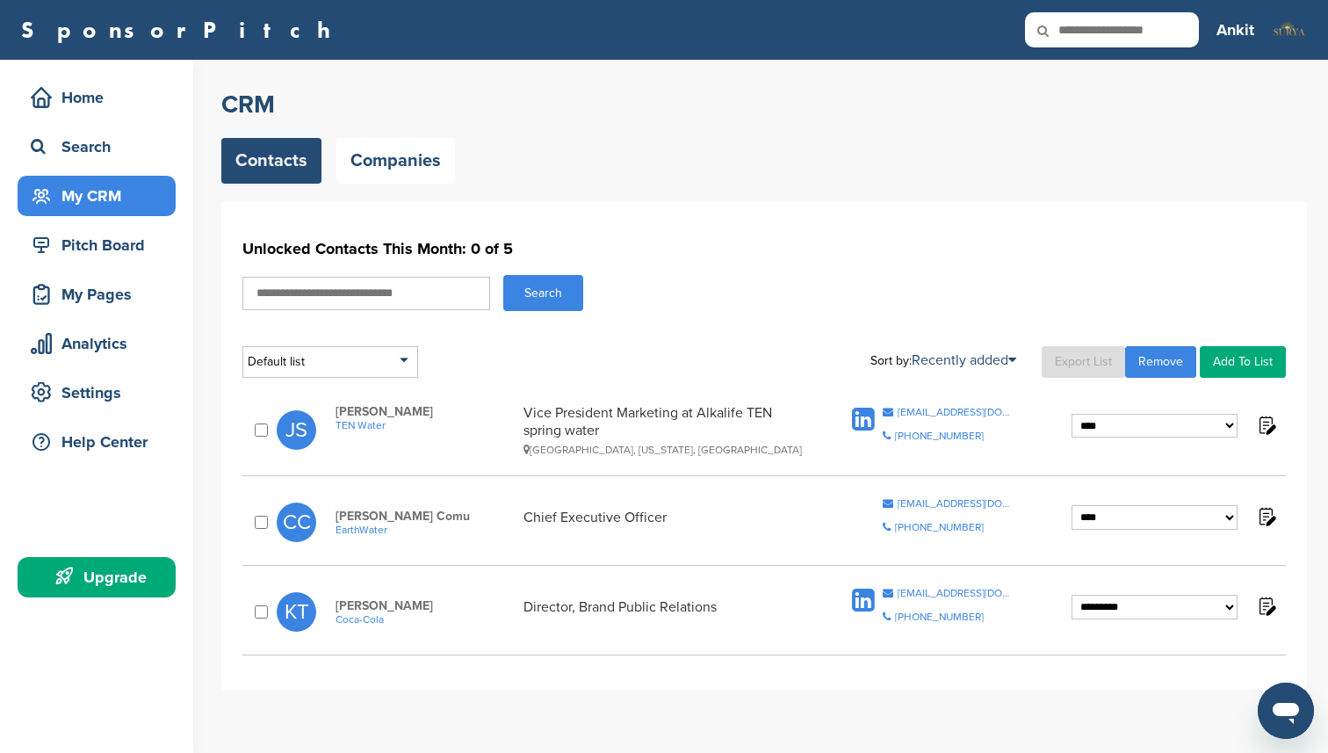
click at [1072, 505] on select "**********" at bounding box center [1155, 517] width 166 height 25
click at [1101, 606] on select "**********" at bounding box center [1155, 607] width 166 height 25
select select "****"
click at [1072, 595] on select "**********" at bounding box center [1155, 607] width 166 height 25
click at [792, 644] on div "**********" at bounding box center [764, 617] width 1044 height 76
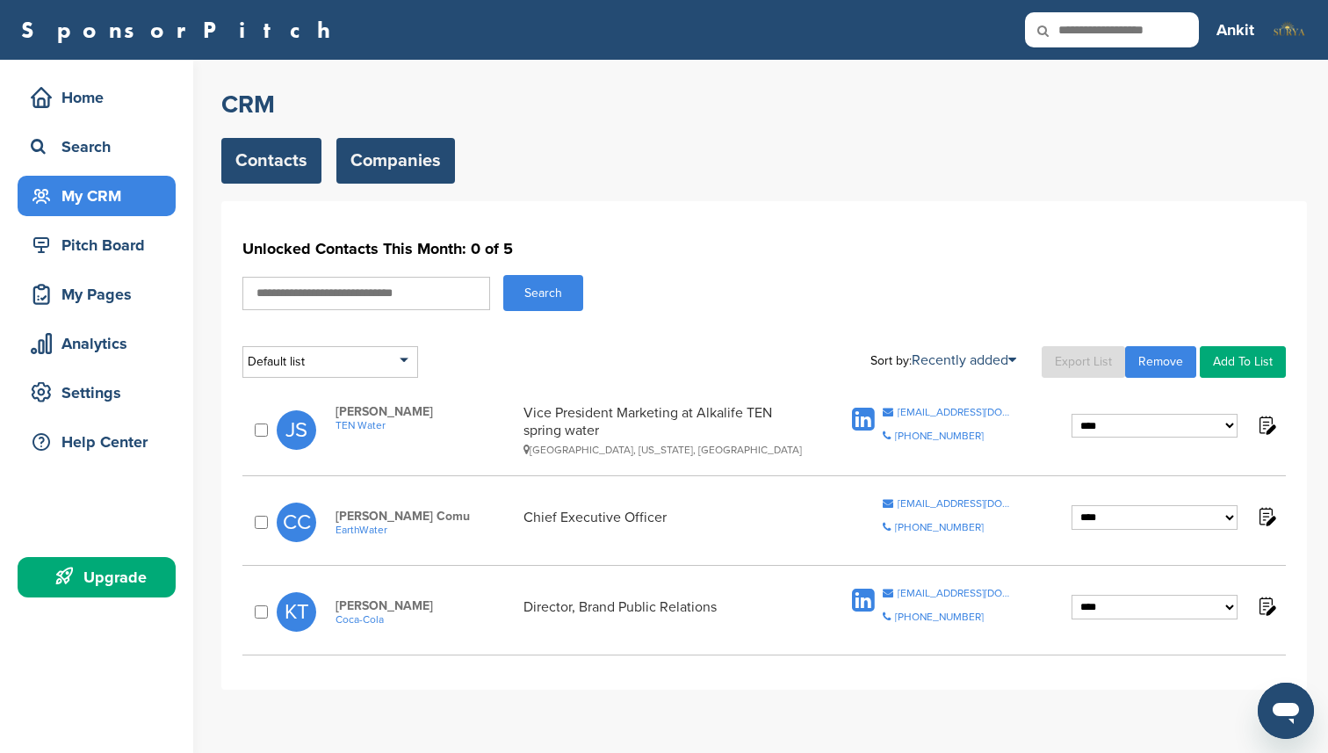
click at [401, 163] on link "Companies" at bounding box center [395, 161] width 119 height 46
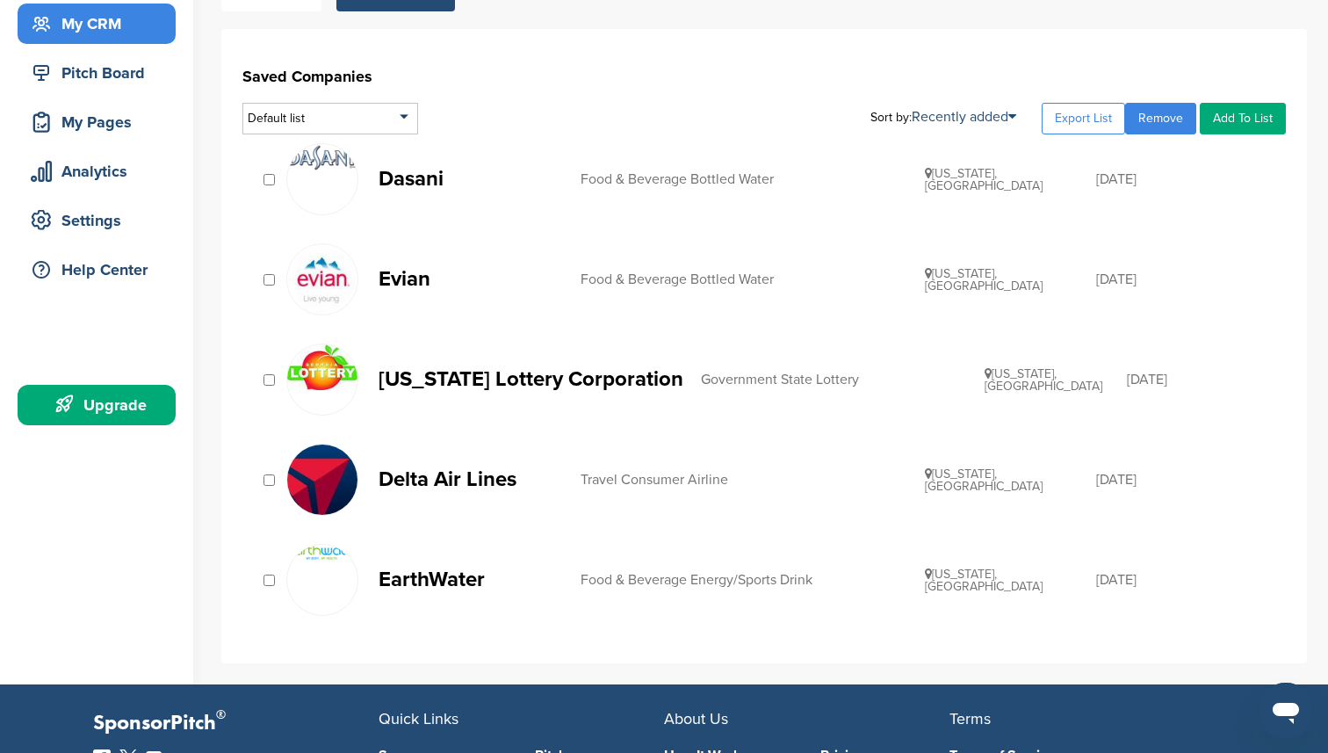
scroll to position [163, 0]
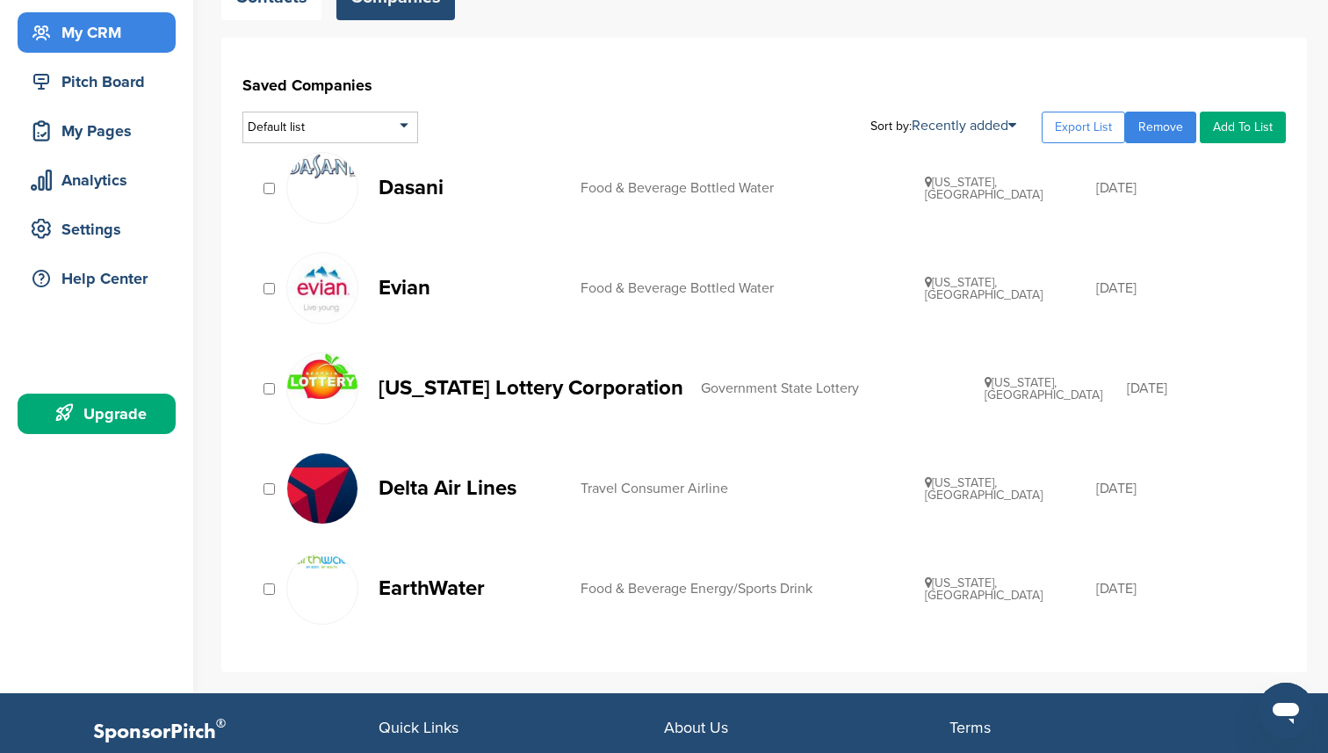
click at [444, 489] on p "Delta Air Lines" at bounding box center [471, 488] width 184 height 22
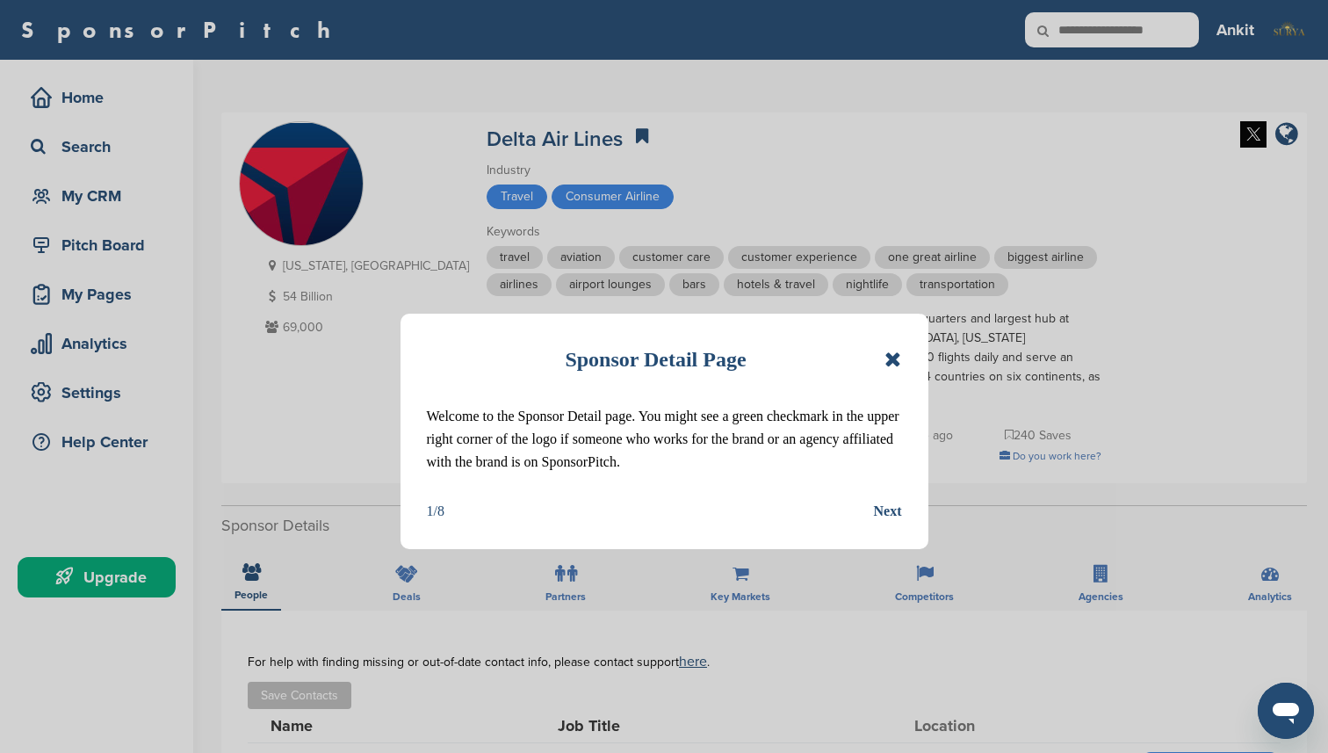
click at [894, 518] on div "Next" at bounding box center [888, 511] width 28 height 23
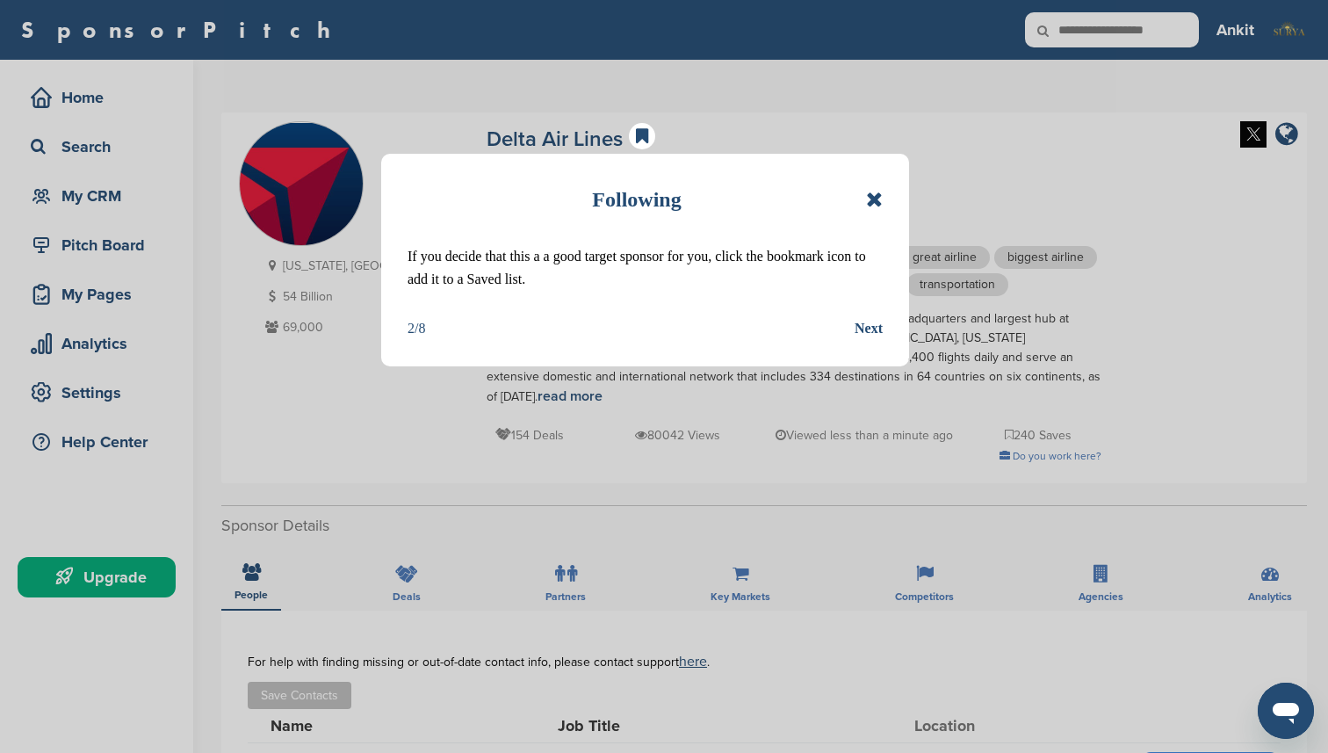
click at [863, 330] on div "Next" at bounding box center [869, 328] width 28 height 23
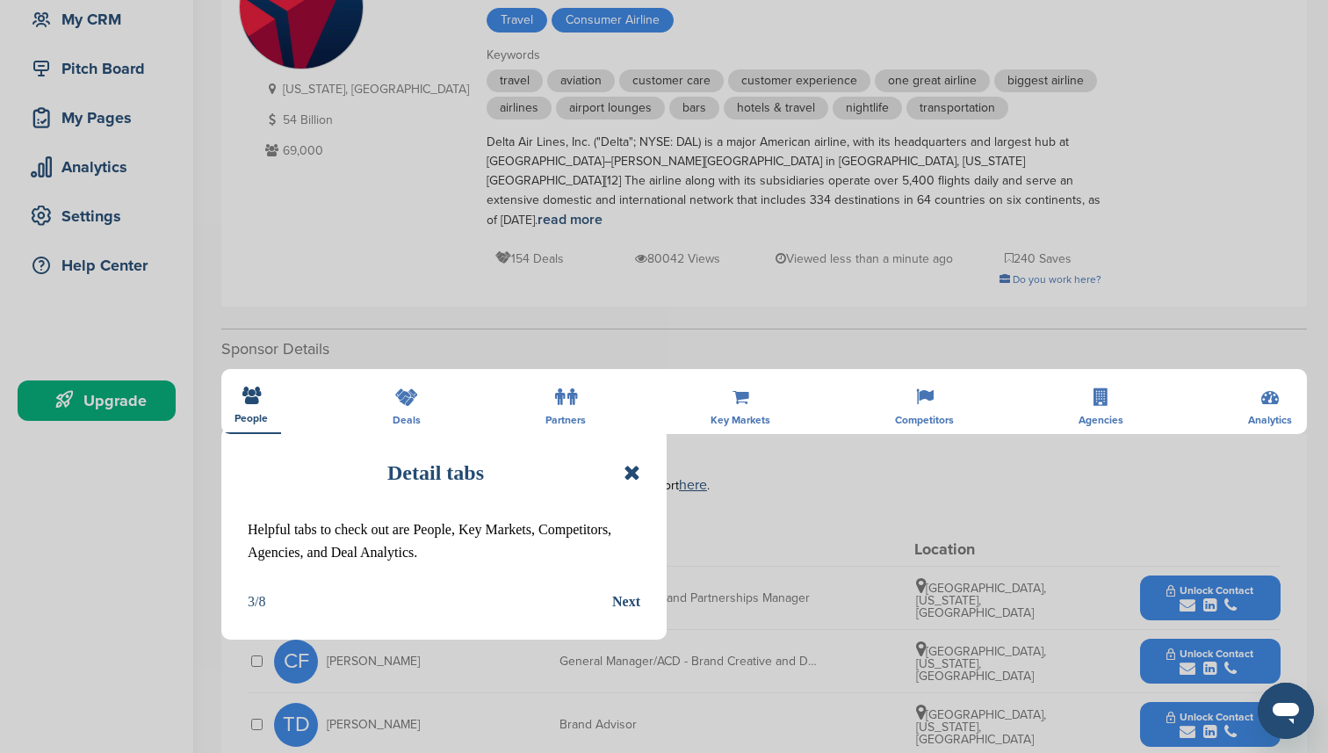
scroll to position [180, 0]
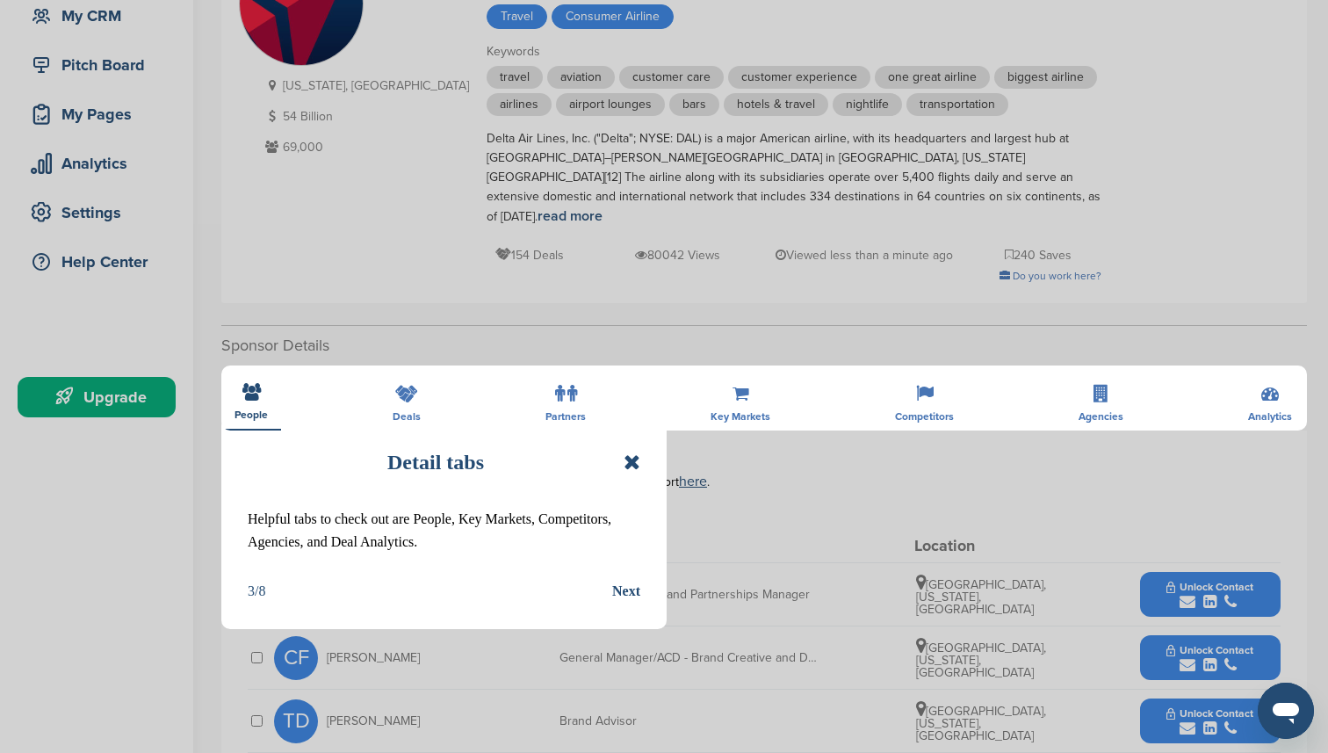
click at [627, 463] on icon at bounding box center [632, 461] width 17 height 21
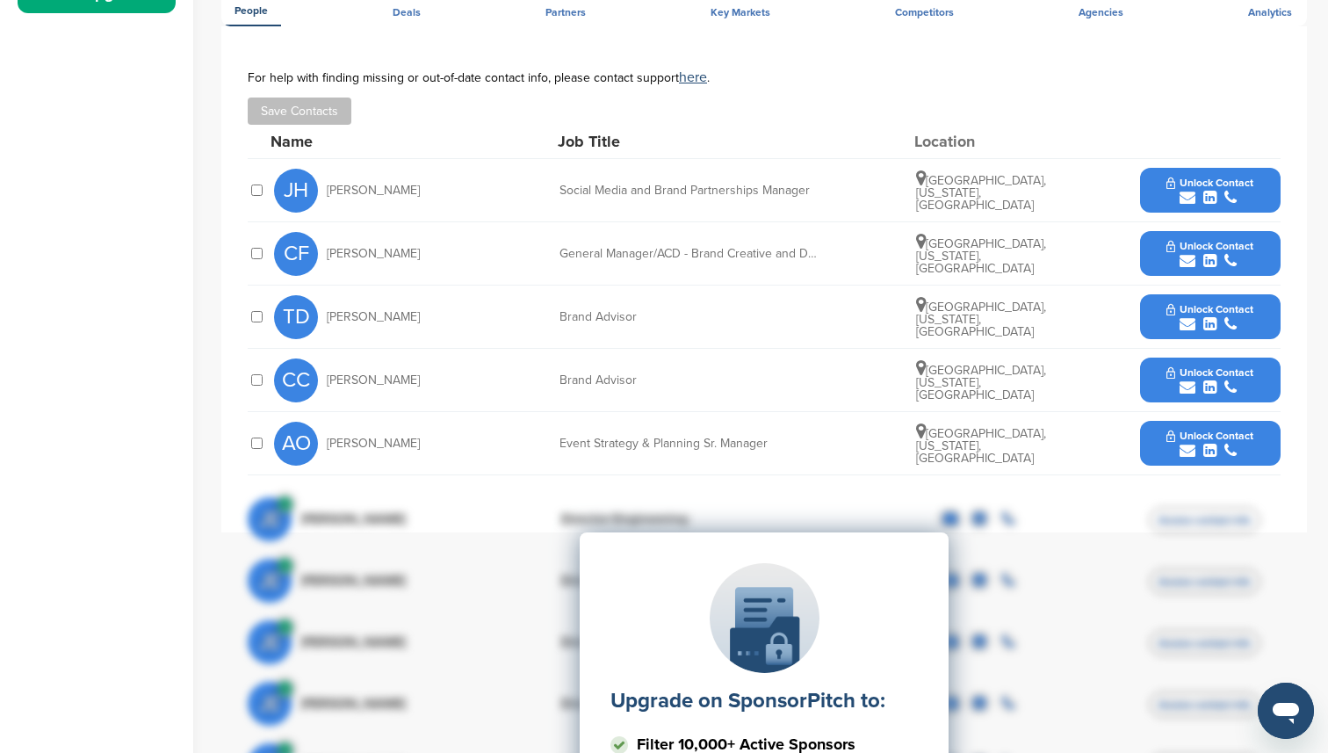
scroll to position [572, 0]
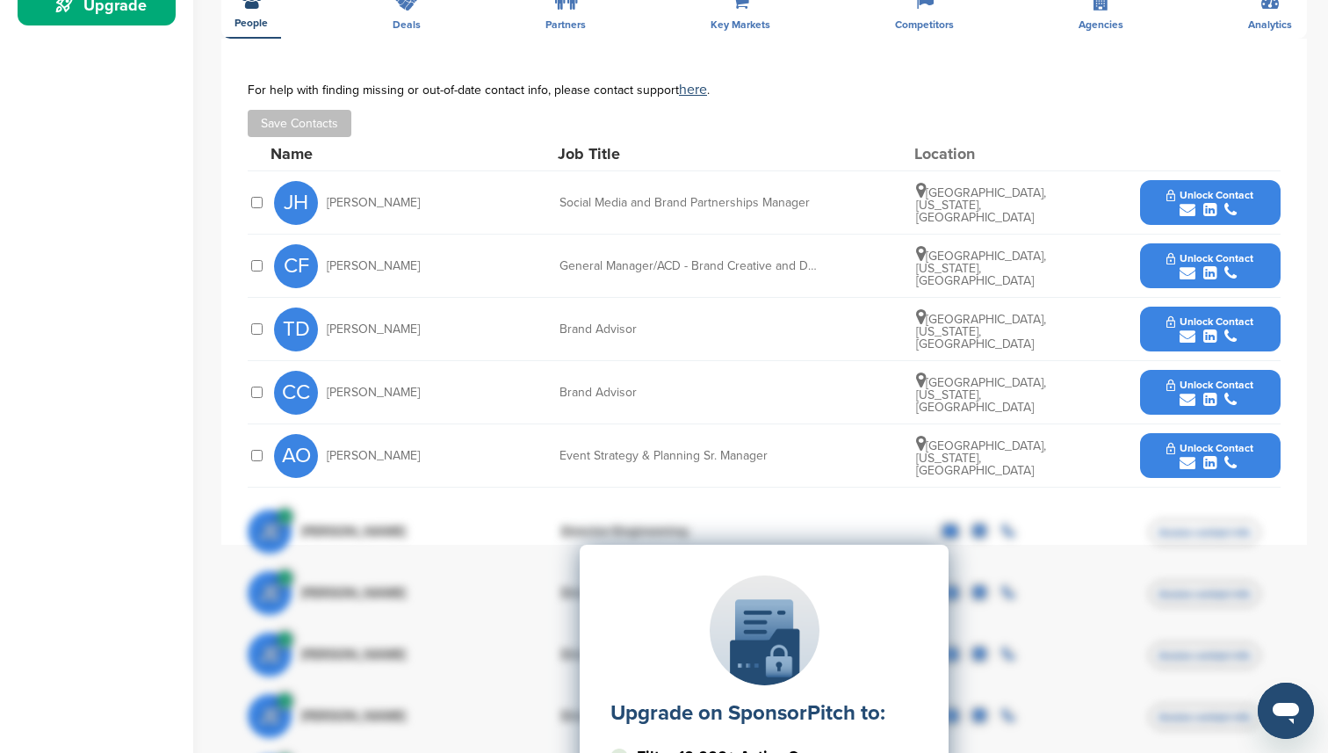
click at [1174, 189] on span "Unlock Contact" at bounding box center [1209, 195] width 87 height 12
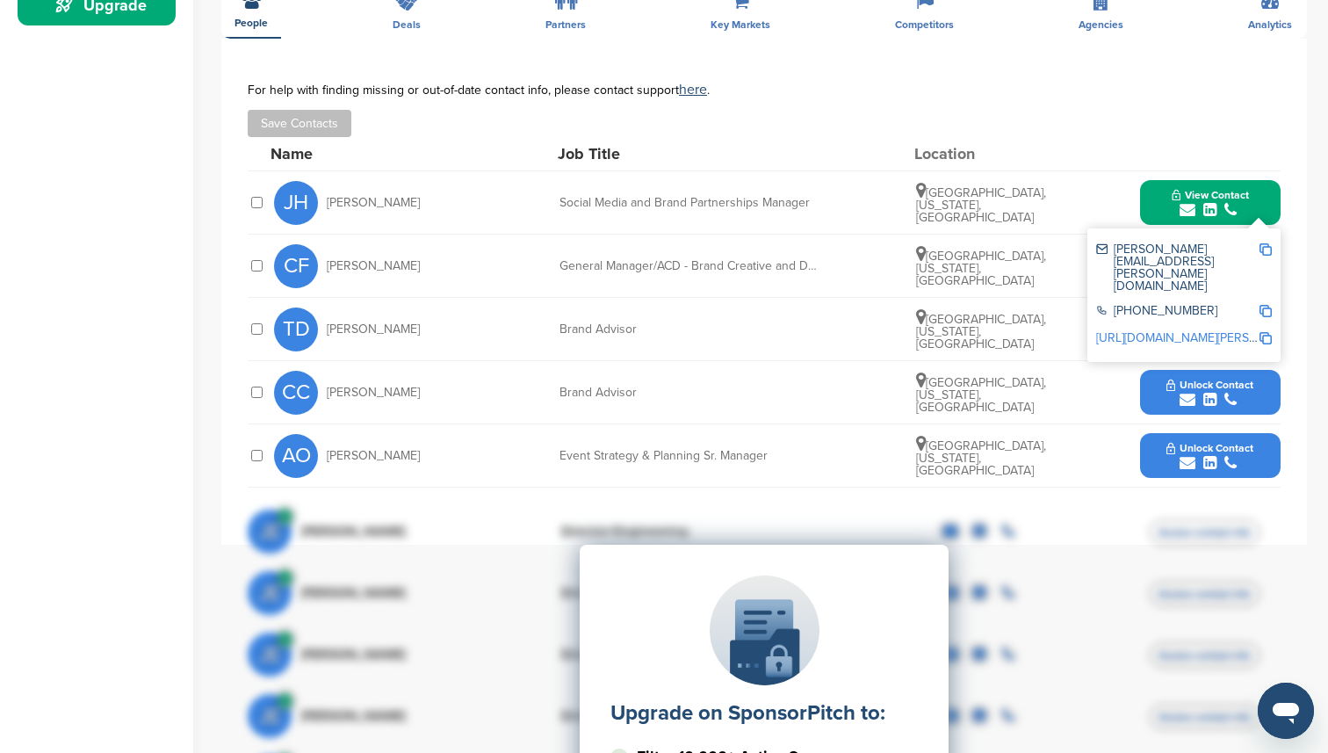
click at [1187, 330] on link "https://www.linkedin.com/in/judd-hooks-97717b4" at bounding box center [1203, 337] width 214 height 15
click at [932, 424] on div "AO Ashley Overstreet Event Strategy & Planning Sr. Manager Atlanta, Georgia, Un…" at bounding box center [777, 455] width 1007 height 62
click at [1079, 110] on div "Save Contacts" at bounding box center [764, 123] width 1033 height 27
click at [206, 285] on div "Home Search My CRM Pitch Board My Pages Analytics Settings Help Center Upgrade …" at bounding box center [664, 378] width 1328 height 1781
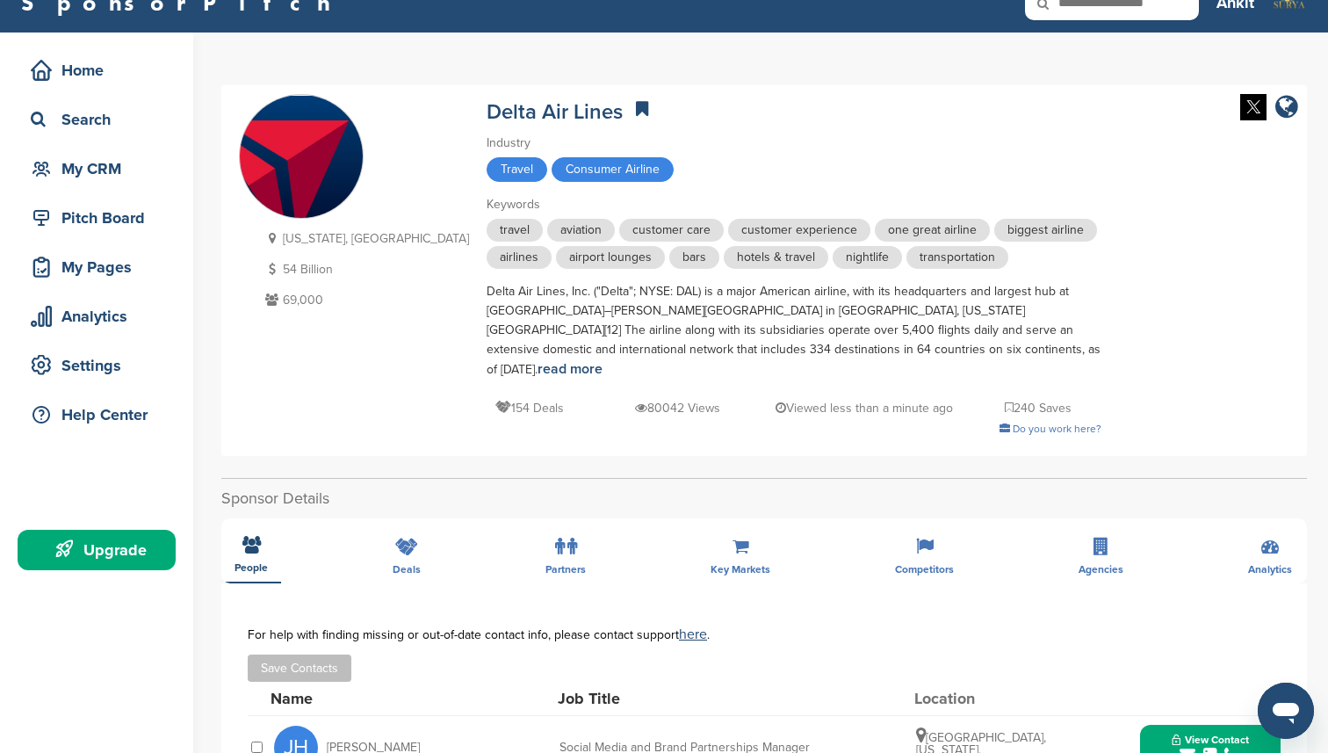
scroll to position [0, 0]
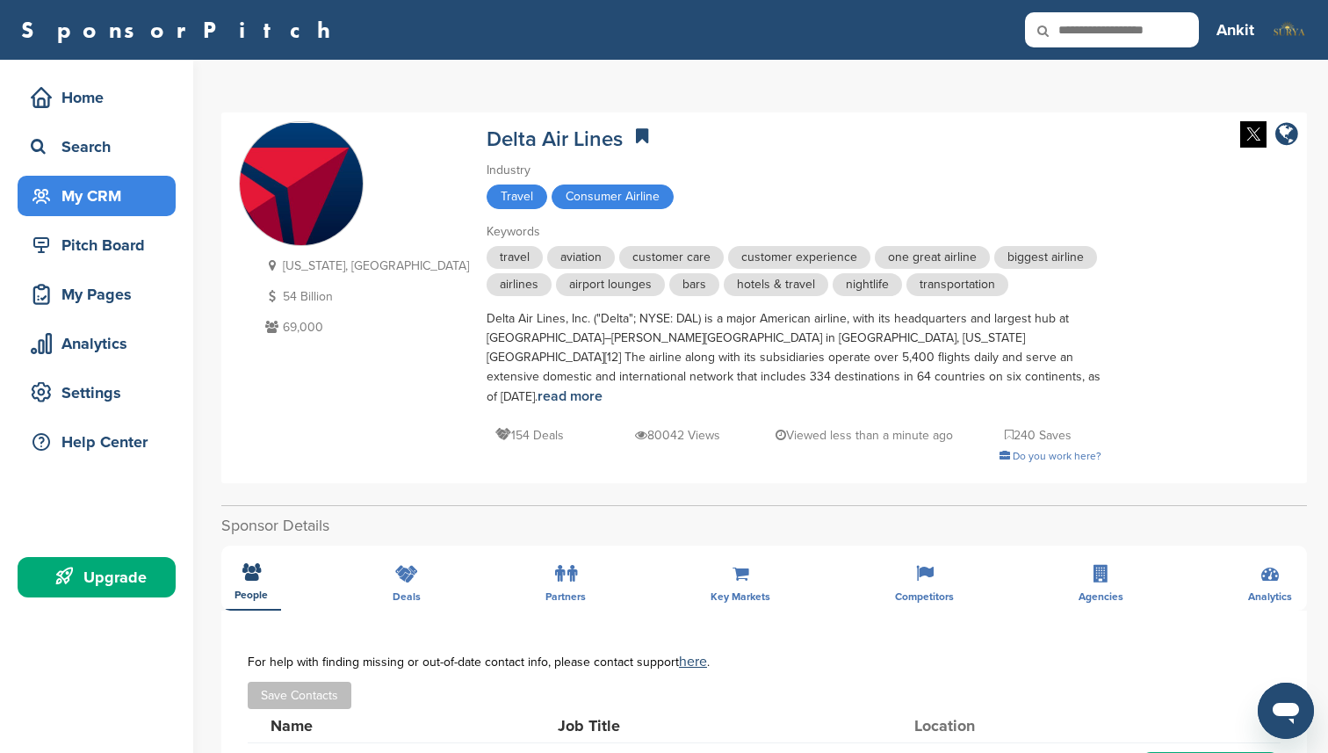
click at [83, 205] on div "My CRM" at bounding box center [100, 196] width 149 height 32
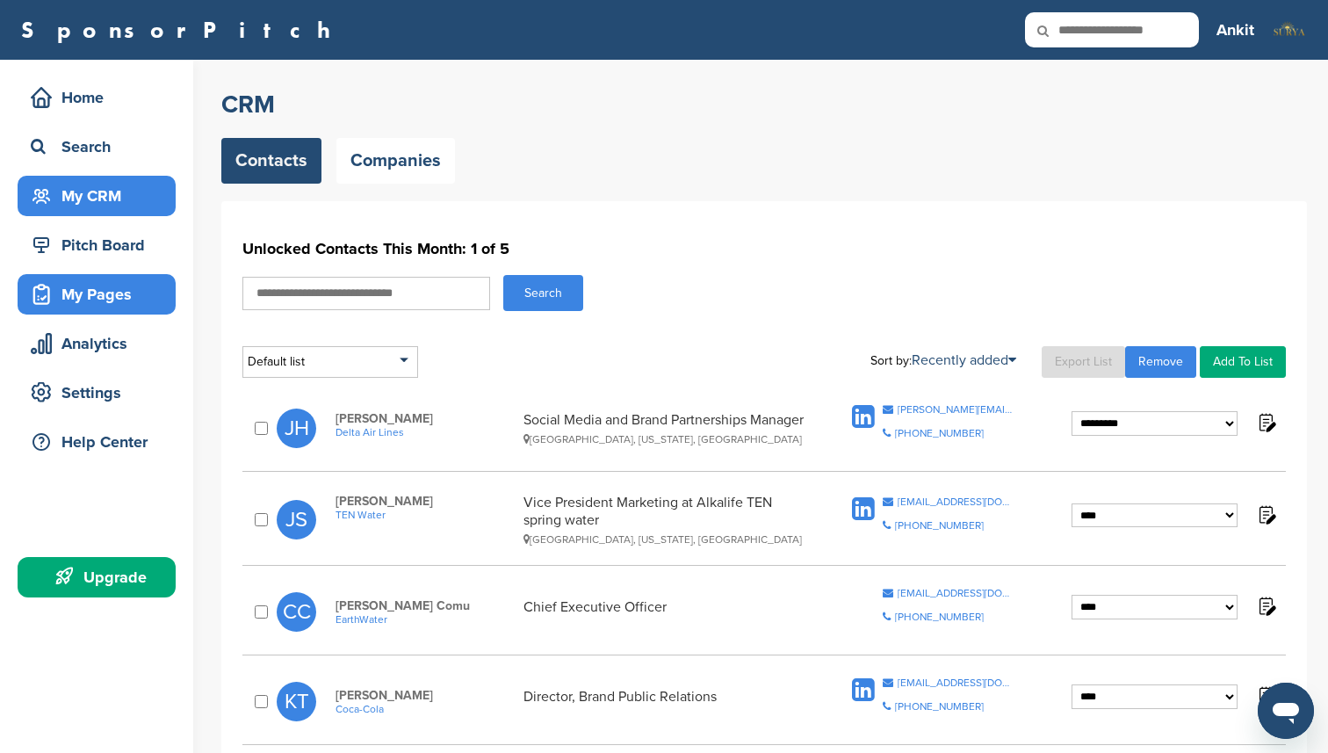
click at [108, 290] on div "My Pages" at bounding box center [100, 294] width 149 height 32
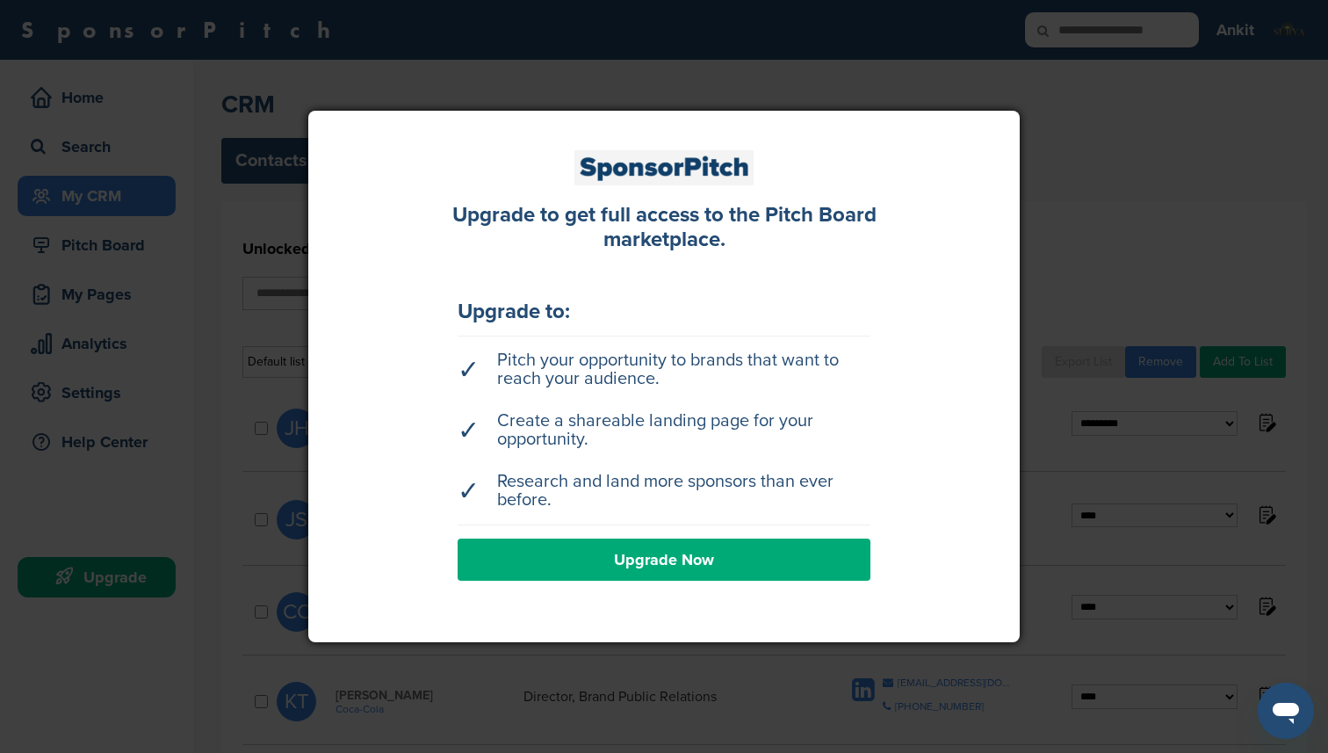
drag, startPoint x: 996, startPoint y: 120, endPoint x: 887, endPoint y: 120, distance: 108.9
click at [887, 120] on div "Upgrade to get full access to the Pitch Board marketplace. Upgrade to: ✓ Pitch …" at bounding box center [663, 377] width 711 height 532
click at [146, 185] on div at bounding box center [664, 376] width 1328 height 753
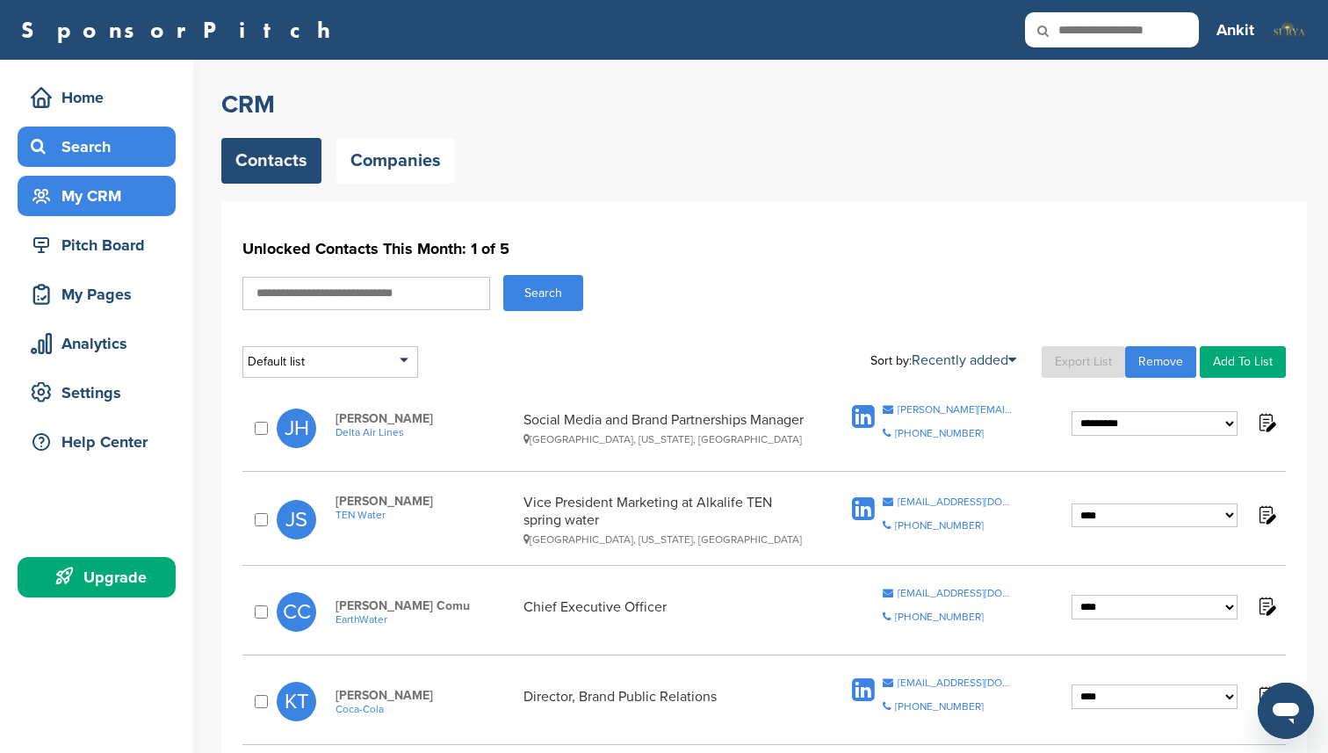
click at [90, 158] on div "Search" at bounding box center [100, 147] width 149 height 32
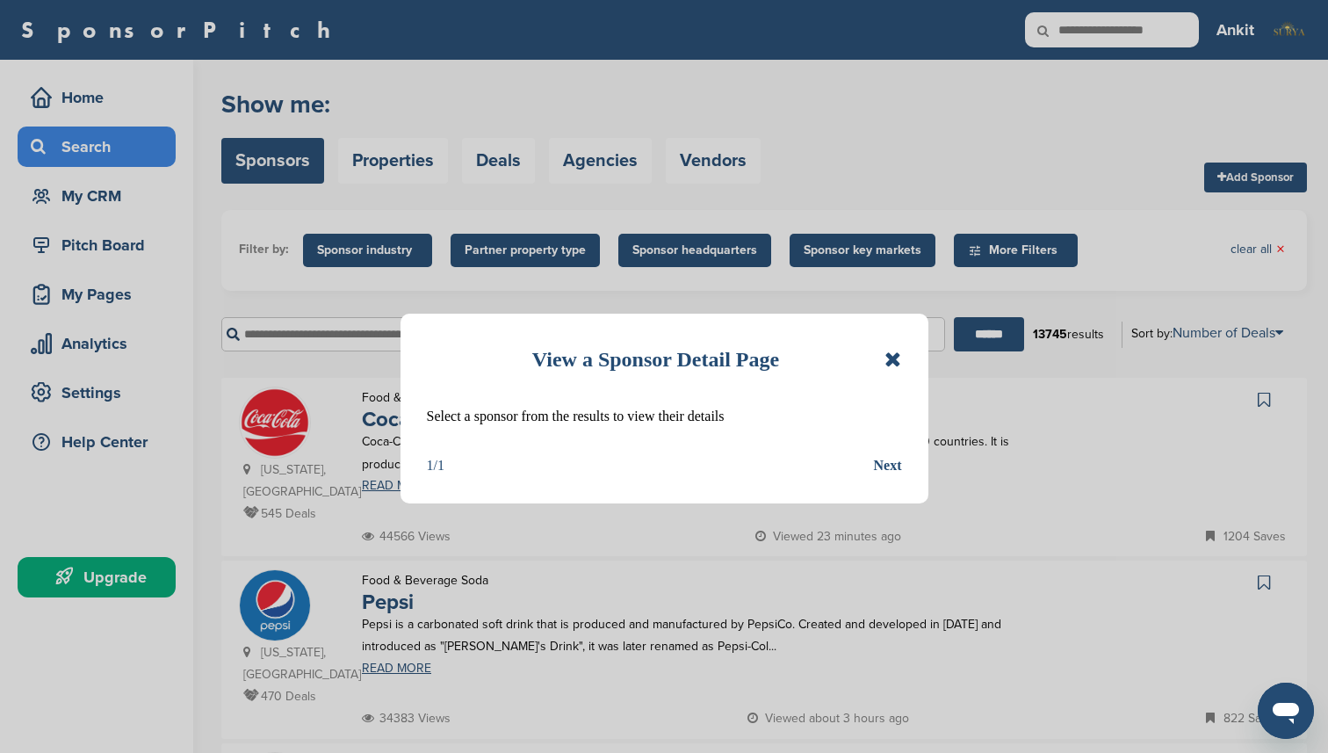
click at [899, 357] on icon at bounding box center [893, 359] width 17 height 21
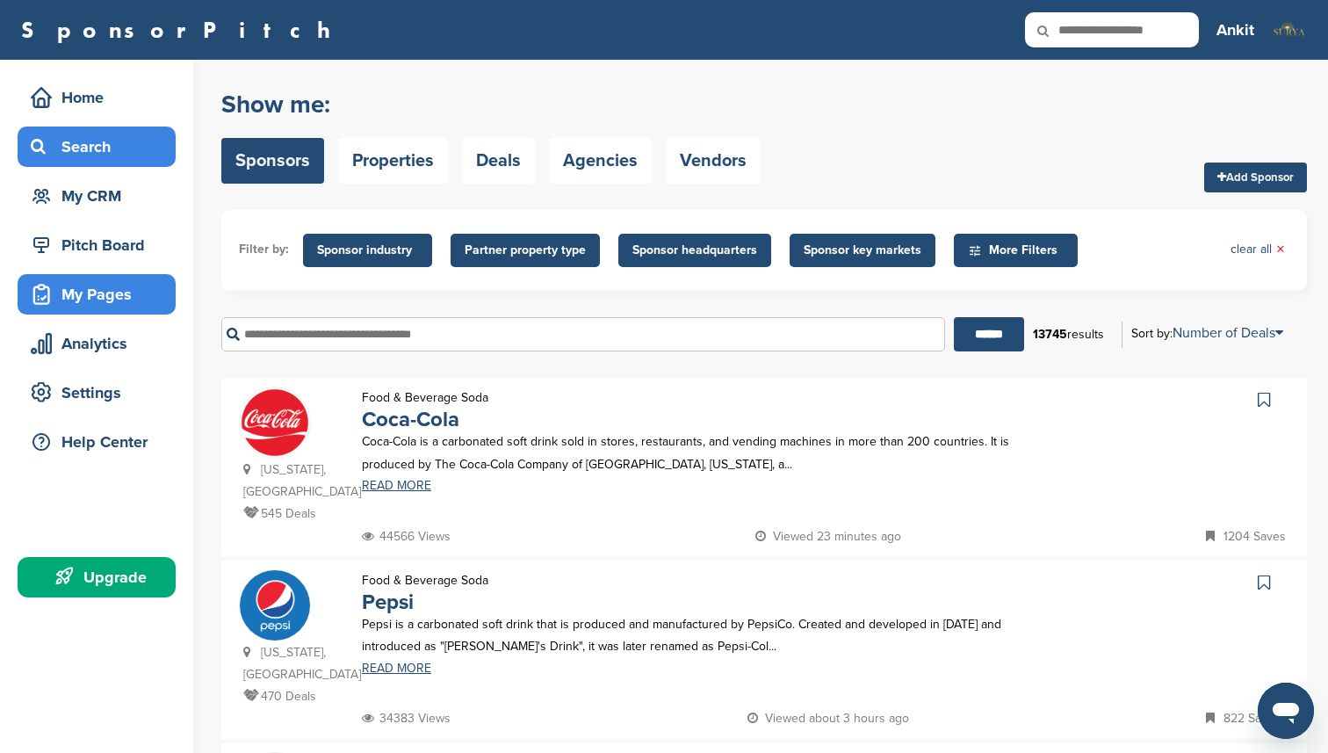
click at [114, 289] on div "My Pages" at bounding box center [100, 294] width 149 height 32
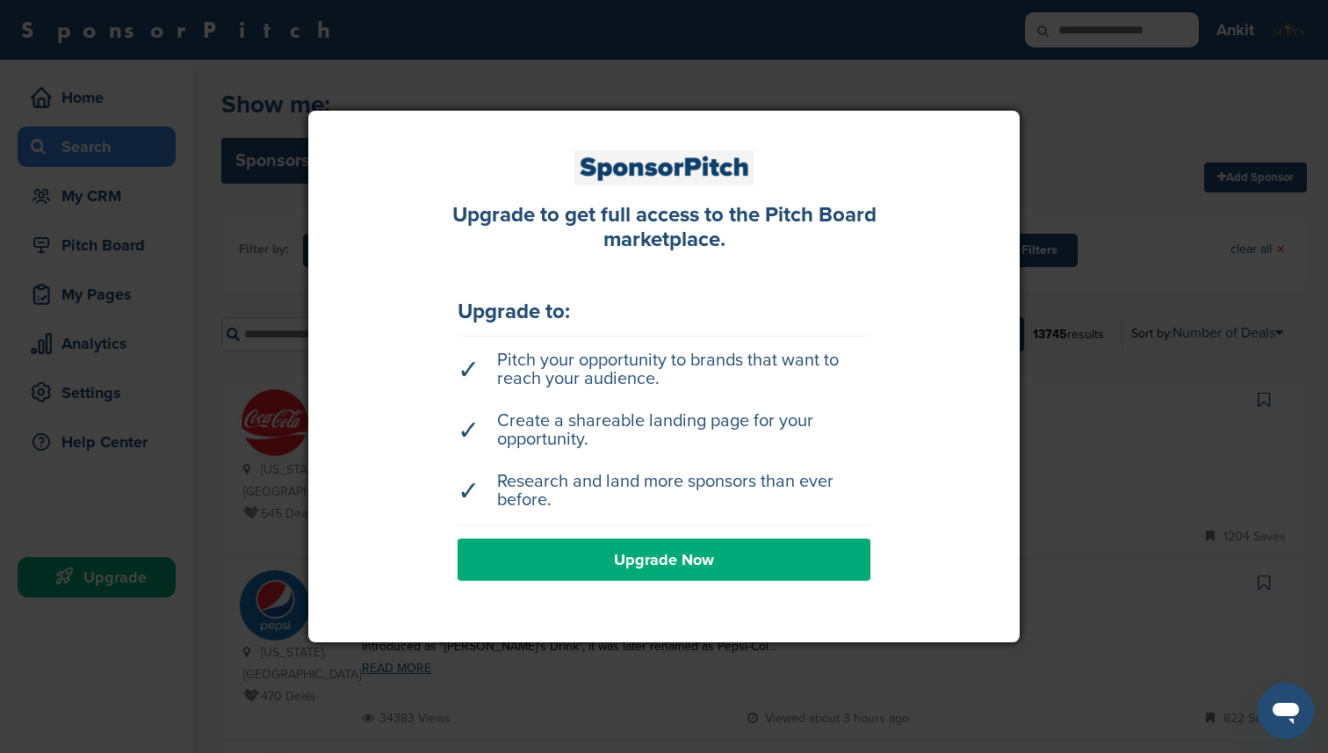
click at [271, 385] on div at bounding box center [664, 376] width 1328 height 753
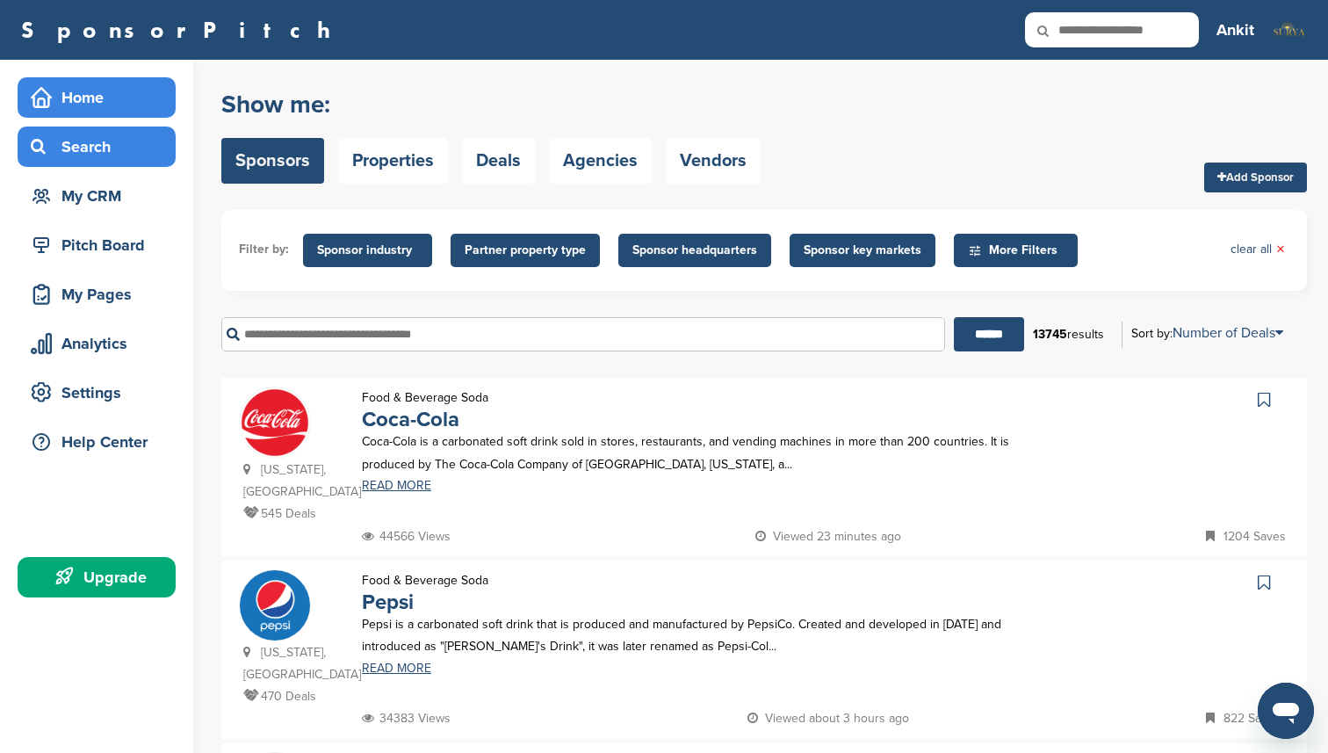
click at [98, 108] on div "Home" at bounding box center [100, 98] width 149 height 32
click at [90, 94] on div "Home" at bounding box center [100, 98] width 149 height 32
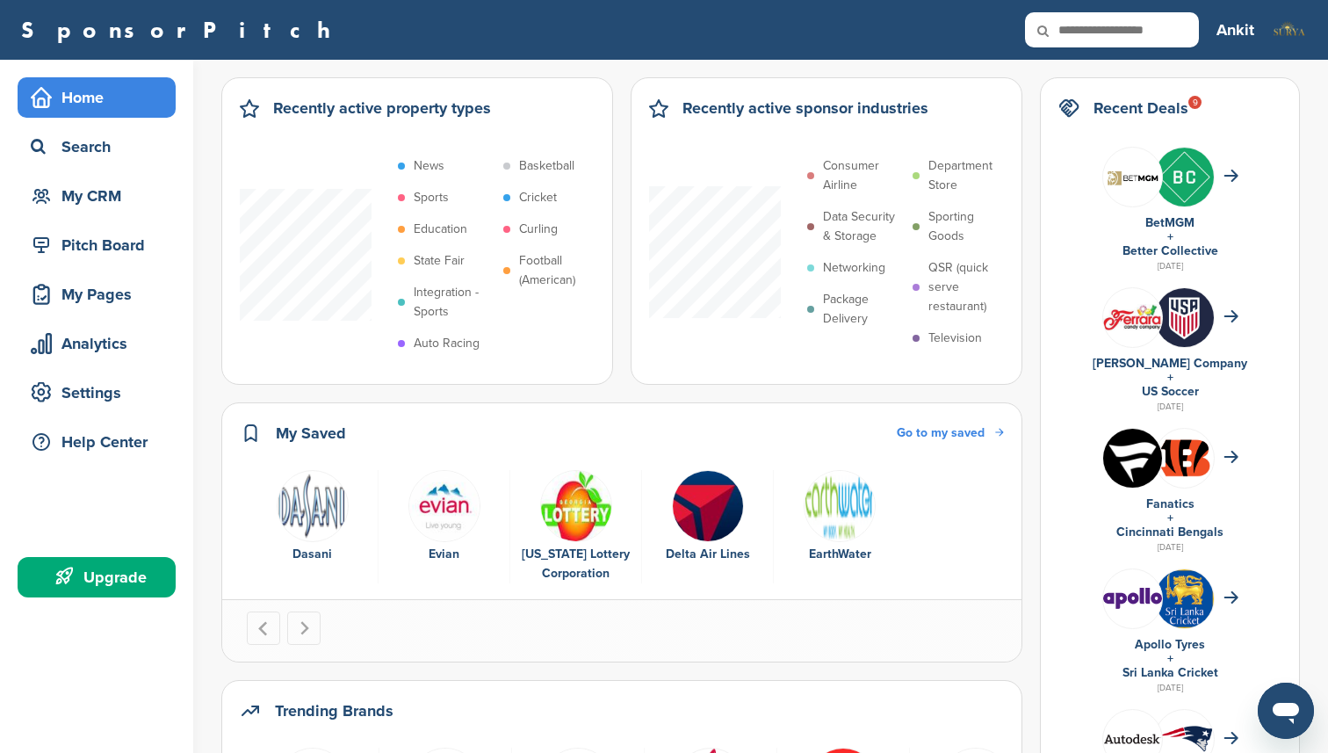
click at [971, 431] on span "Go to my saved" at bounding box center [941, 432] width 88 height 15
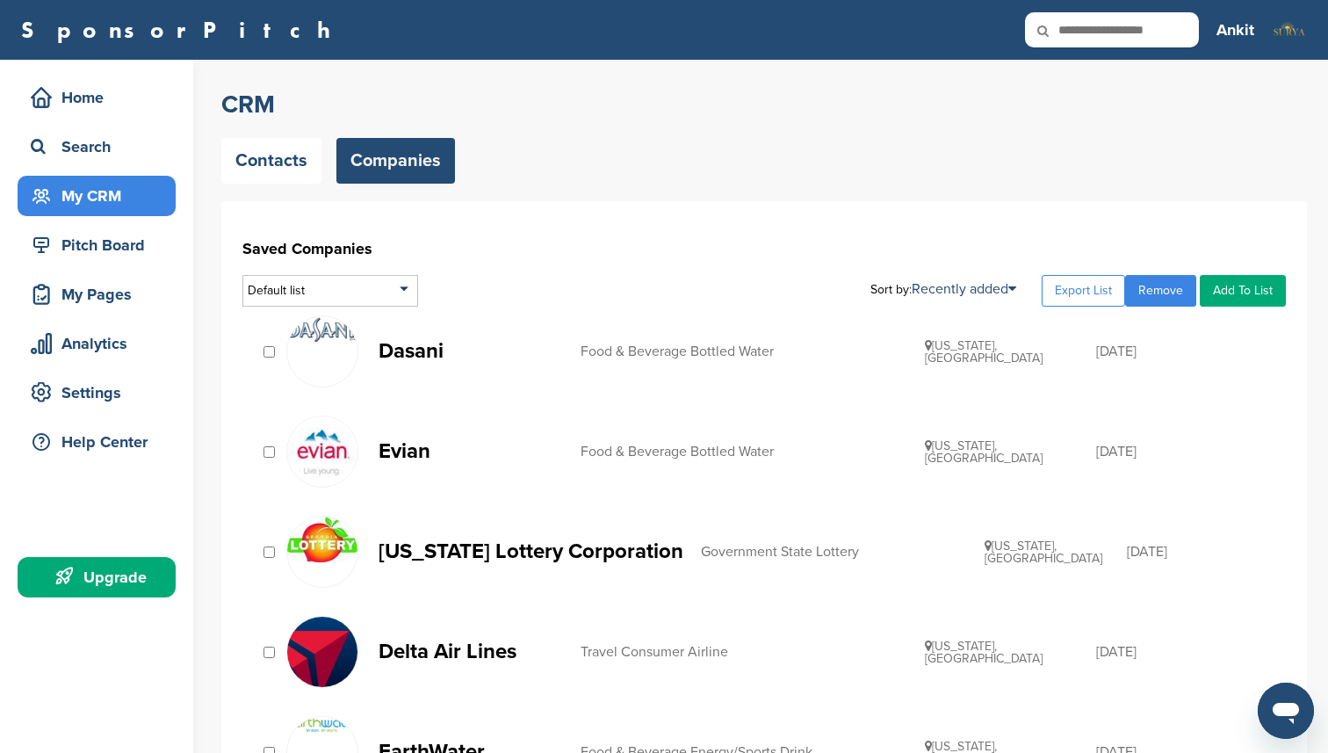
click at [1156, 295] on link "Remove" at bounding box center [1160, 291] width 71 height 32
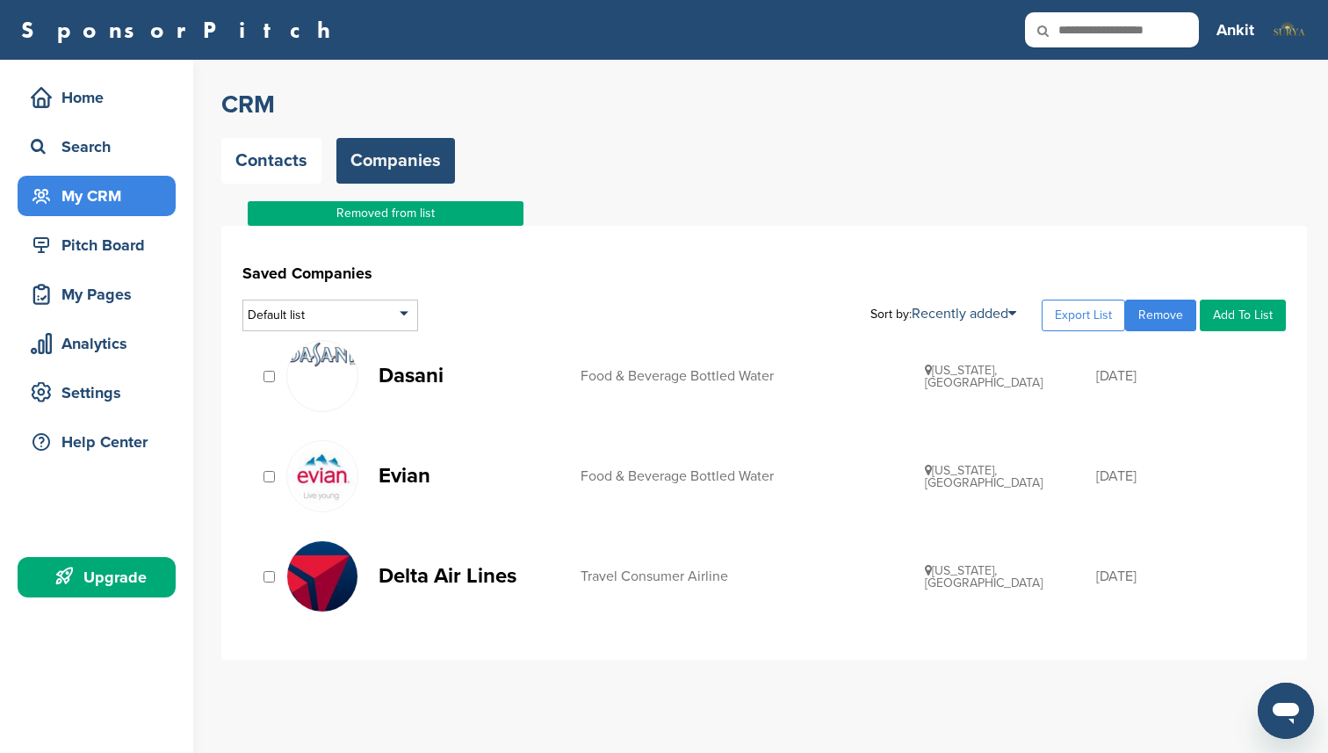
click at [412, 479] on p "Evian" at bounding box center [471, 476] width 184 height 22
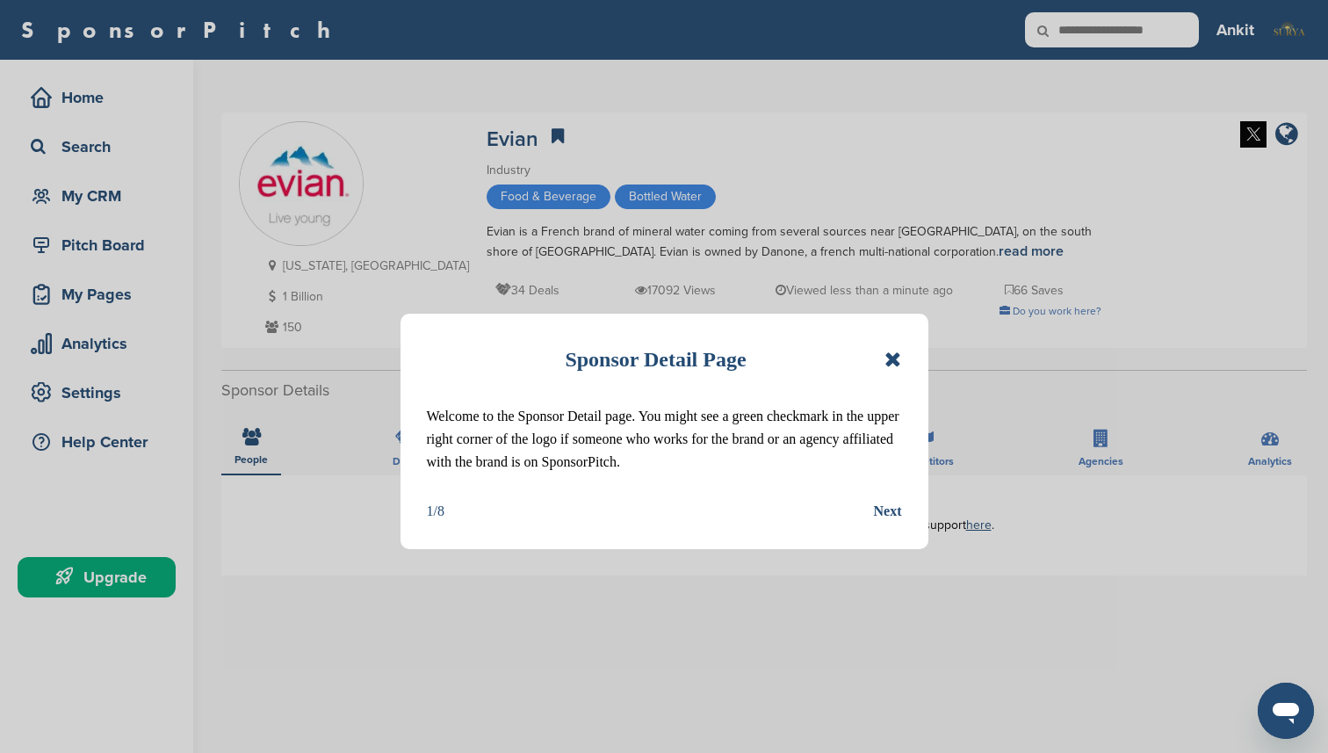
click at [888, 355] on icon at bounding box center [893, 359] width 17 height 21
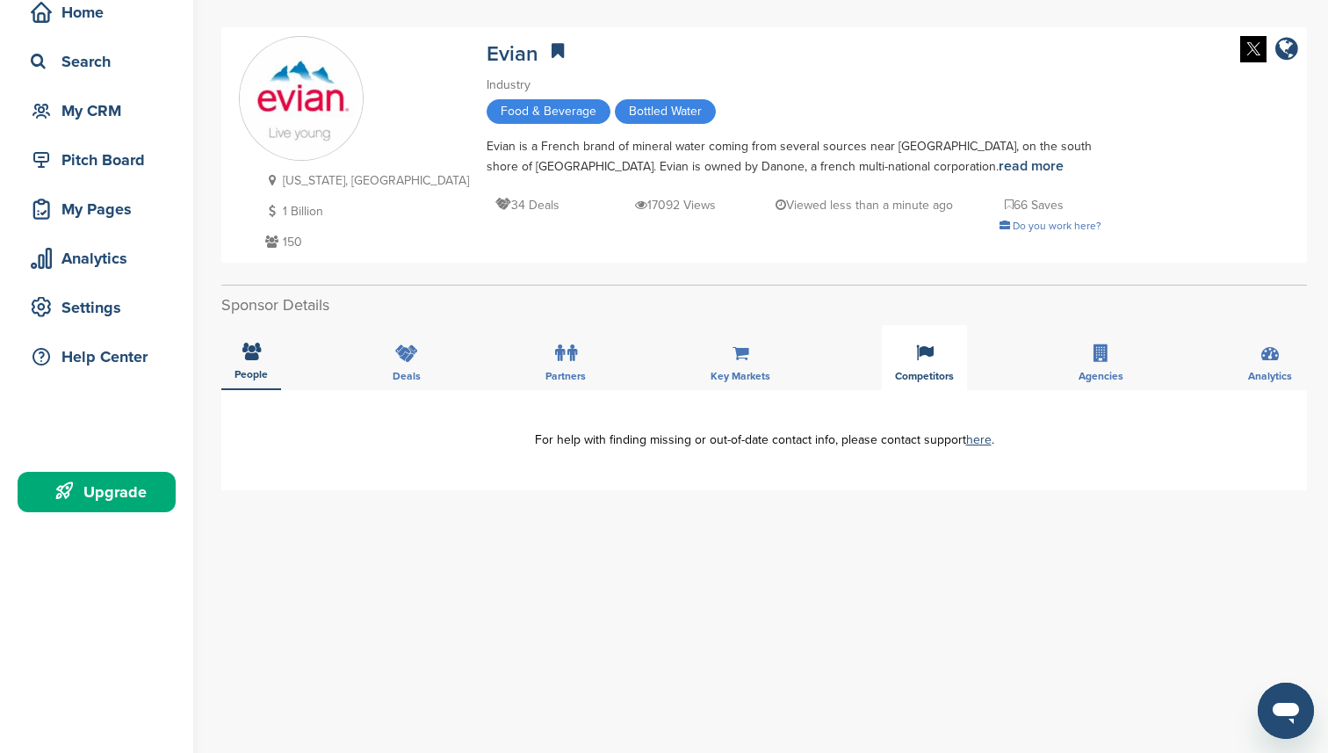
scroll to position [87, 0]
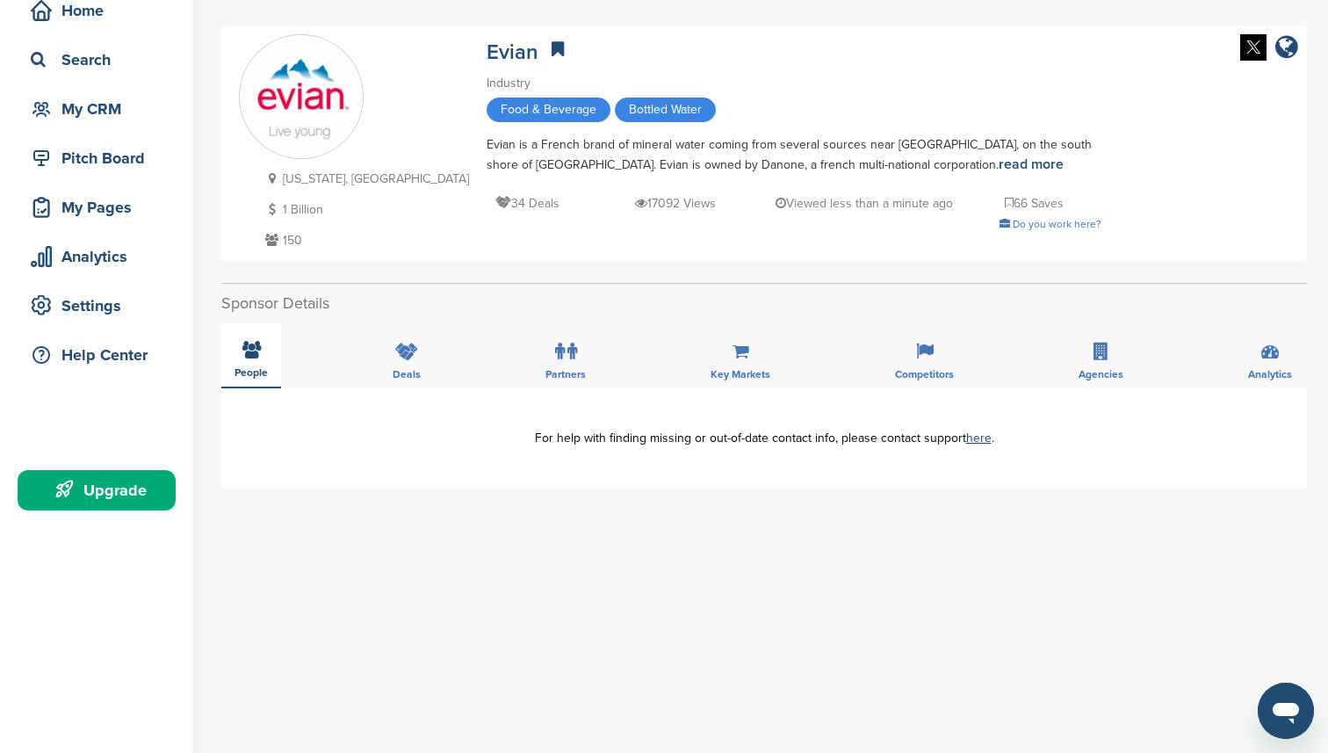
click at [264, 367] on span "People" at bounding box center [251, 372] width 33 height 11
click at [408, 357] on icon at bounding box center [406, 352] width 23 height 18
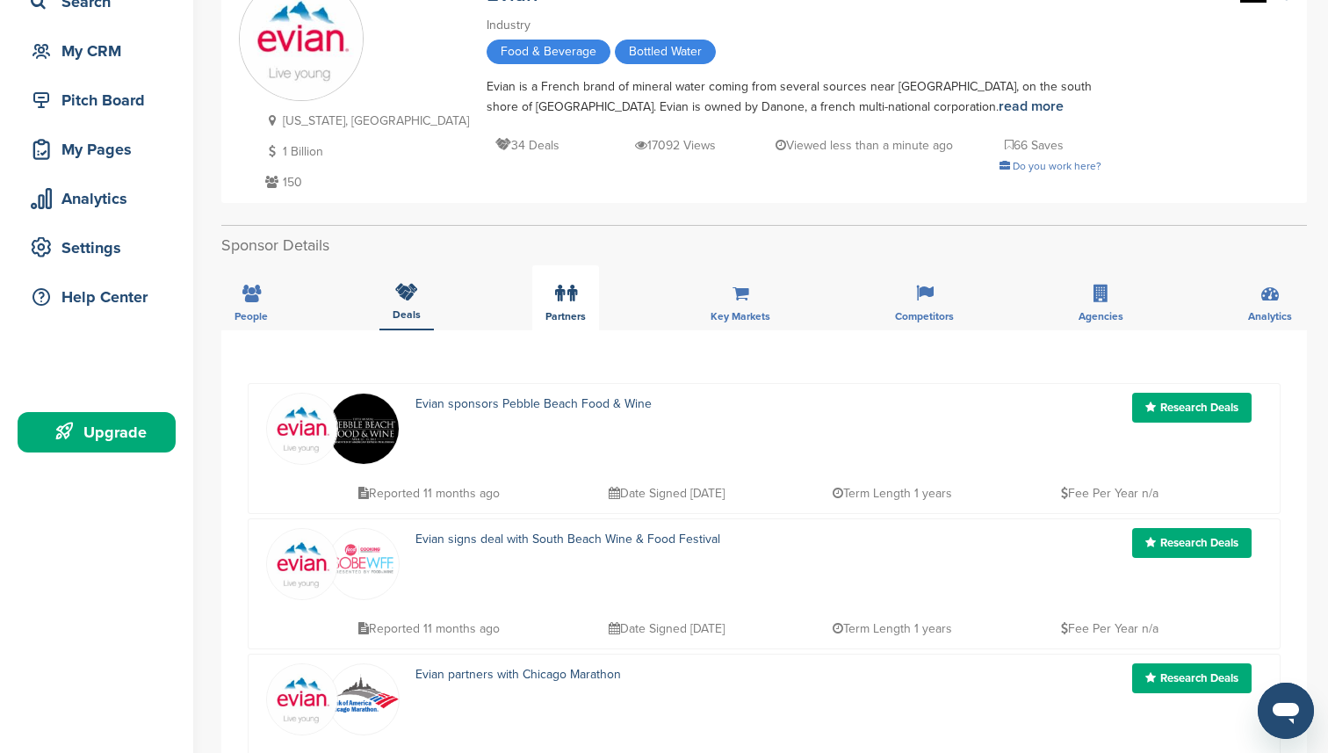
scroll to position [0, 0]
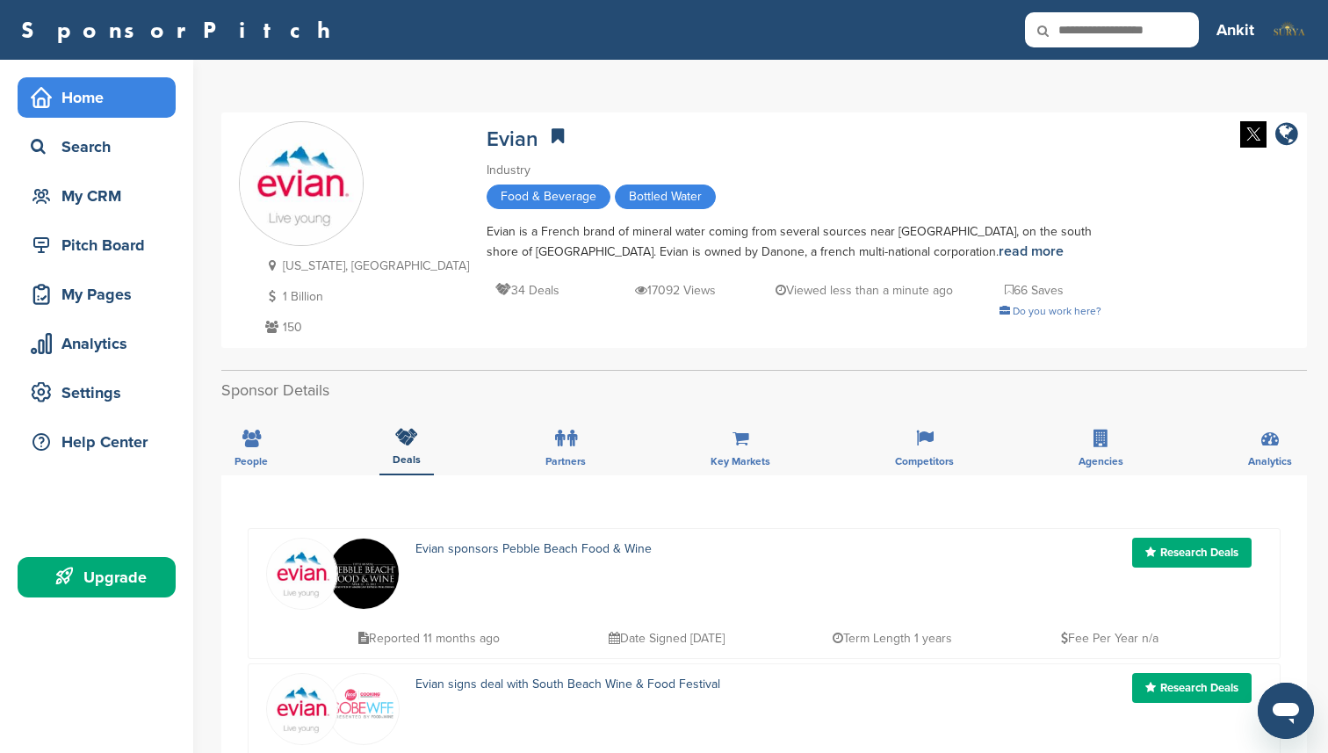
click at [71, 109] on div "Home" at bounding box center [100, 98] width 149 height 32
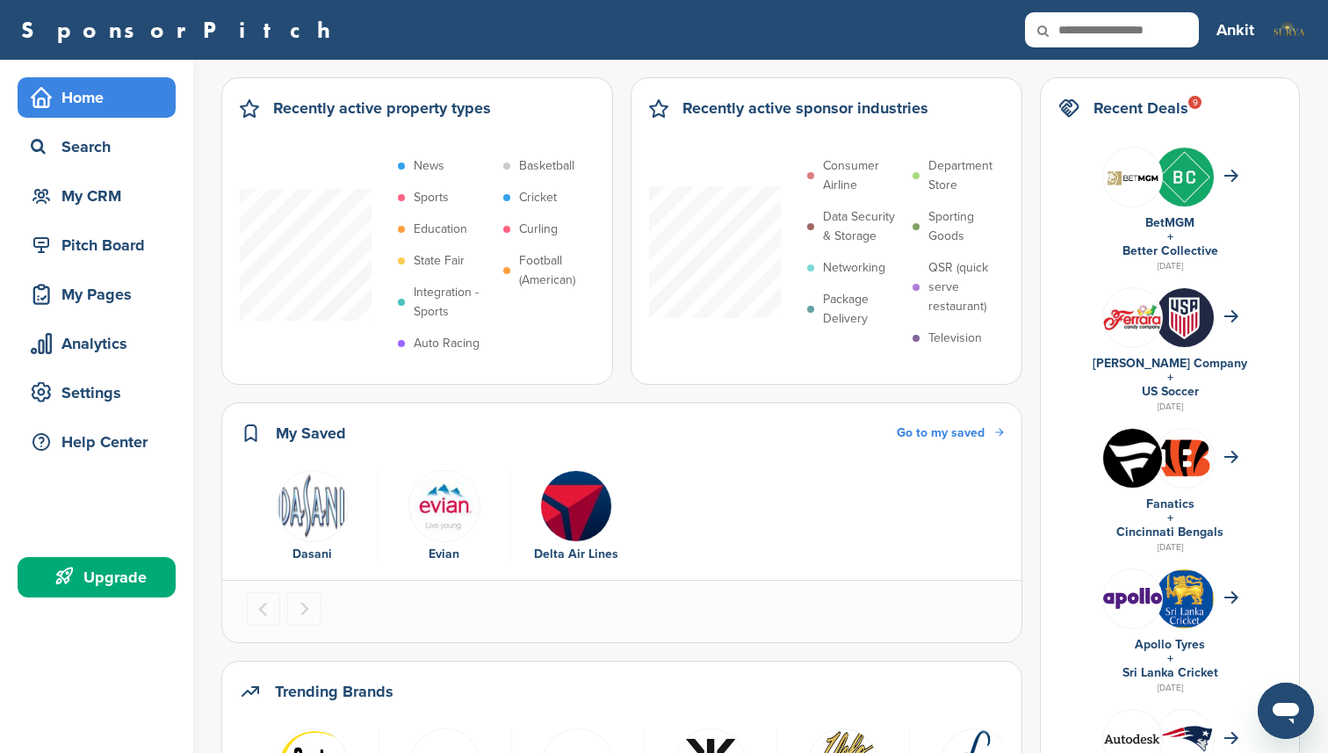
click at [307, 495] on img "1 of 3" at bounding box center [313, 506] width 72 height 72
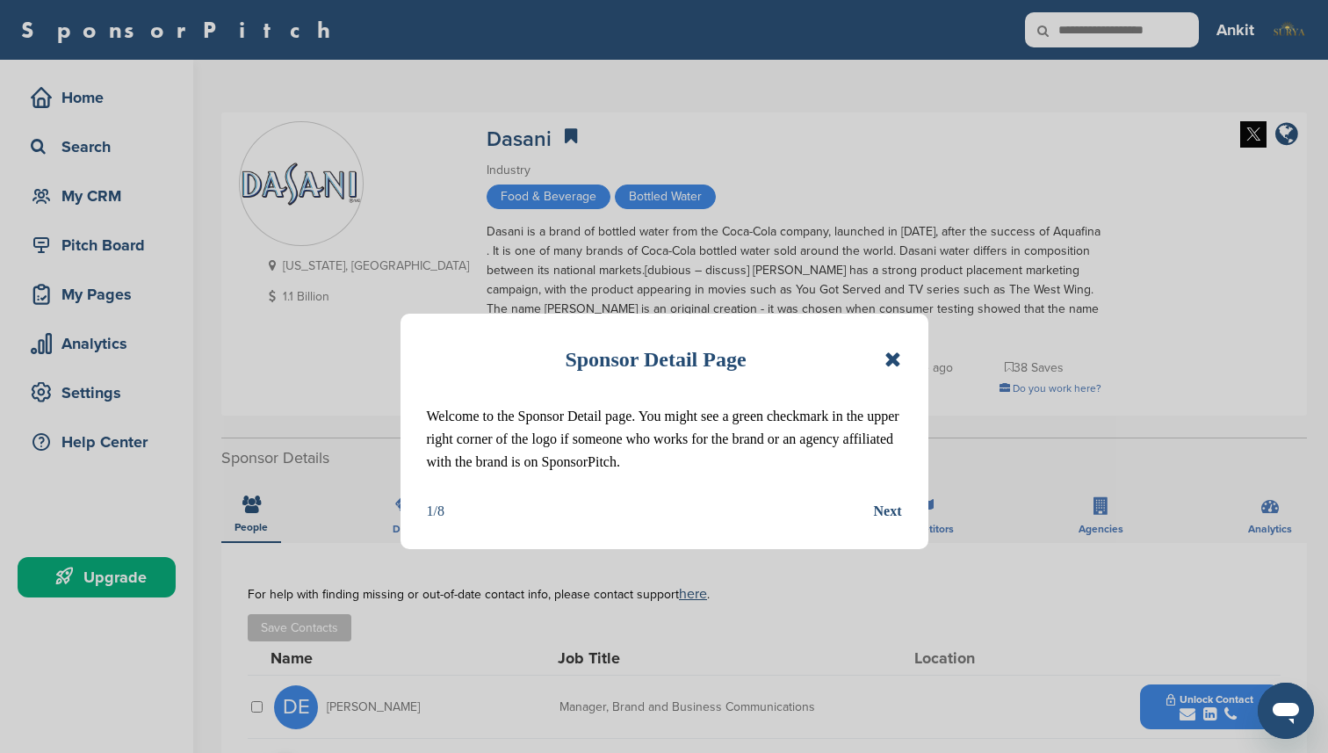
click at [898, 358] on icon at bounding box center [893, 359] width 17 height 21
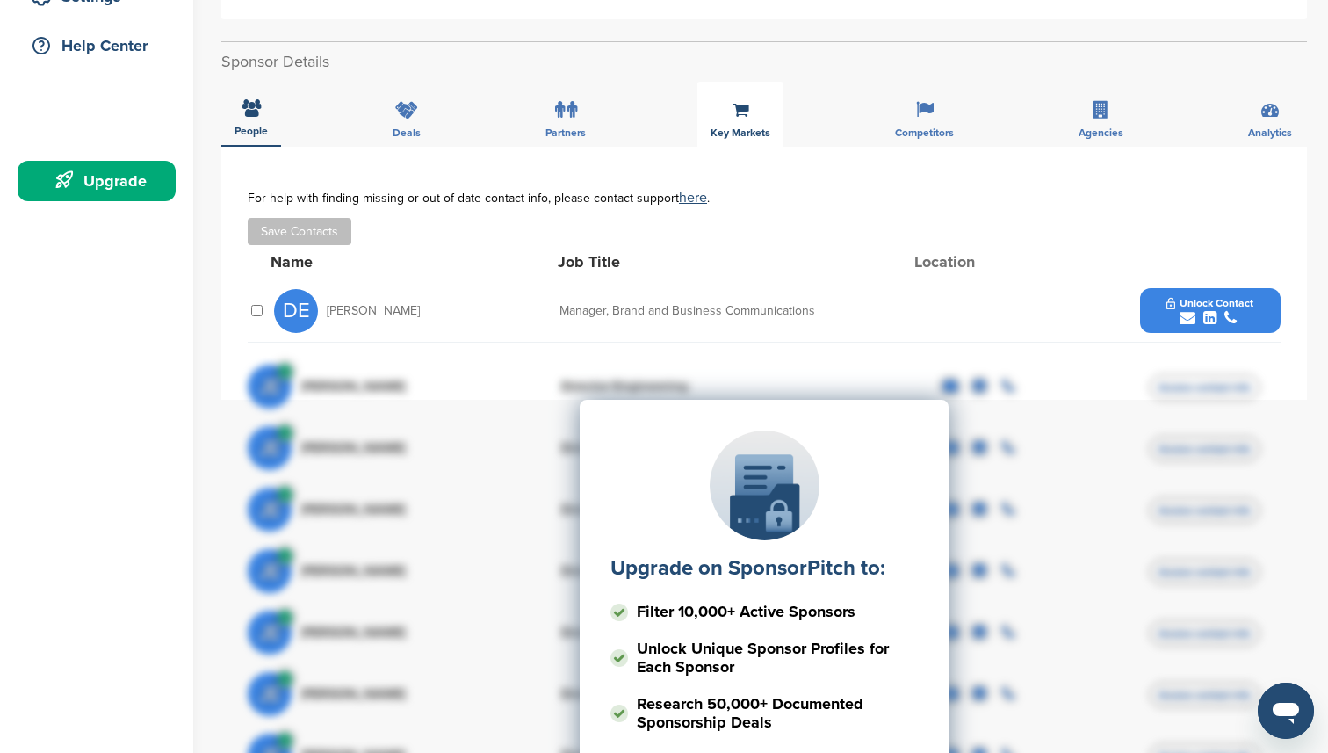
scroll to position [405, 0]
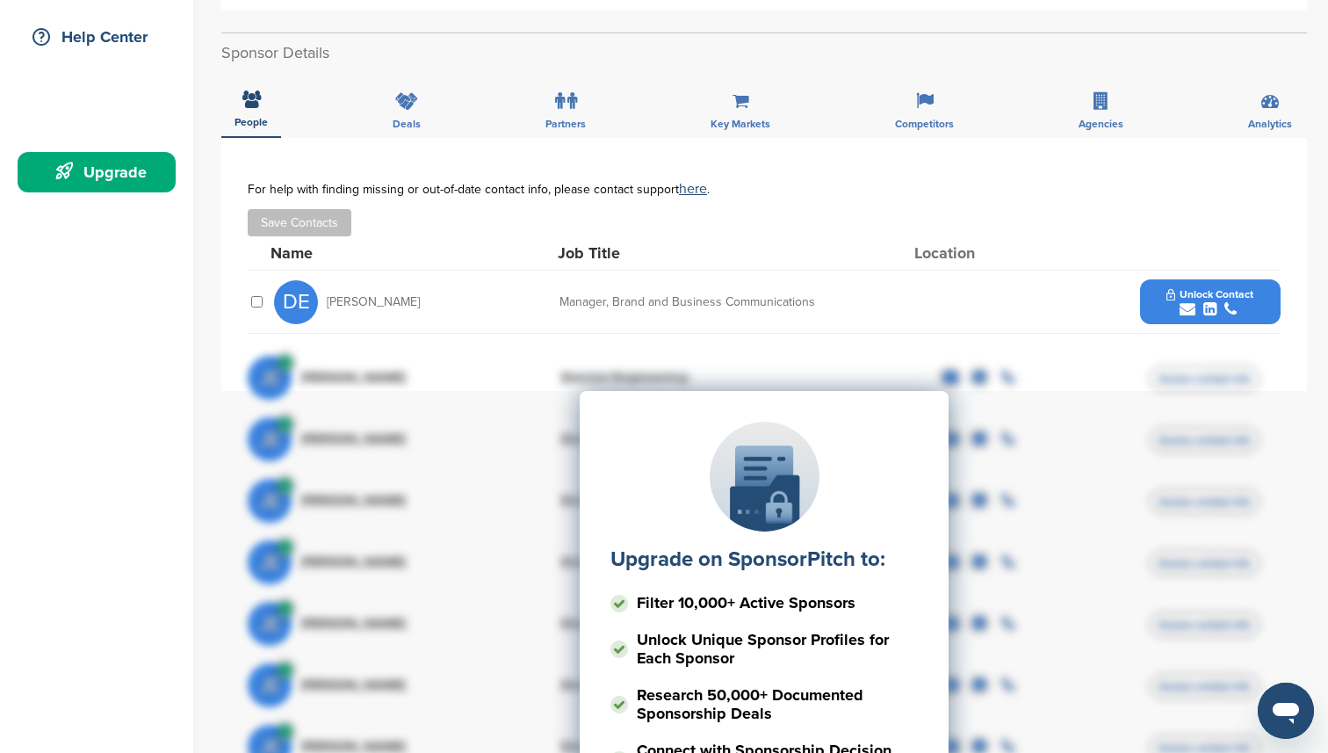
click at [892, 364] on div "Upgrade on SponsorPitch to: Filter 10,000+ Active Sponsors Unlock Unique Sponso…" at bounding box center [764, 566] width 1033 height 439
click at [1157, 287] on button "Unlock Contact" at bounding box center [1209, 302] width 129 height 53
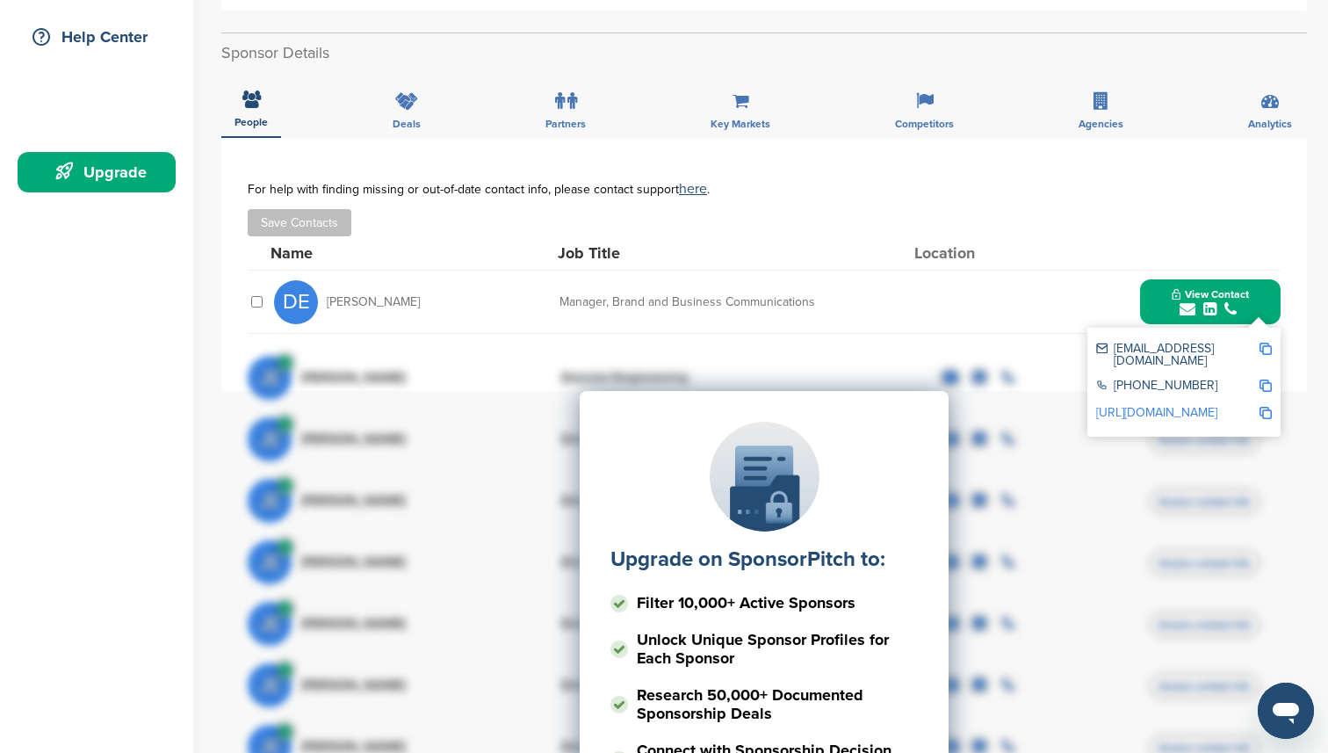
click at [981, 207] on div "For help with finding missing or out-of-date contact info, please contact suppo…" at bounding box center [764, 209] width 1033 height 54
click at [722, 64] on h2 "Sponsor Details" at bounding box center [764, 53] width 1086 height 24
click at [828, 364] on div "Upgrade on SponsorPitch to: Filter 10,000+ Active Sponsors Unlock Unique Sponso…" at bounding box center [764, 566] width 1033 height 439
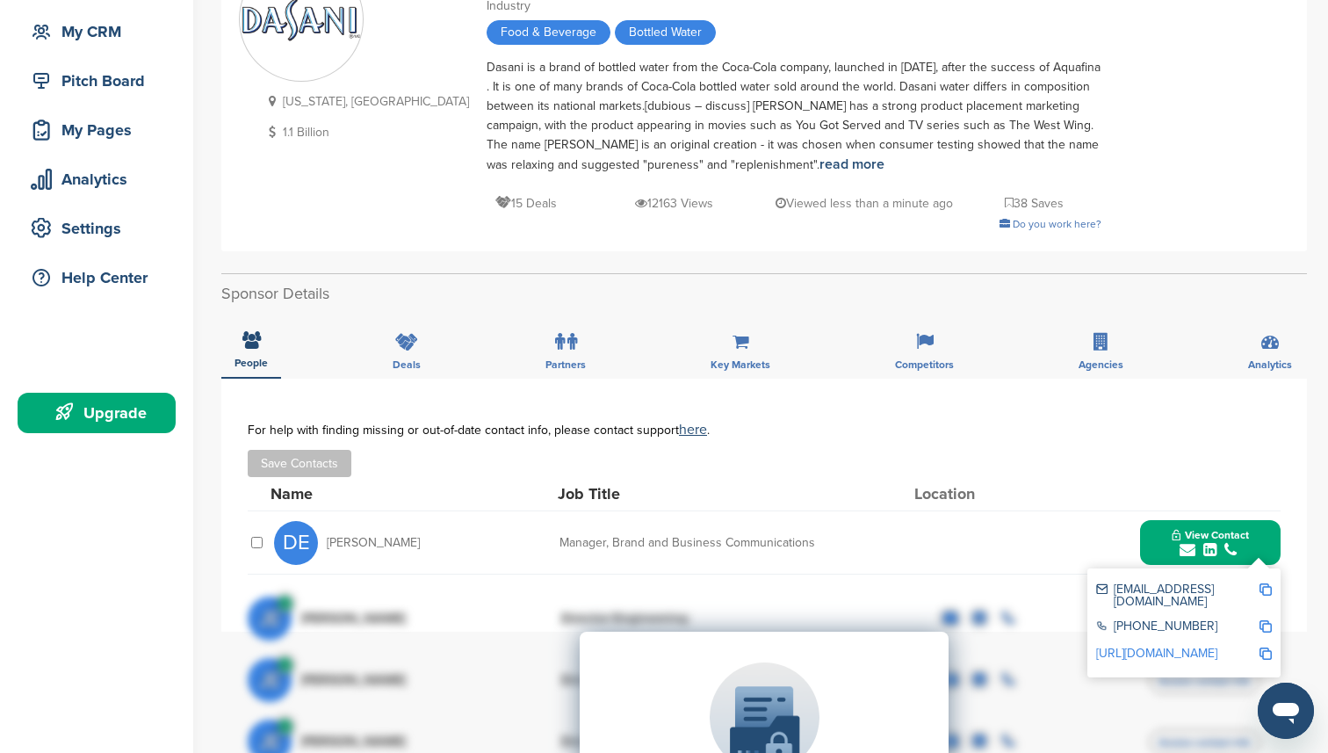
scroll to position [0, 0]
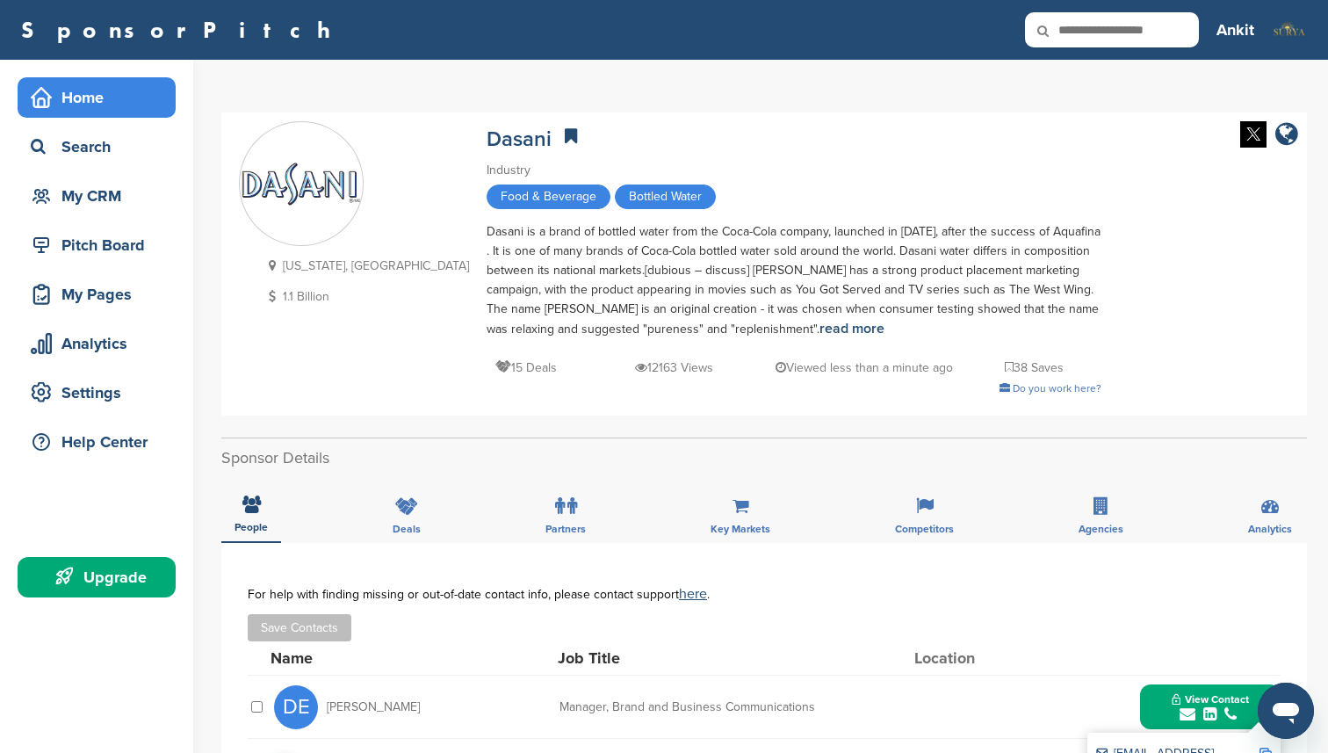
click at [103, 102] on div "Home" at bounding box center [100, 98] width 149 height 32
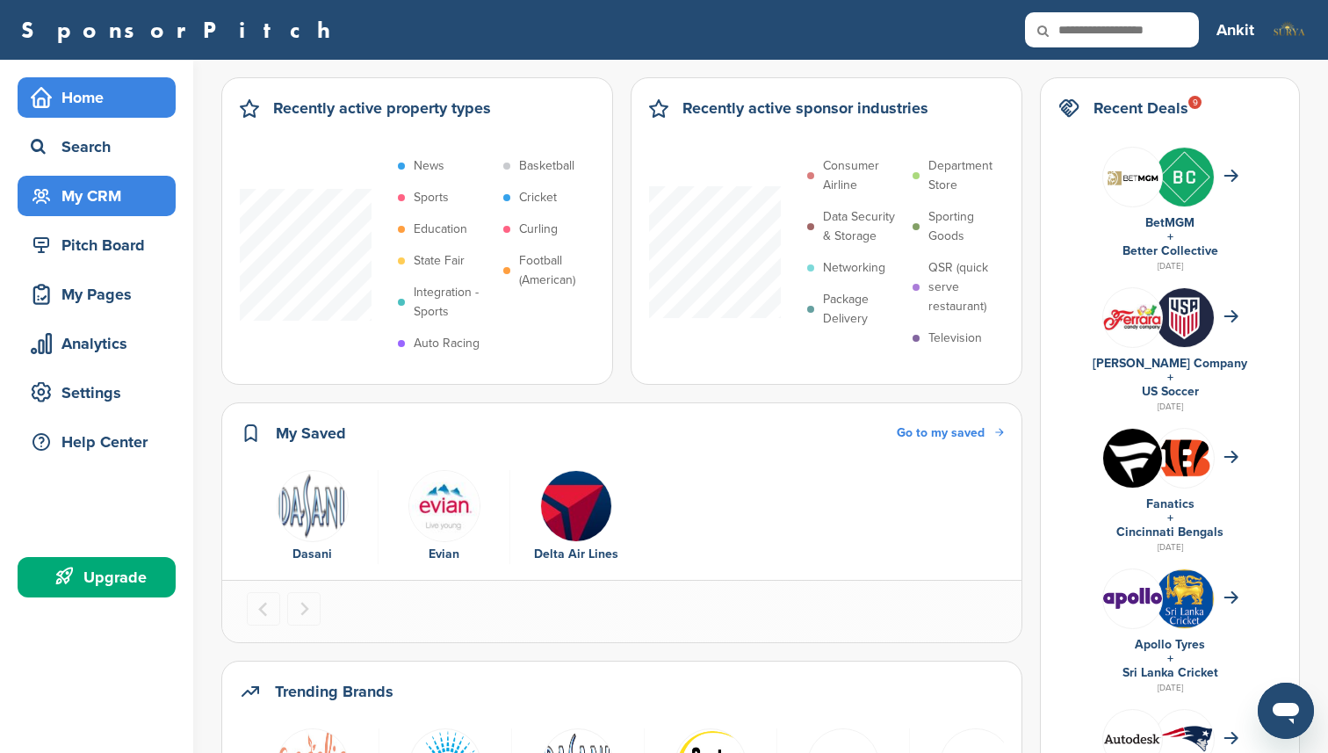
click at [94, 192] on div "My CRM" at bounding box center [100, 196] width 149 height 32
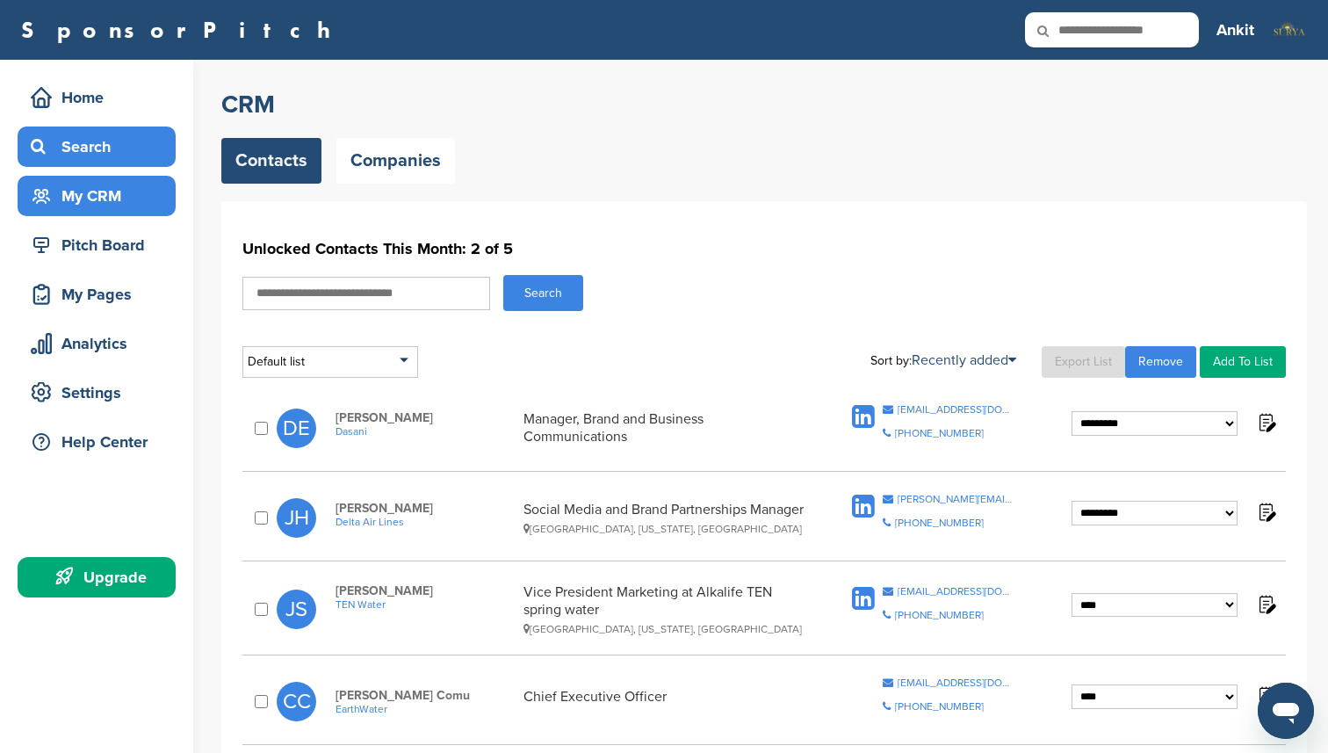
click at [93, 141] on div "Search" at bounding box center [100, 147] width 149 height 32
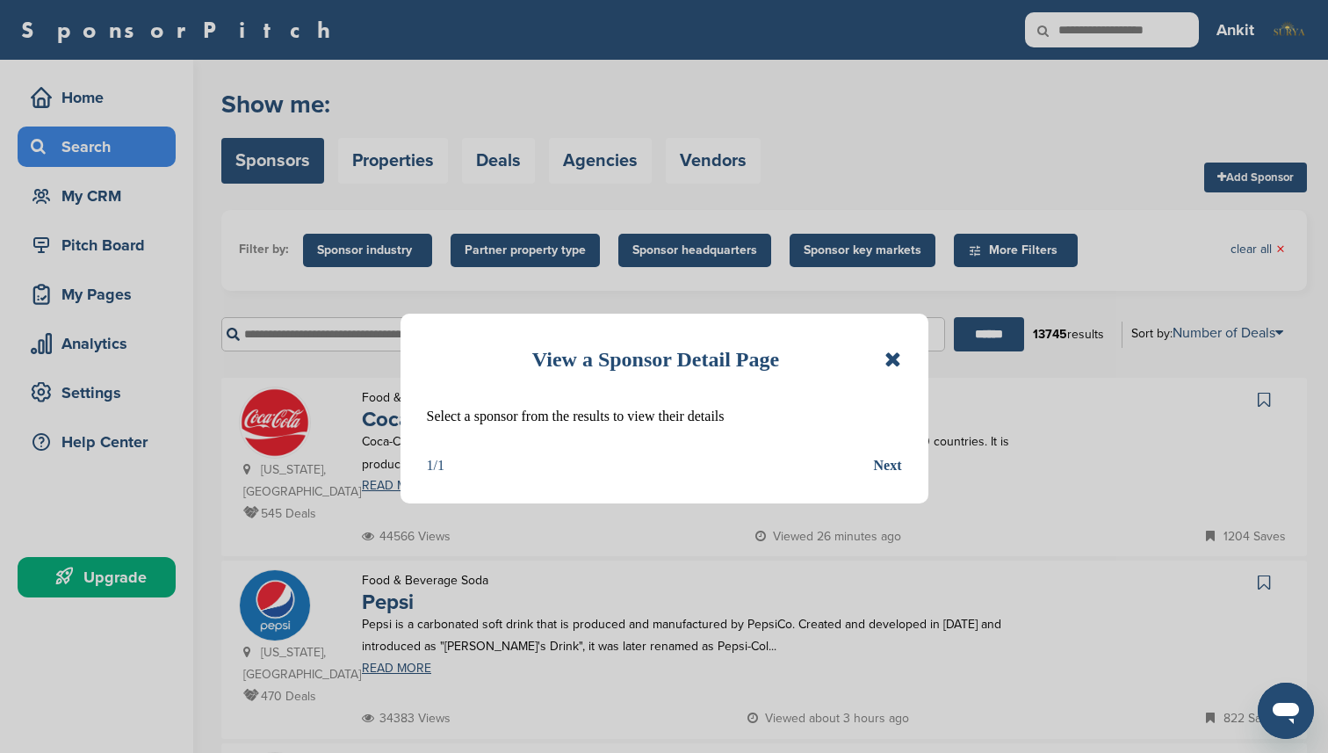
click at [893, 359] on icon at bounding box center [893, 359] width 17 height 21
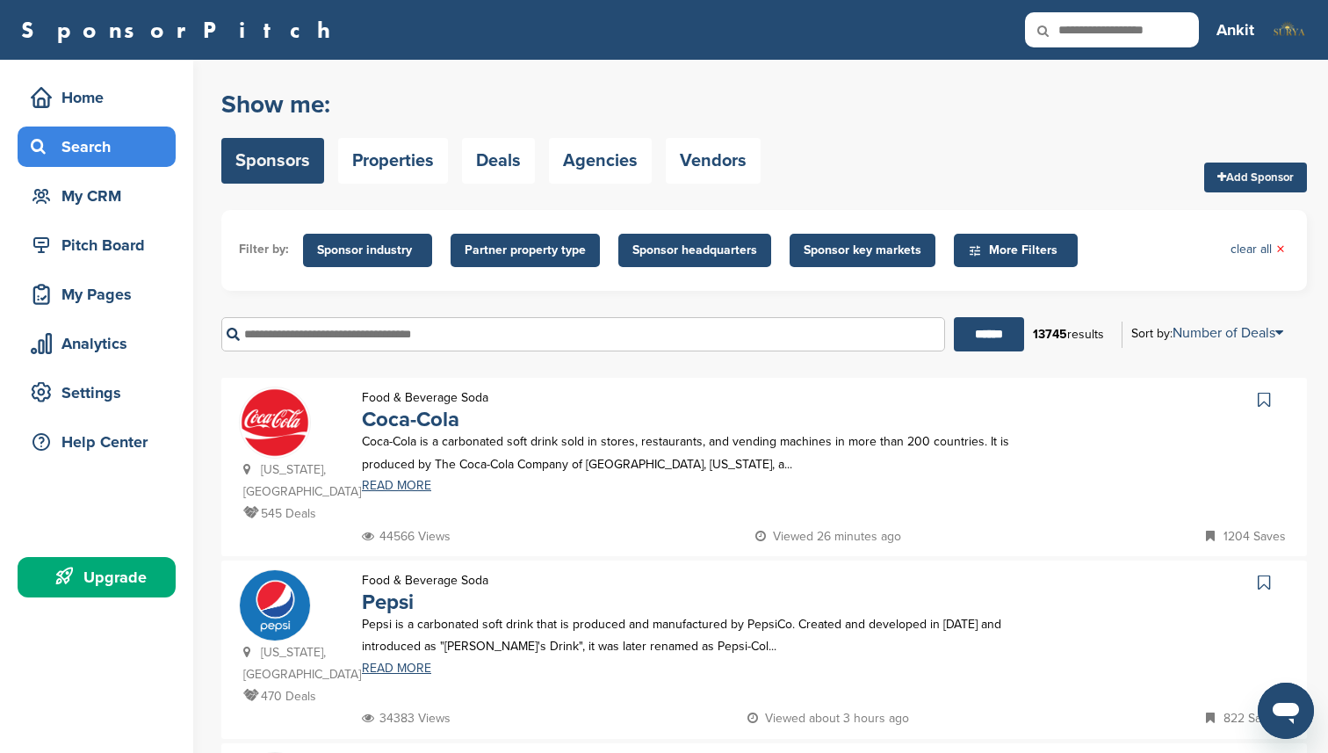
click at [557, 336] on input "text" at bounding box center [583, 334] width 724 height 34
click at [954, 317] on input "******" at bounding box center [989, 334] width 70 height 34
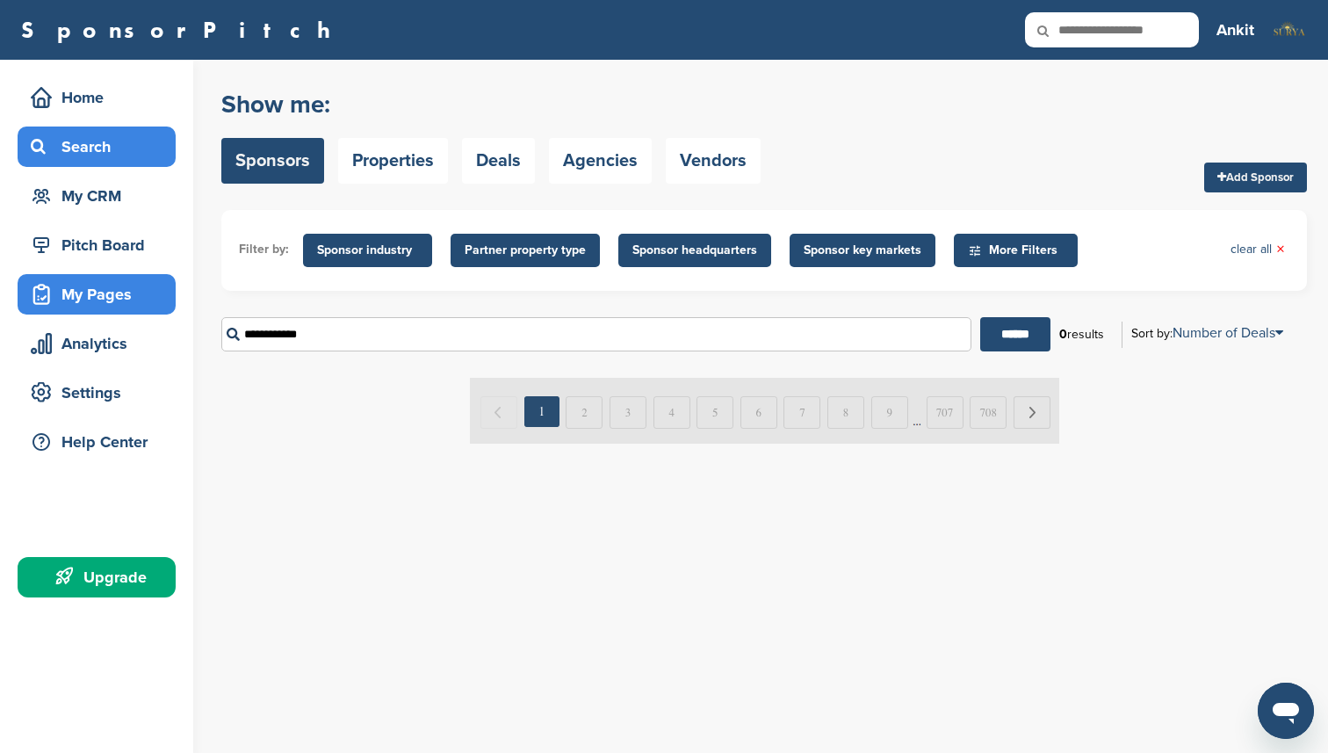
drag, startPoint x: 422, startPoint y: 333, endPoint x: 170, endPoint y: 309, distance: 253.2
click at [171, 310] on div "Home Search My CRM Pitch Board My Pages Analytics Settings Help Center Upgrade …" at bounding box center [664, 406] width 1328 height 693
type input "********"
click at [980, 317] on input "******" at bounding box center [1015, 334] width 70 height 34
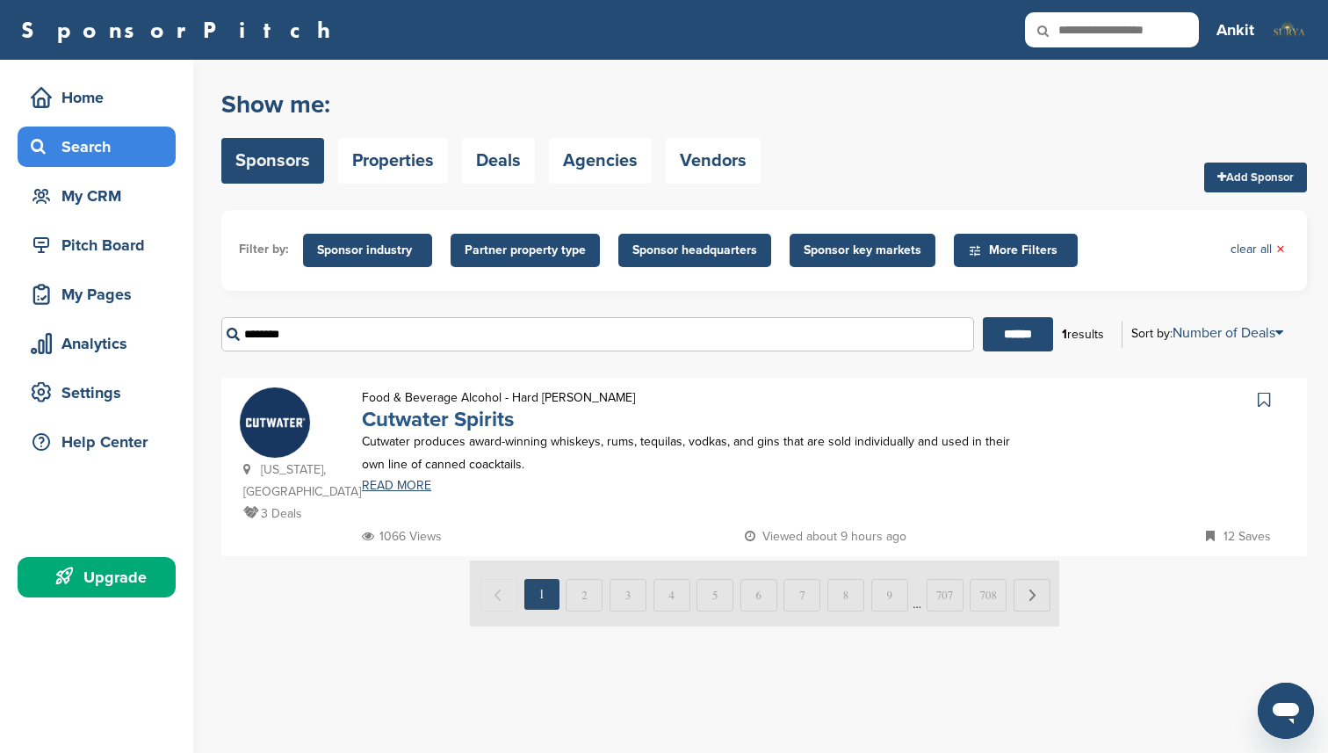
click at [417, 422] on link "Cutwater Spirits" at bounding box center [438, 419] width 152 height 25
click at [115, 152] on div "Search" at bounding box center [100, 147] width 149 height 32
drag, startPoint x: 345, startPoint y: 336, endPoint x: 220, endPoint y: 334, distance: 124.7
click at [220, 334] on div "Home Search My CRM Pitch Board My Pages Analytics Settings Help Center Upgrade …" at bounding box center [664, 406] width 1328 height 693
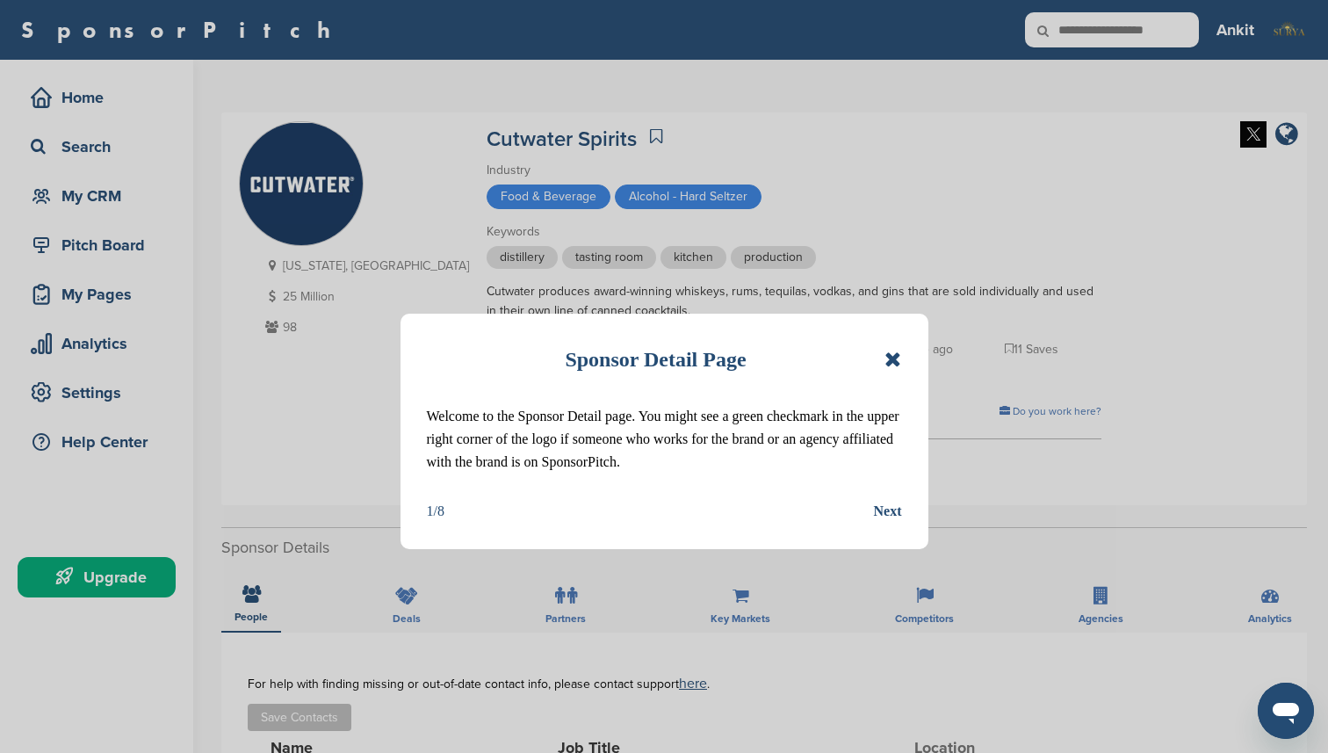
click at [888, 353] on icon at bounding box center [893, 359] width 17 height 21
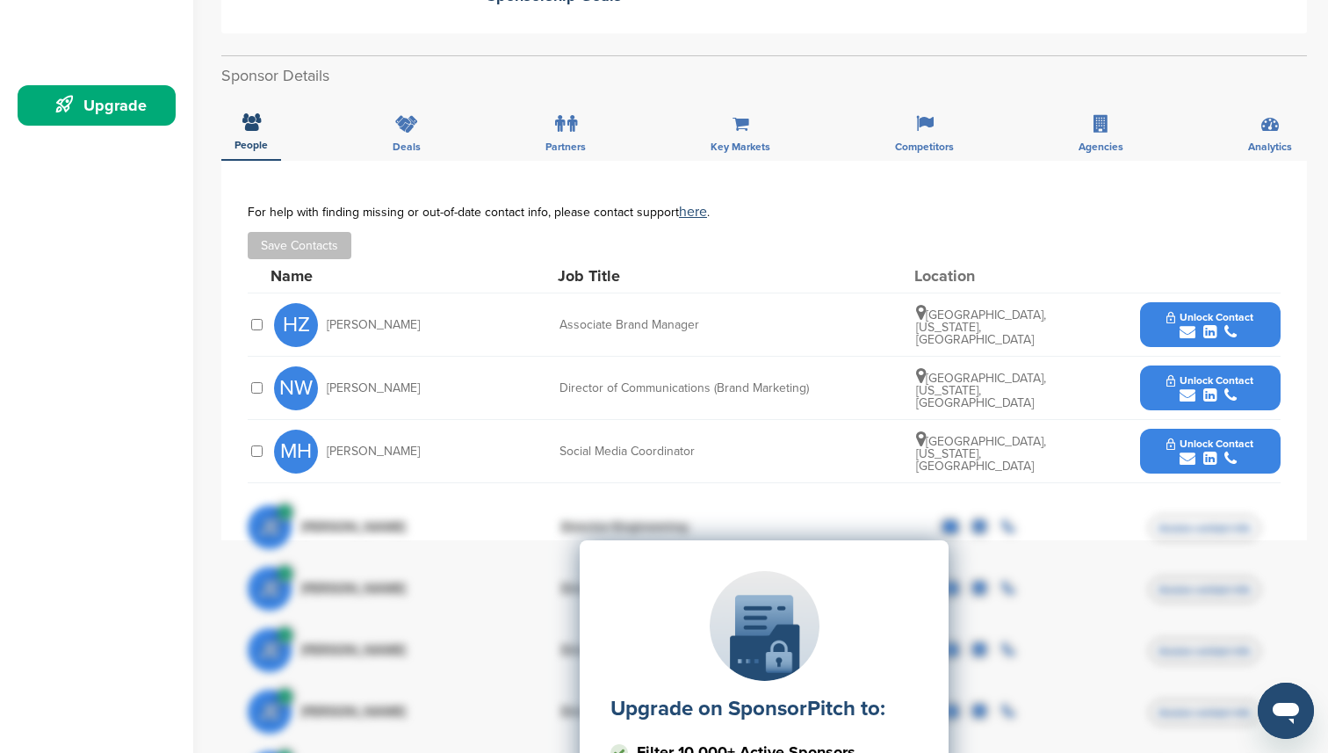
scroll to position [473, 0]
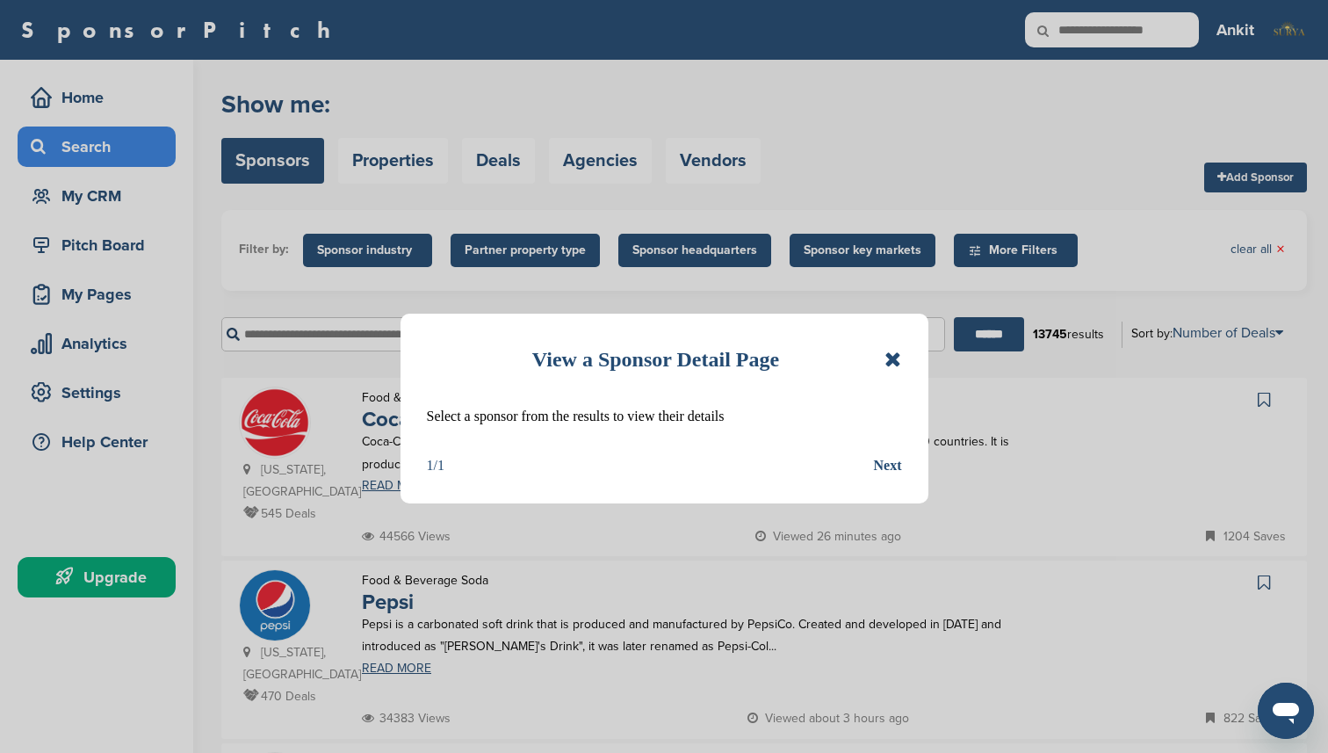
click at [894, 358] on icon at bounding box center [893, 359] width 17 height 21
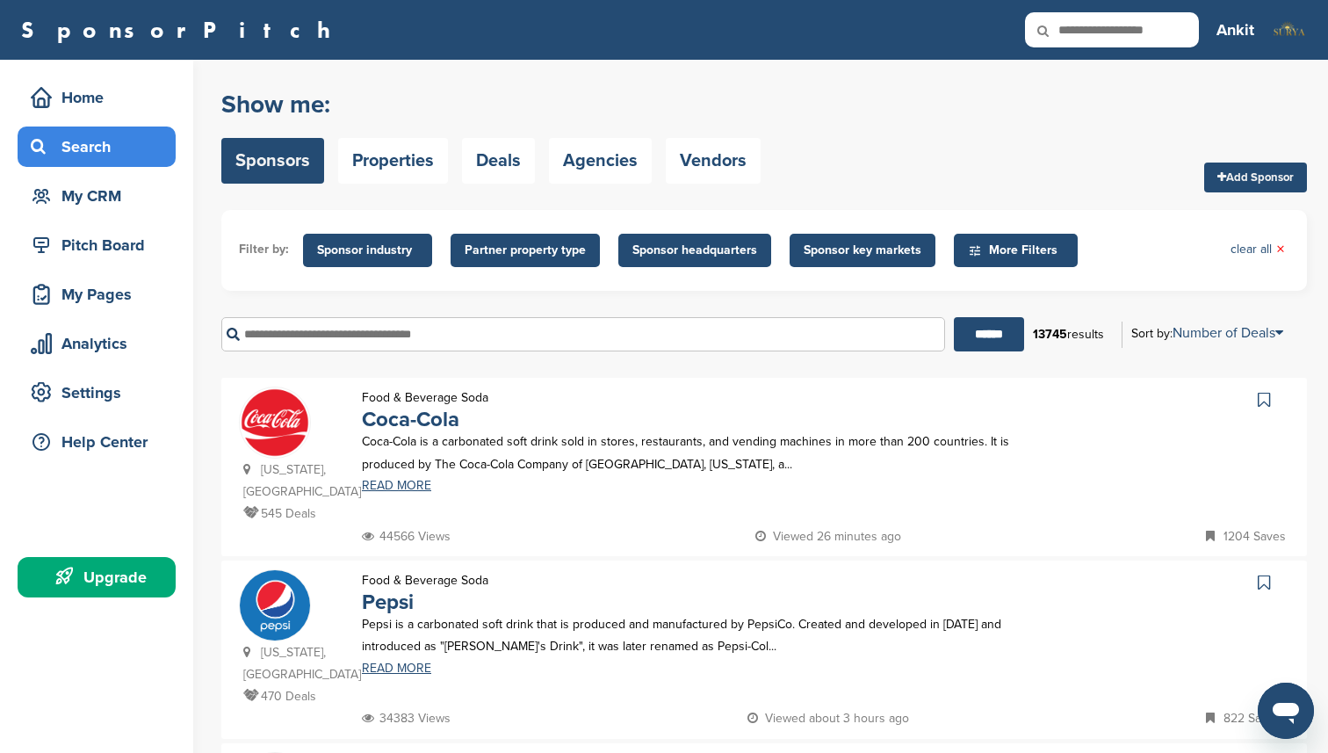
click at [873, 343] on input "text" at bounding box center [583, 334] width 724 height 34
type input "*******"
click at [954, 317] on input "******" at bounding box center [989, 334] width 70 height 34
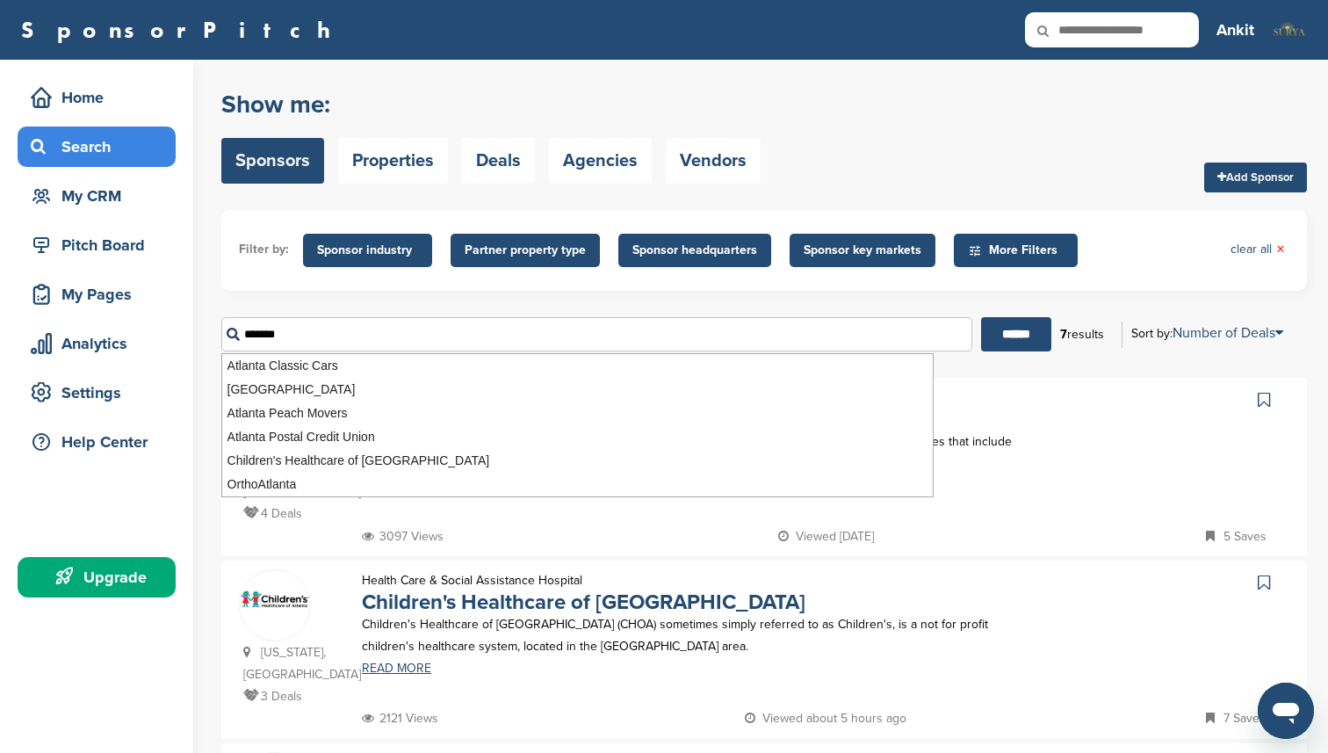
click at [1101, 239] on ul "Filter by: Sponsor industry Sponsor Industry × Apparel, Clothing, & Fashion Acc…" at bounding box center [764, 251] width 1051 height 46
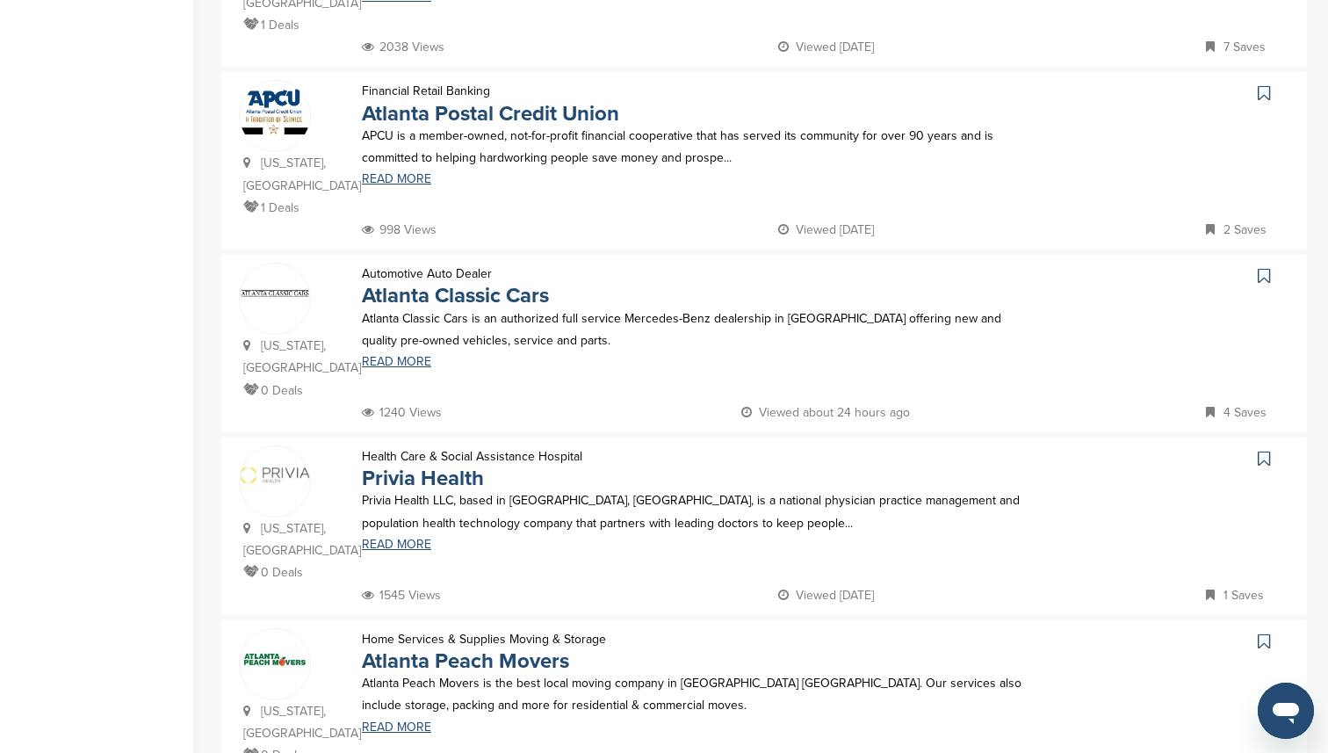
scroll to position [1260, 0]
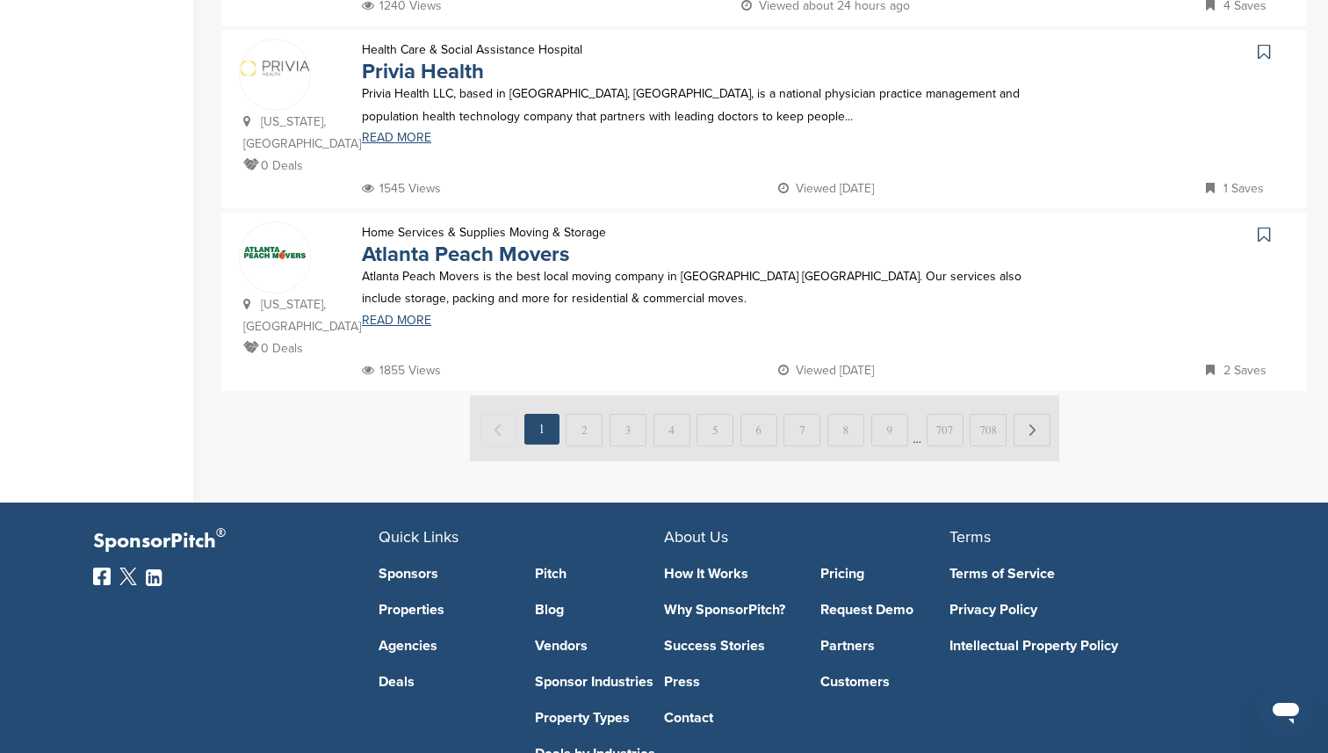
click at [1041, 395] on img at bounding box center [764, 428] width 589 height 66
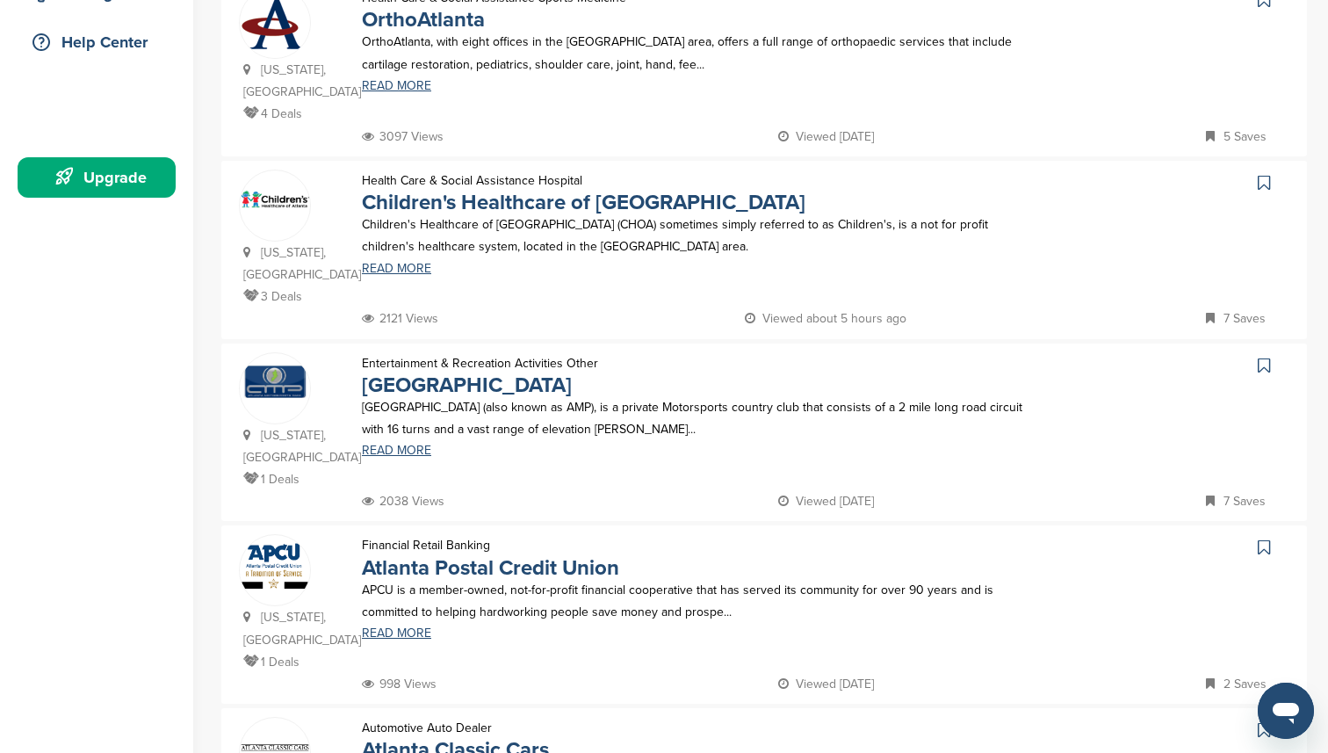
scroll to position [0, 0]
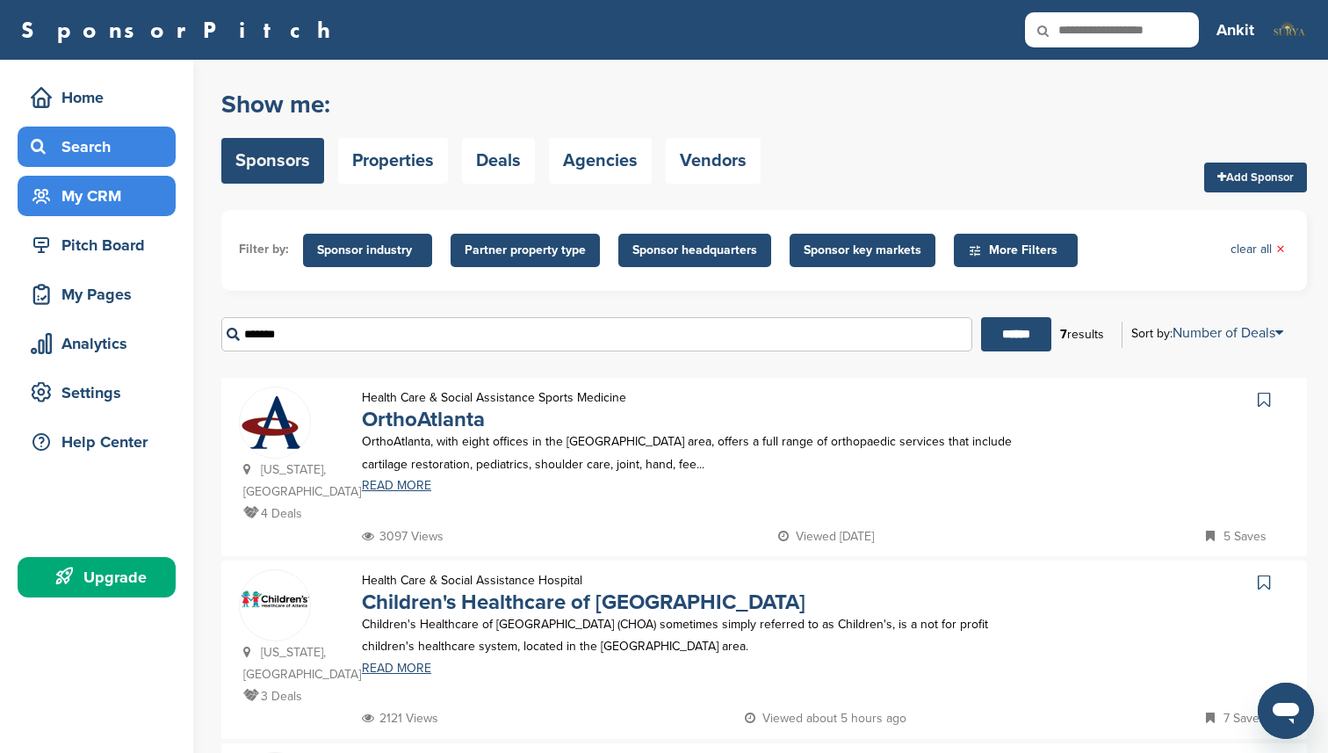
click at [95, 195] on div "My CRM" at bounding box center [100, 196] width 149 height 32
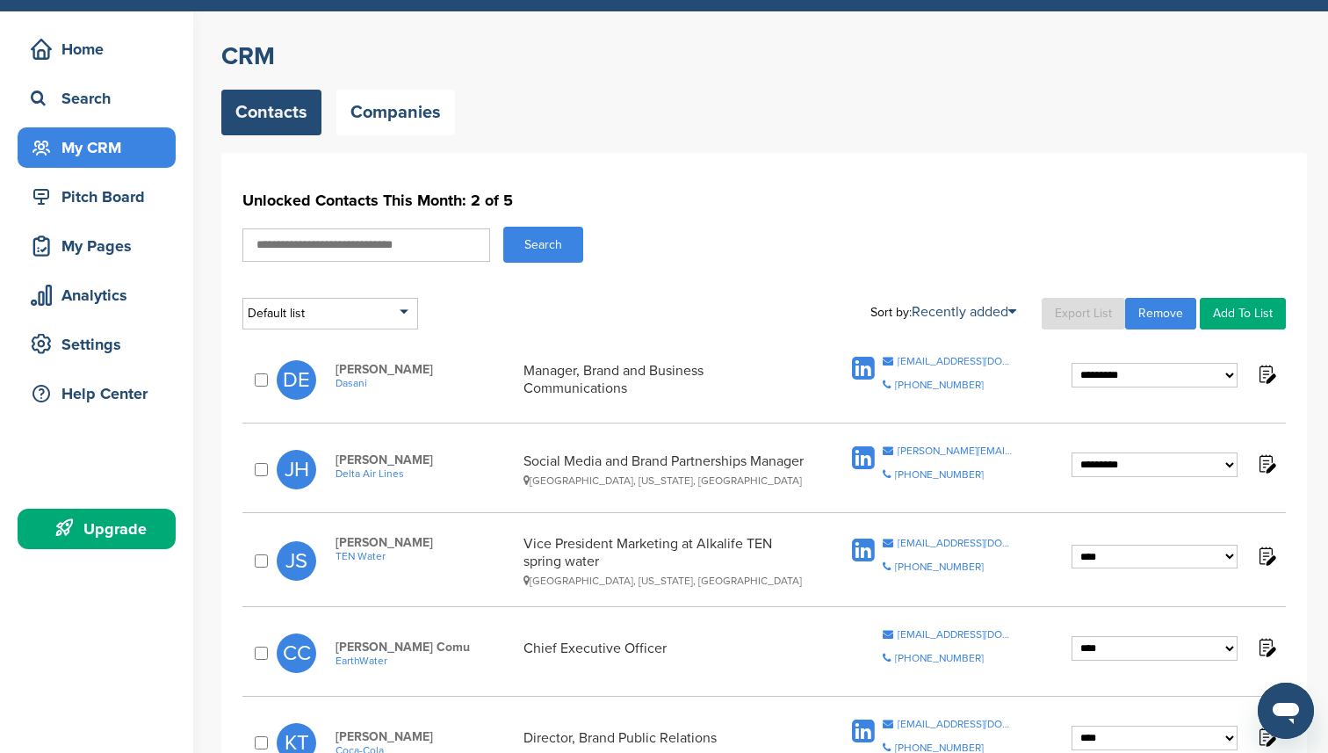
scroll to position [53, 0]
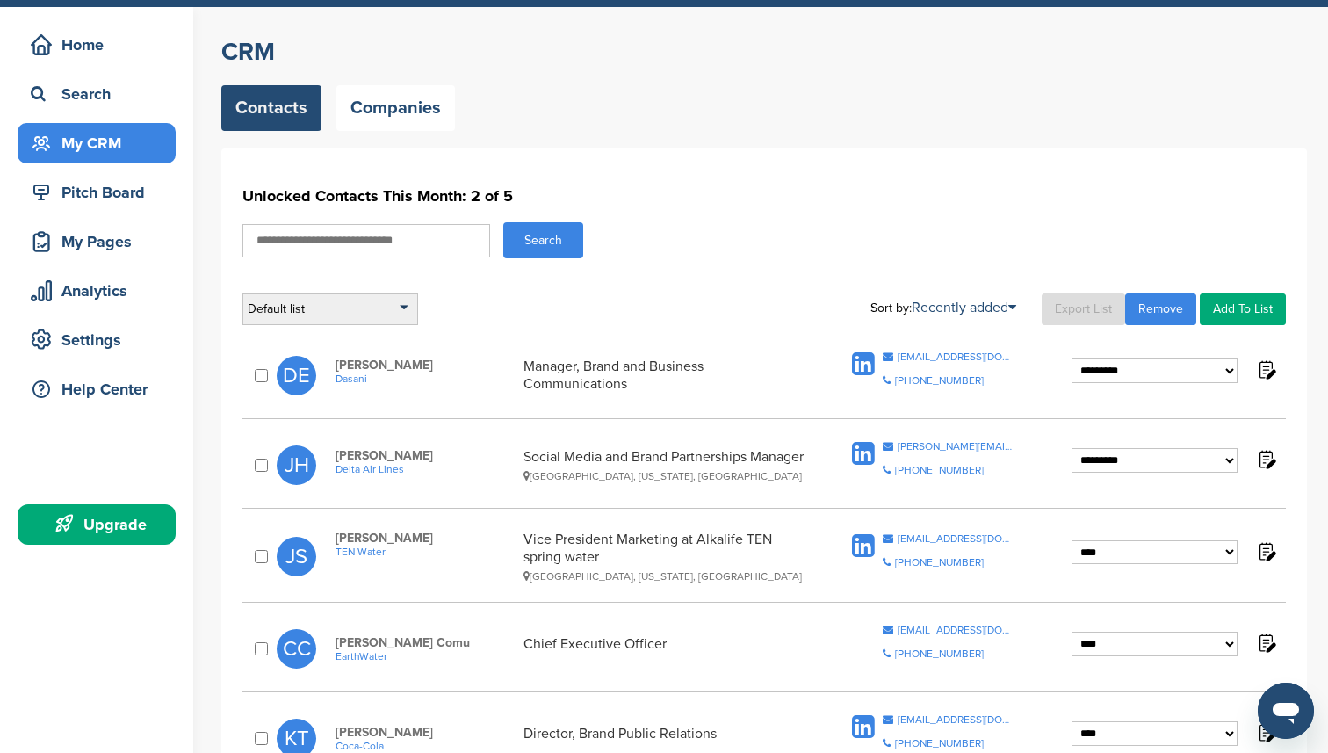
click at [311, 318] on div "Default list" at bounding box center [330, 309] width 176 height 32
click at [302, 356] on li "Default List" at bounding box center [330, 360] width 165 height 27
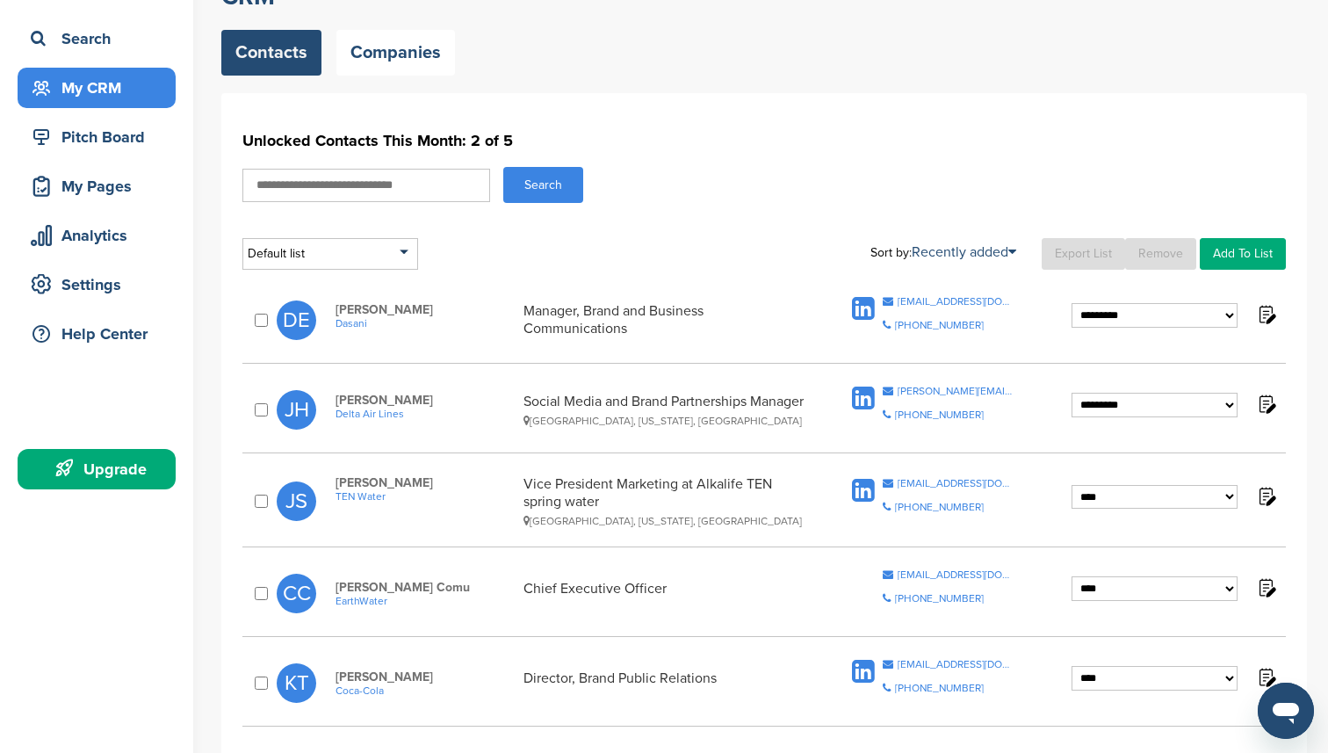
scroll to position [262, 0]
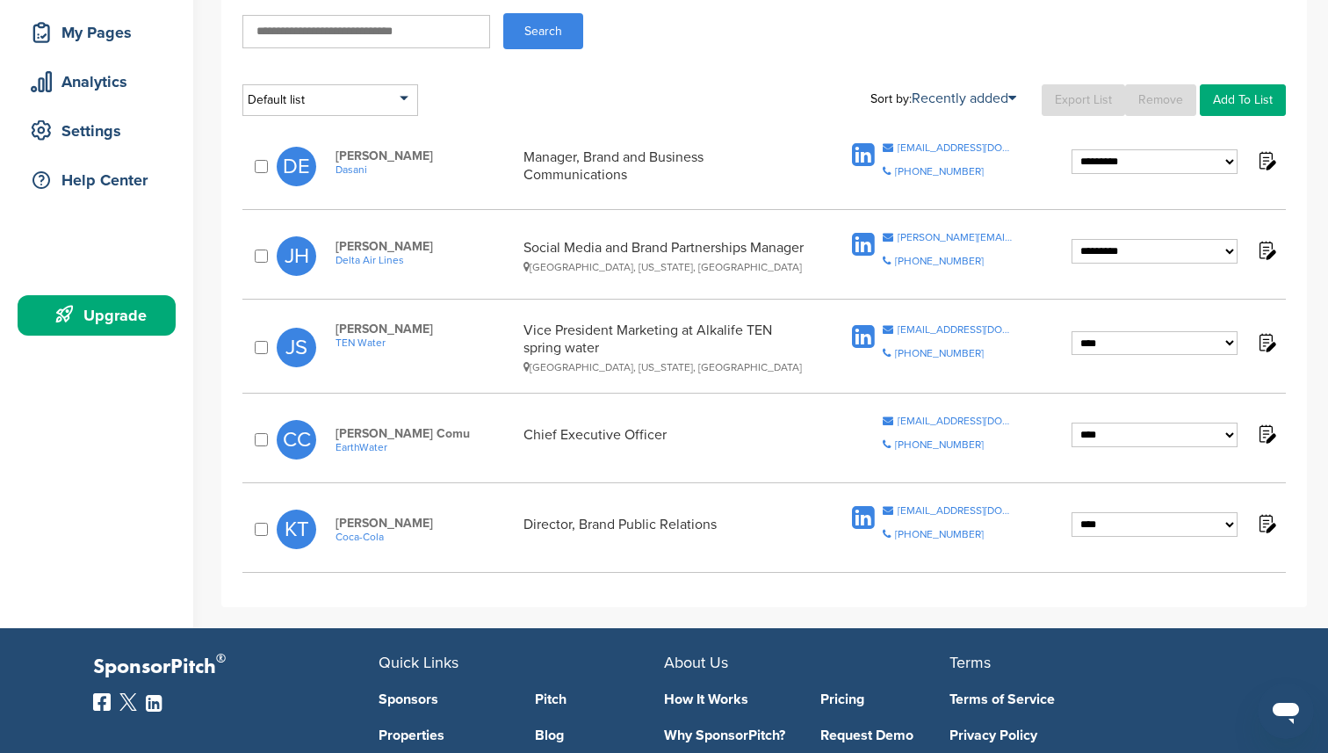
click at [259, 453] on div "**********" at bounding box center [764, 439] width 1044 height 65
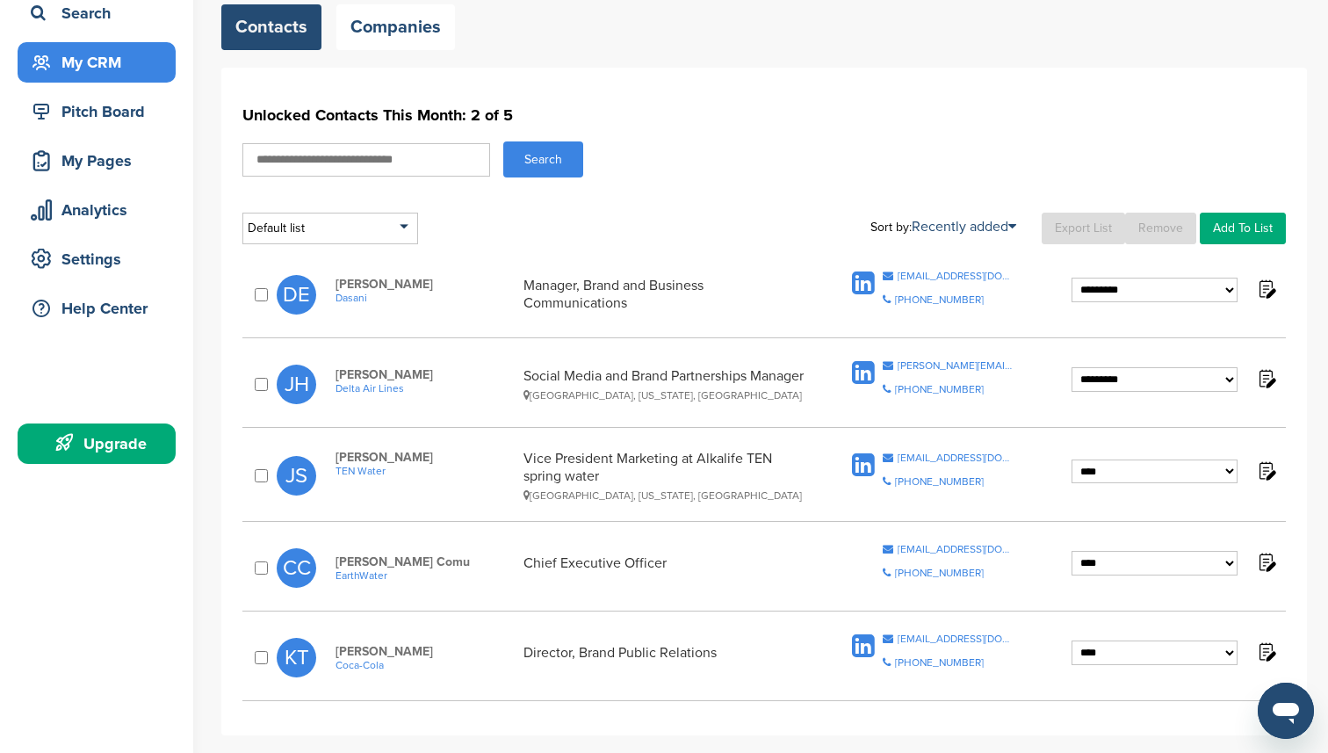
scroll to position [0, 0]
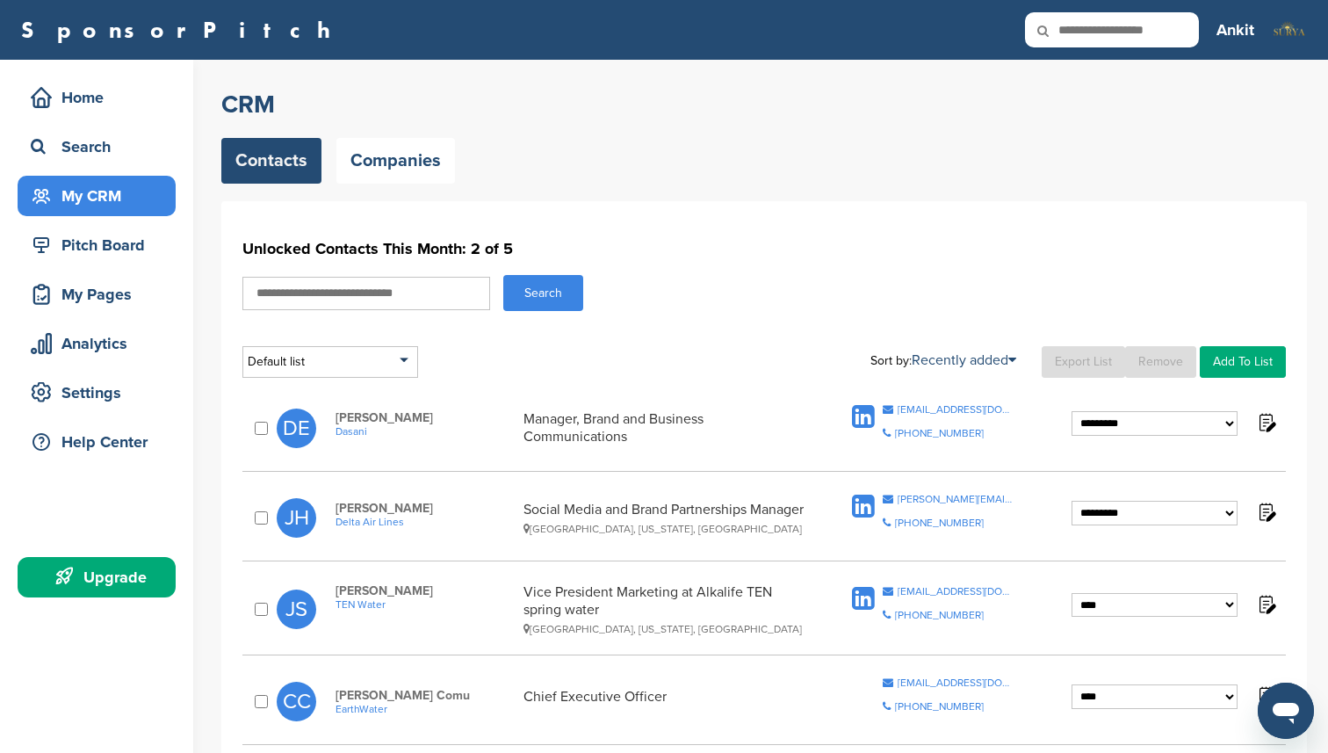
click at [1268, 423] on img at bounding box center [1266, 422] width 22 height 22
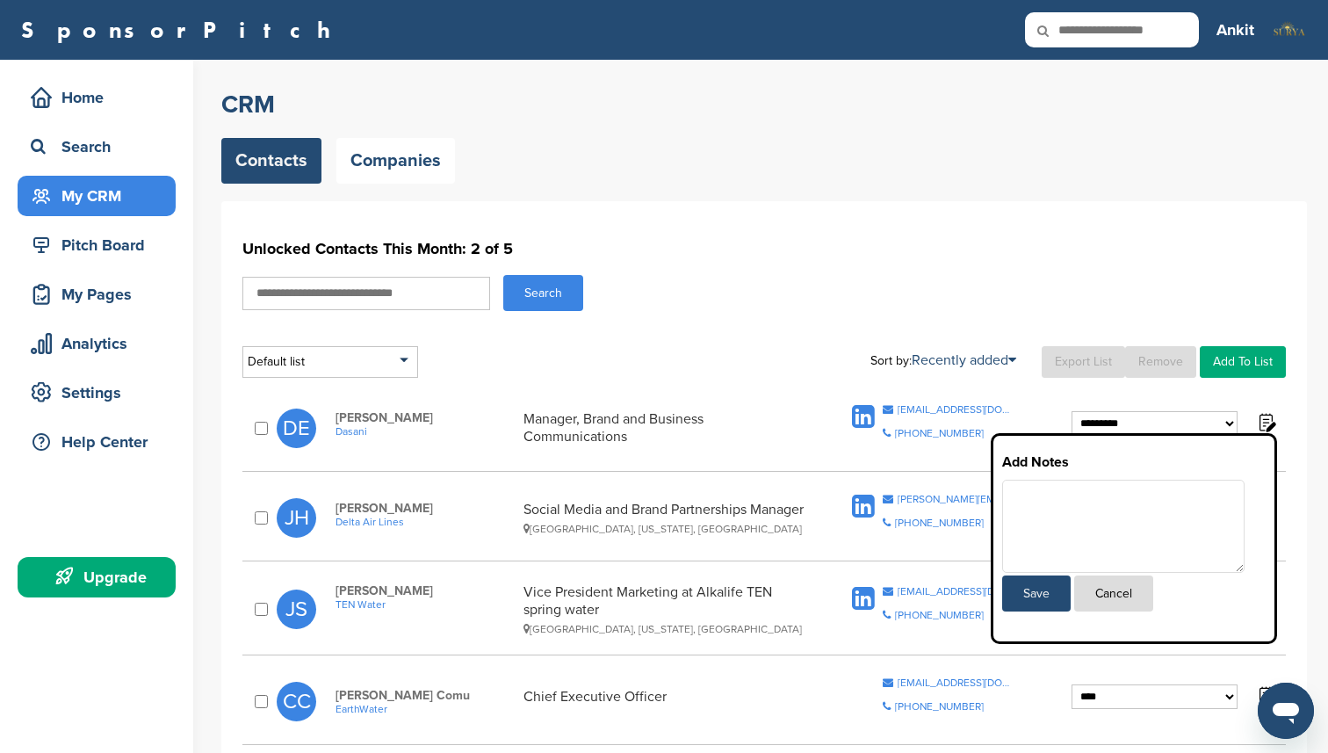
click at [1100, 596] on button "Cancel" at bounding box center [1113, 593] width 79 height 36
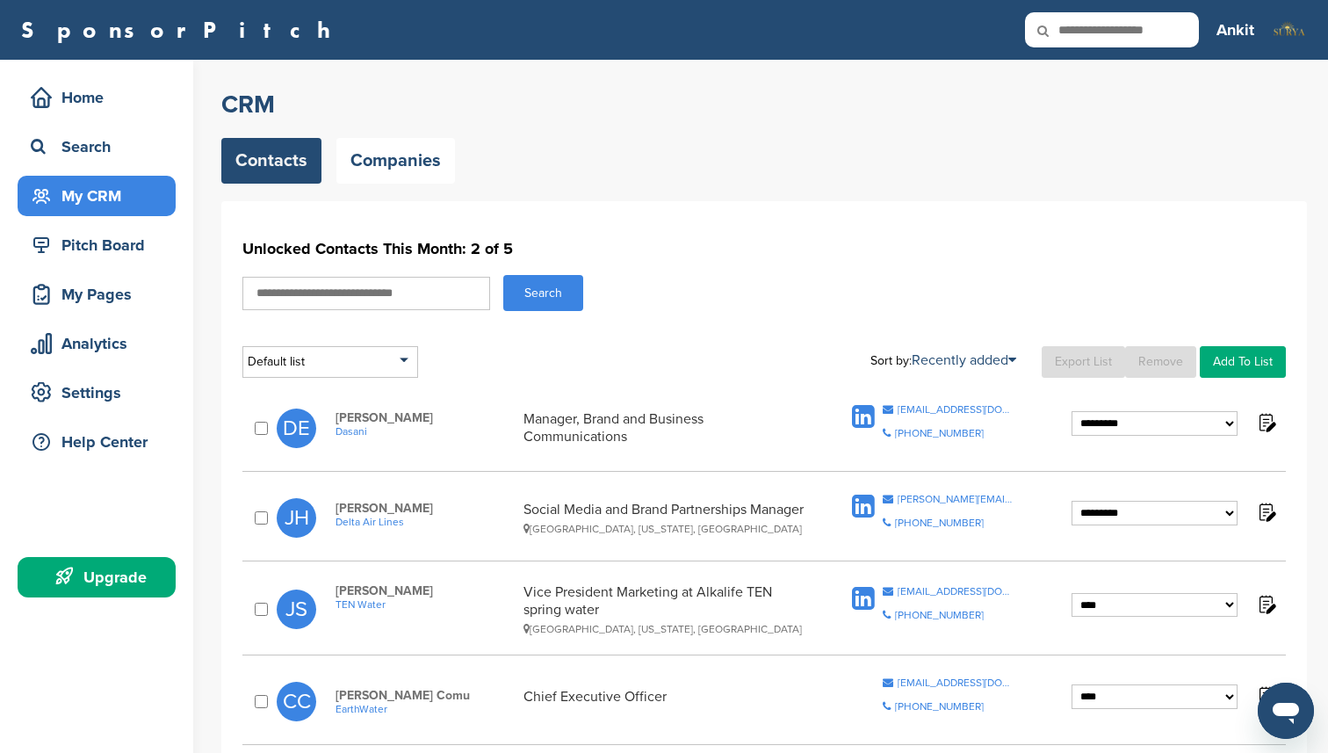
click at [1123, 429] on select "**********" at bounding box center [1155, 423] width 166 height 25
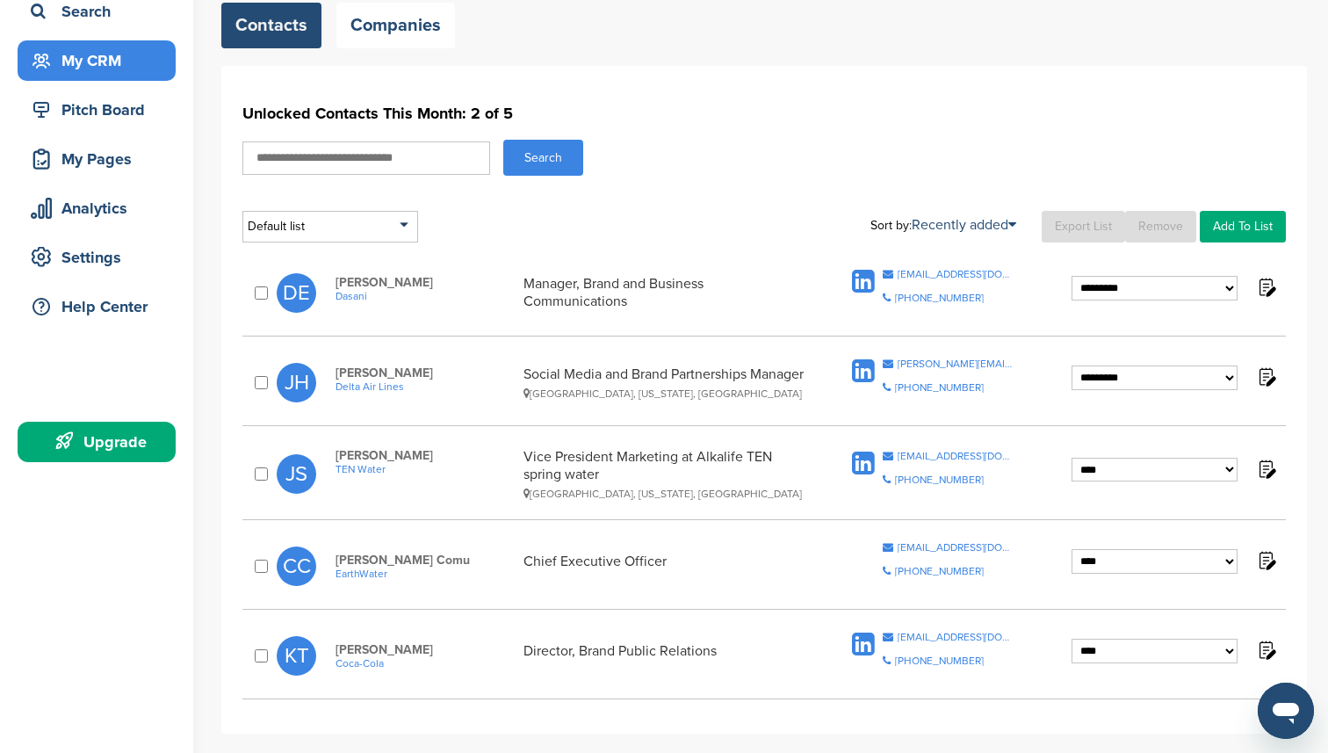
scroll to position [155, 0]
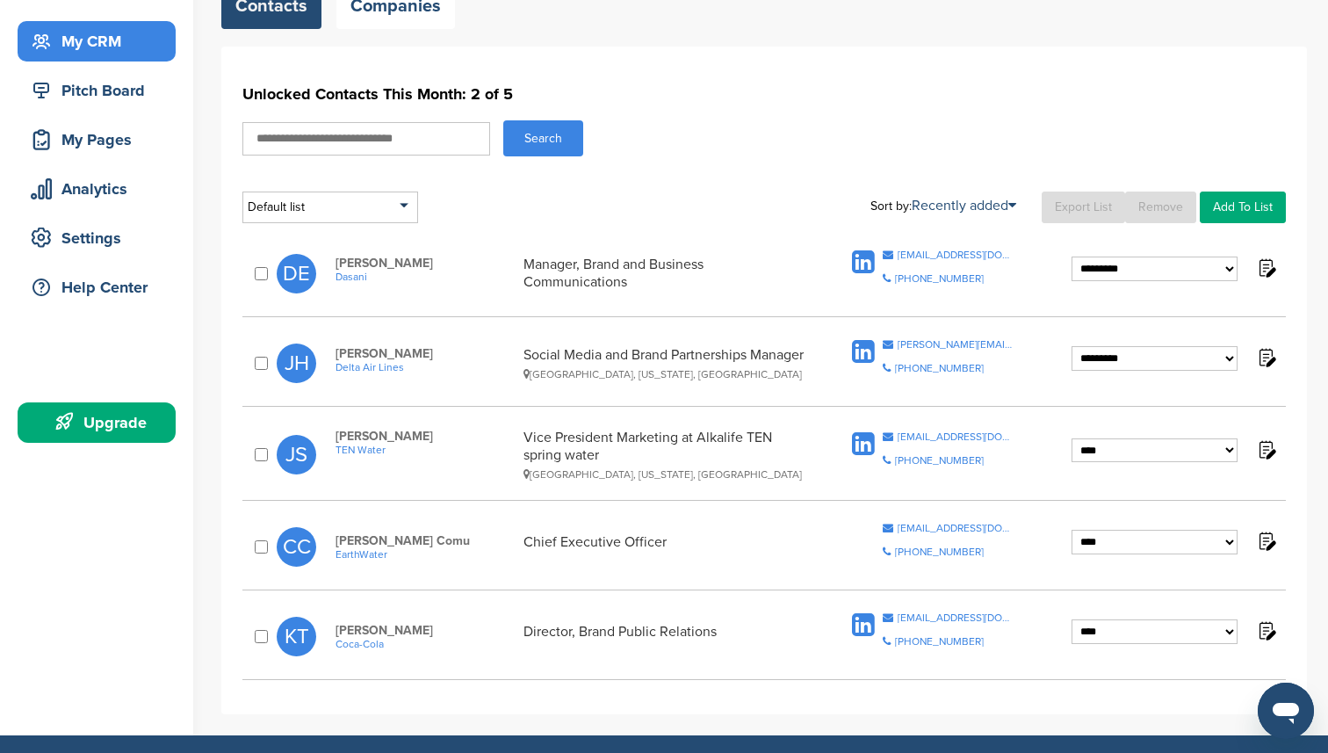
click at [355, 262] on span "[PERSON_NAME]" at bounding box center [425, 263] width 179 height 15
copy span "Debbie"
click at [403, 264] on span "[PERSON_NAME]" at bounding box center [425, 263] width 179 height 15
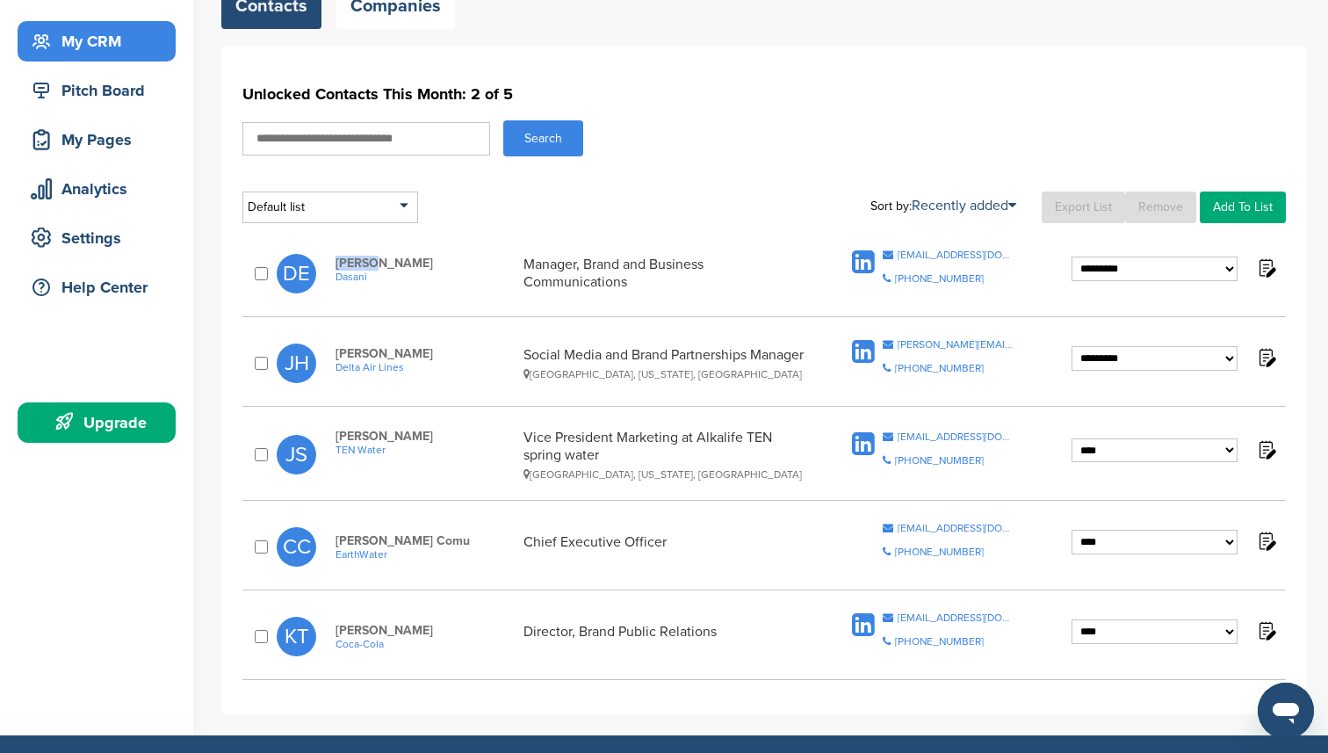
copy span "Ebalobo"
copy div "debalobo"
click at [940, 238] on div "**********" at bounding box center [764, 381] width 1086 height 668
click at [997, 256] on div "[EMAIL_ADDRESS][DOMAIN_NAME]" at bounding box center [956, 254] width 117 height 11
drag, startPoint x: 1007, startPoint y: 256, endPoint x: 949, endPoint y: 256, distance: 58.0
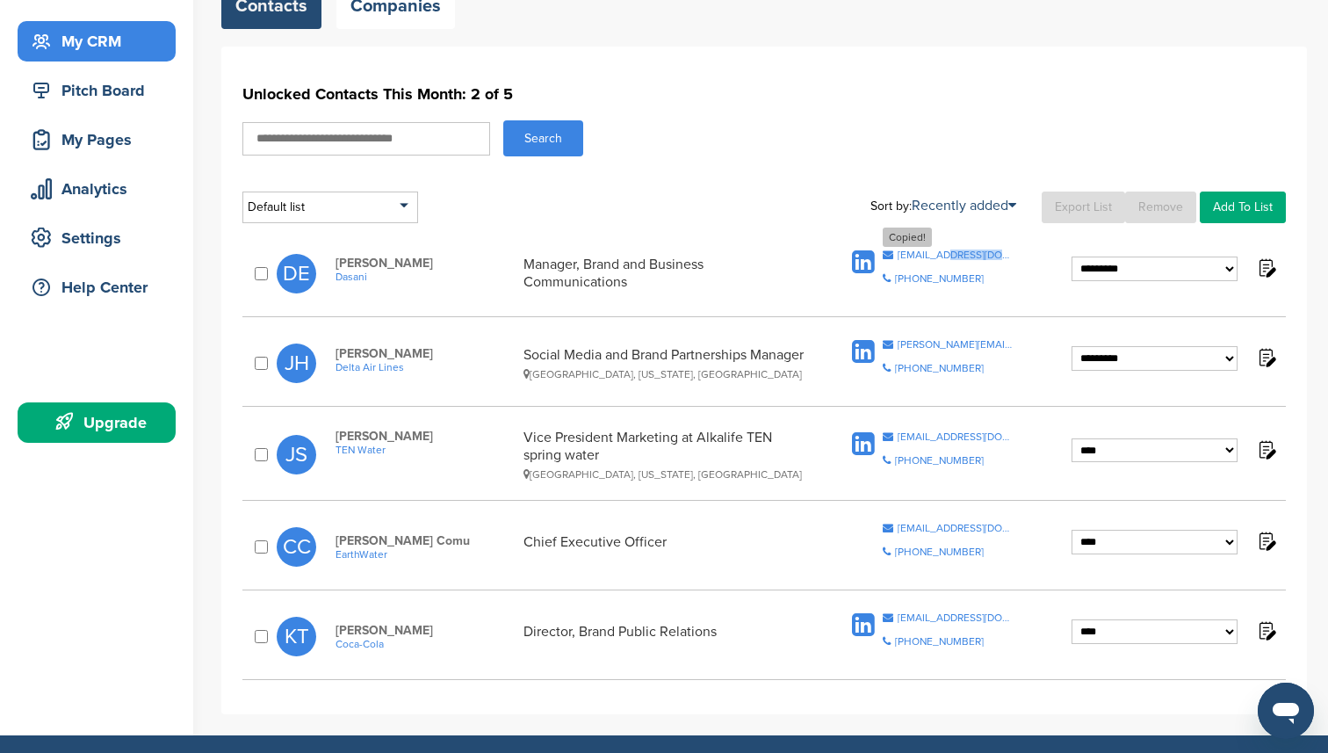
click at [949, 256] on div "[EMAIL_ADDRESS][DOMAIN_NAME]" at bounding box center [956, 254] width 117 height 11
copy div "coca-cola.co"
click at [949, 256] on div "[EMAIL_ADDRESS][DOMAIN_NAME]" at bounding box center [956, 254] width 117 height 11
click at [928, 254] on div "[EMAIL_ADDRESS][DOMAIN_NAME]" at bounding box center [956, 254] width 117 height 11
click at [647, 275] on div "Manager, Brand and Business Communications" at bounding box center [665, 273] width 282 height 35
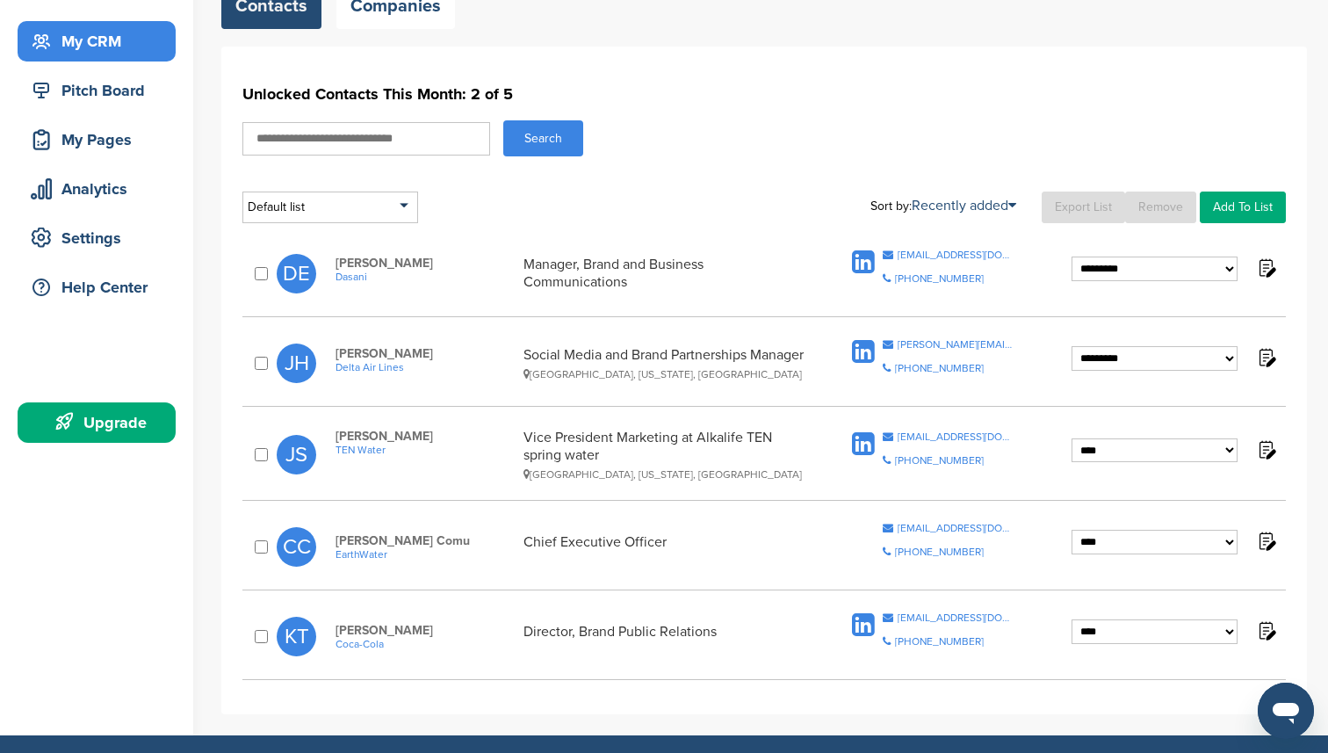
drag, startPoint x: 638, startPoint y: 276, endPoint x: 528, endPoint y: 264, distance: 110.5
click at [528, 264] on div "Manager, Brand and Business Communications" at bounding box center [665, 273] width 282 height 35
copy div "Manager, Brand and Business Communications"
click at [352, 278] on span "Dasani" at bounding box center [425, 277] width 179 height 12
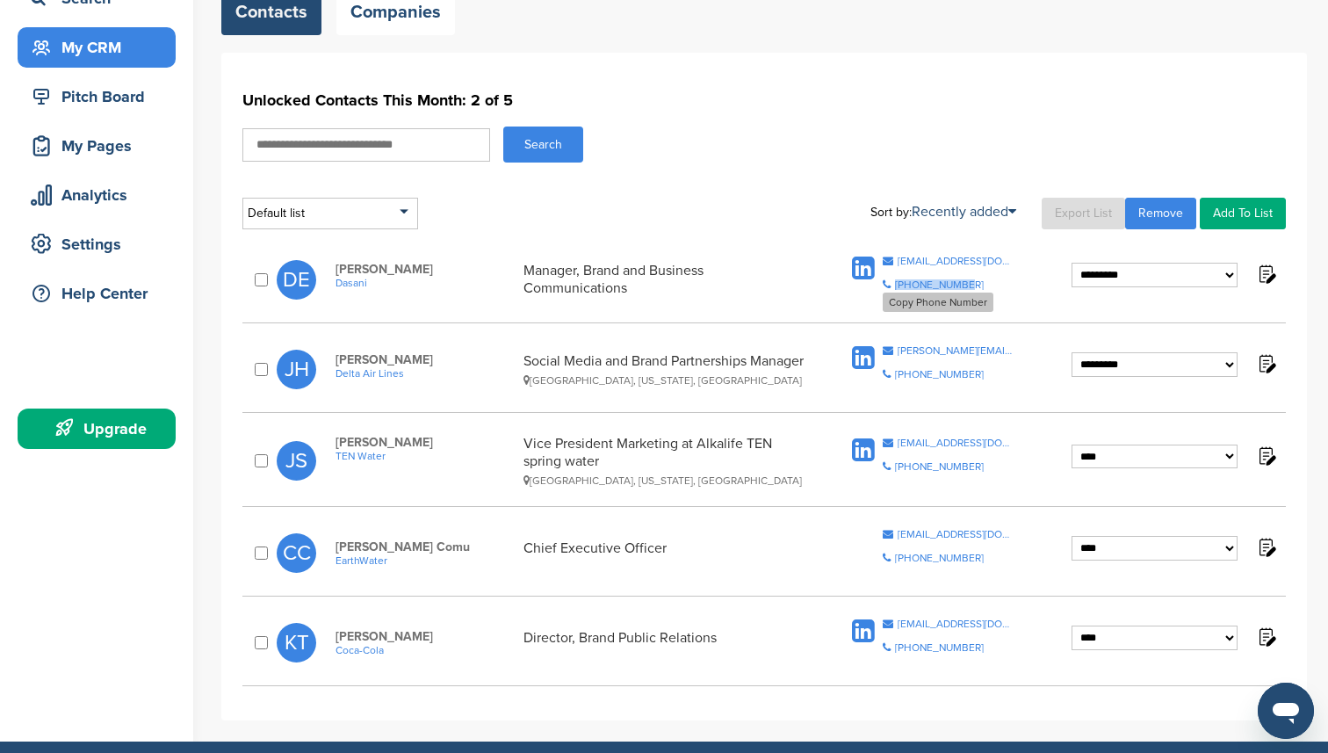
drag, startPoint x: 975, startPoint y: 291, endPoint x: 898, endPoint y: 285, distance: 77.5
click at [898, 285] on span "Copy Email [EMAIL_ADDRESS][DOMAIN_NAME] Copy Phone Number [PHONE_NUMBER]" at bounding box center [949, 279] width 132 height 47
click at [906, 285] on div "[PHONE_NUMBER]" at bounding box center [939, 284] width 89 height 11
copy div "[PHONE_NUMBER]"
